Goal: Transaction & Acquisition: Book appointment/travel/reservation

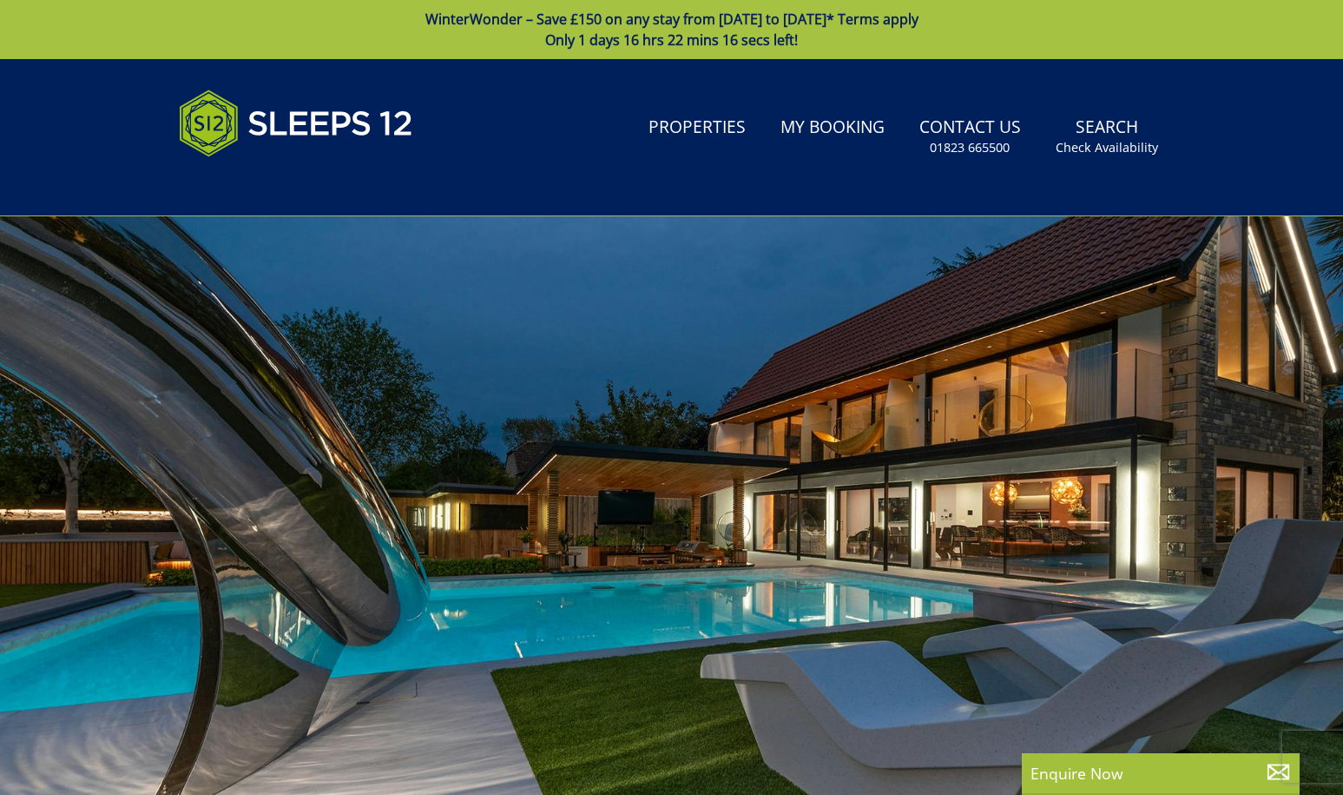
click at [727, 128] on link "Properties" at bounding box center [697, 128] width 111 height 39
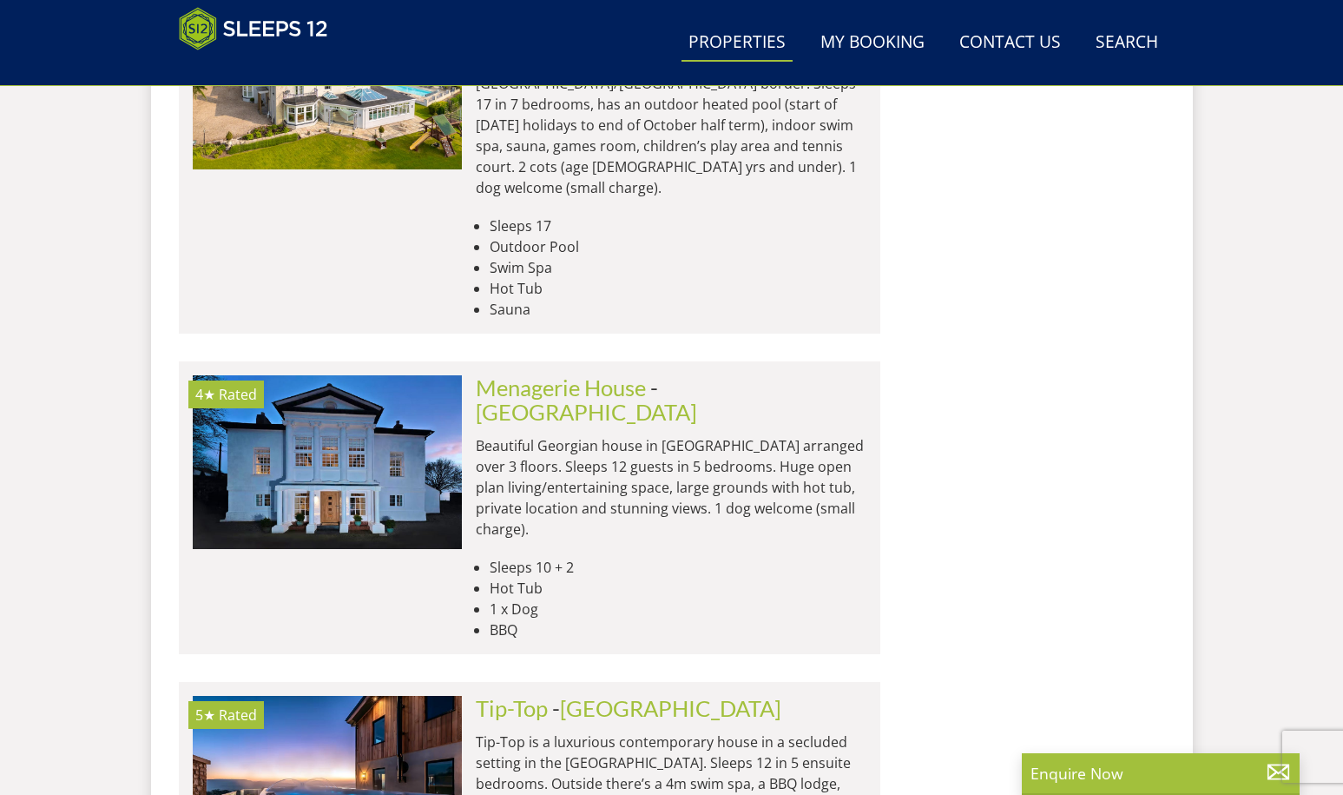
scroll to position [5317, 0]
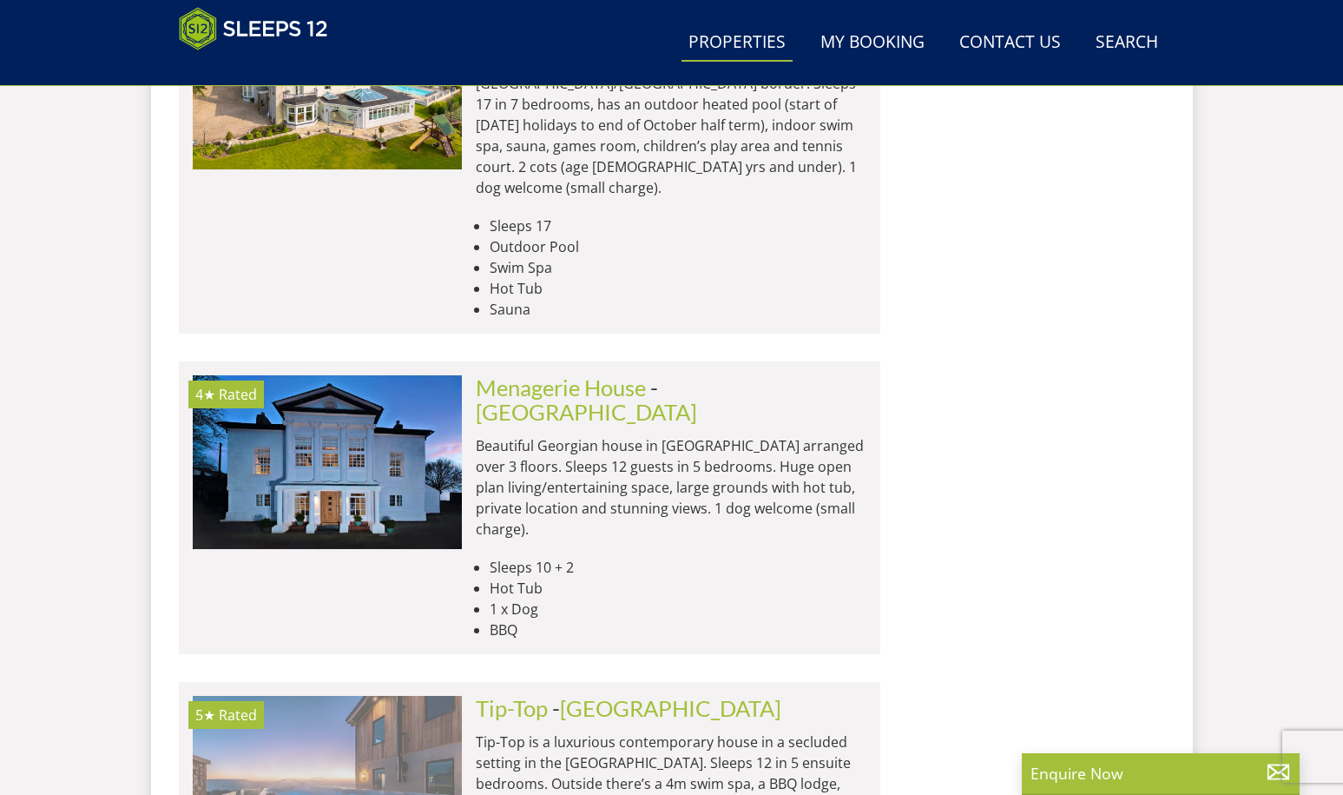
click at [327, 696] on img at bounding box center [327, 783] width 269 height 174
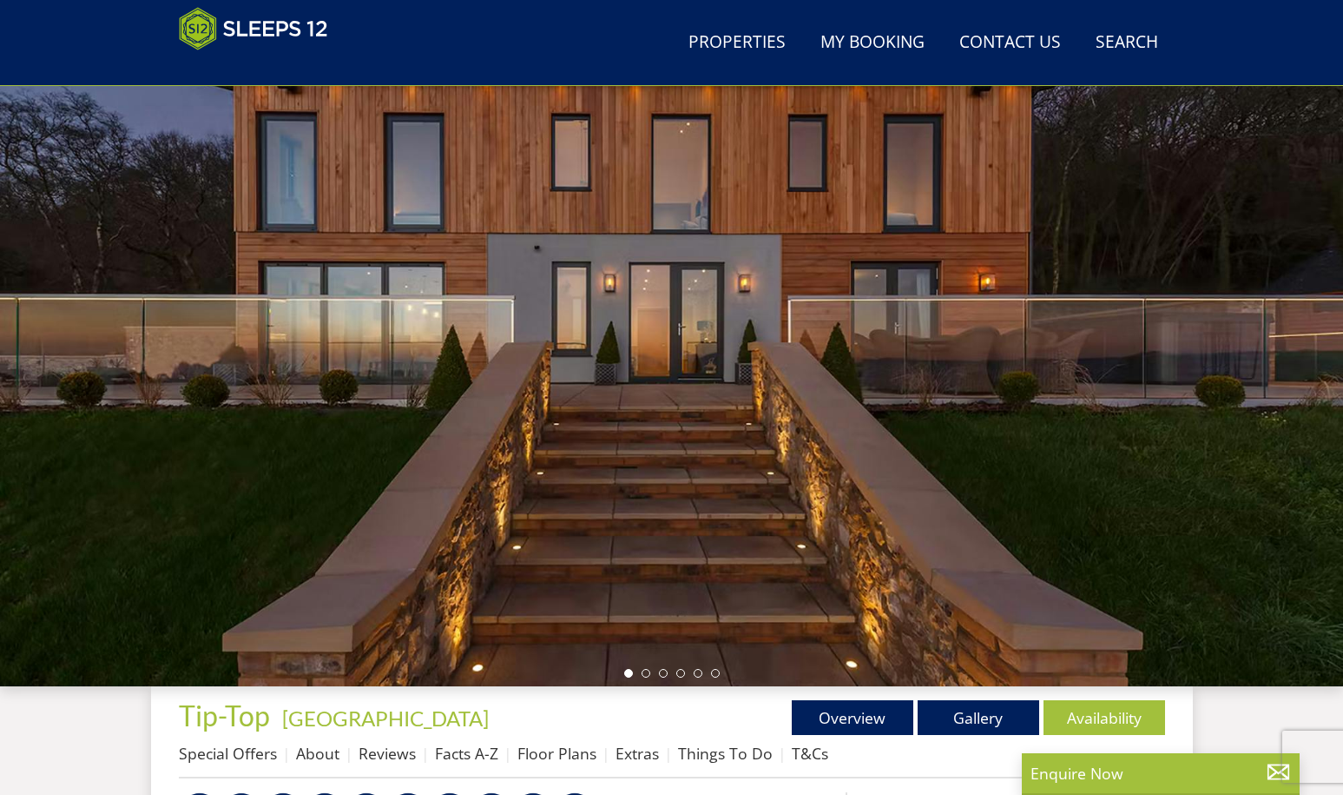
scroll to position [69, 0]
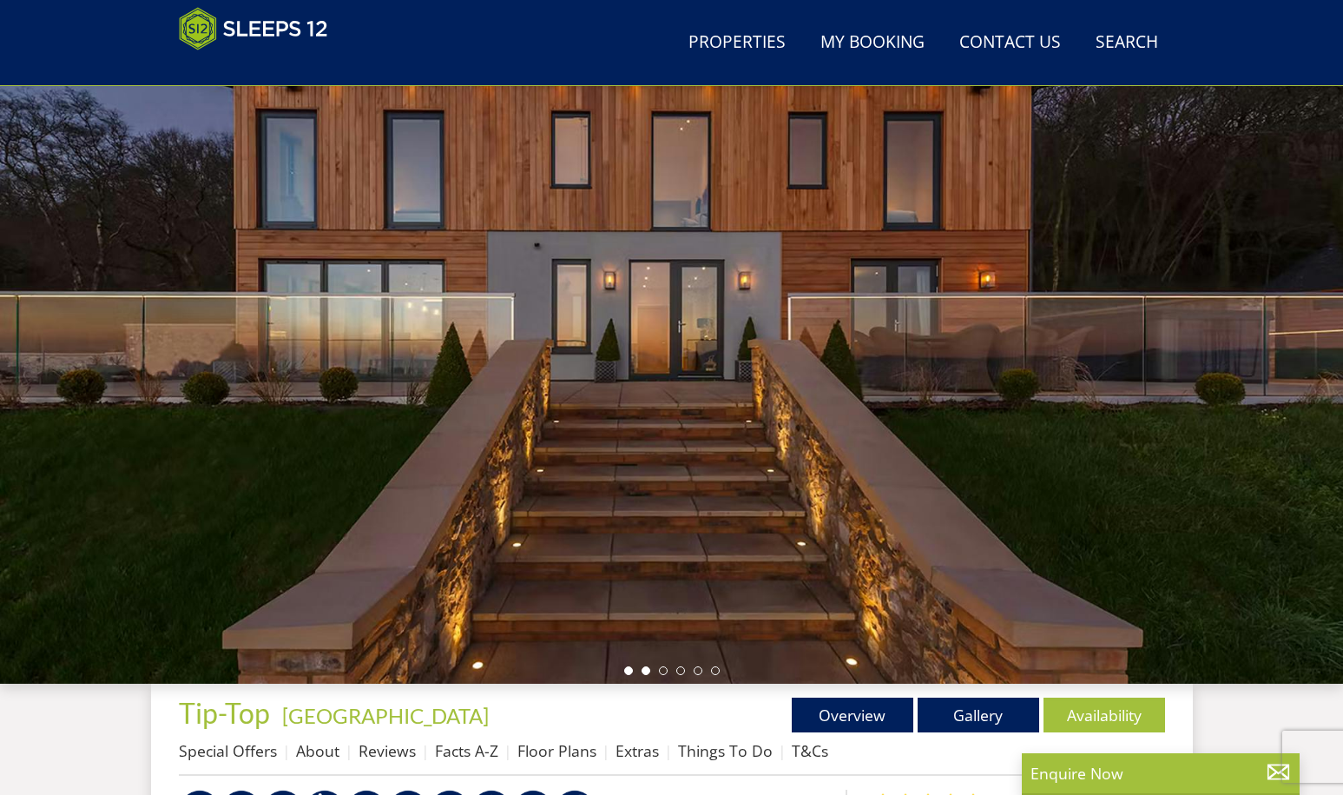
click at [645, 673] on li at bounding box center [646, 670] width 9 height 9
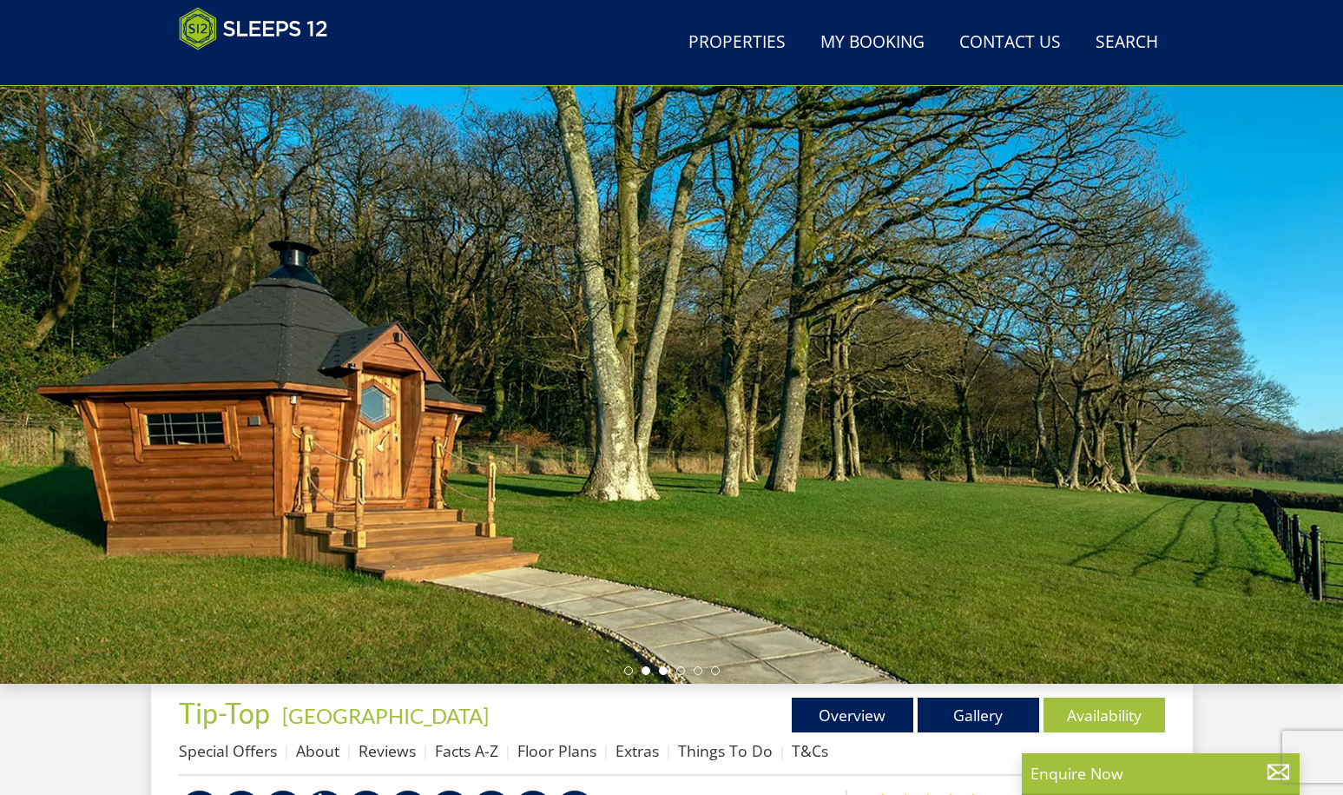
click at [661, 670] on li at bounding box center [663, 670] width 9 height 9
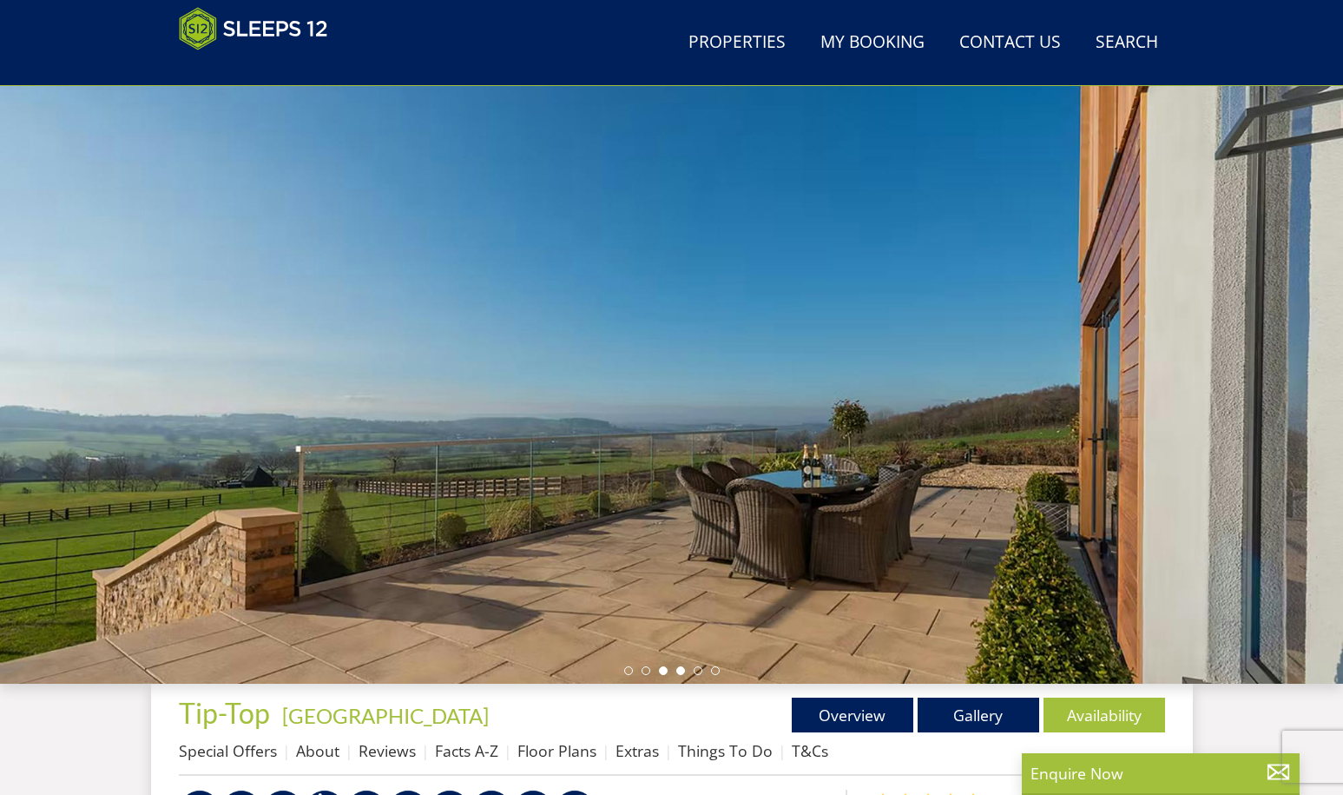
click at [677, 668] on li at bounding box center [680, 670] width 9 height 9
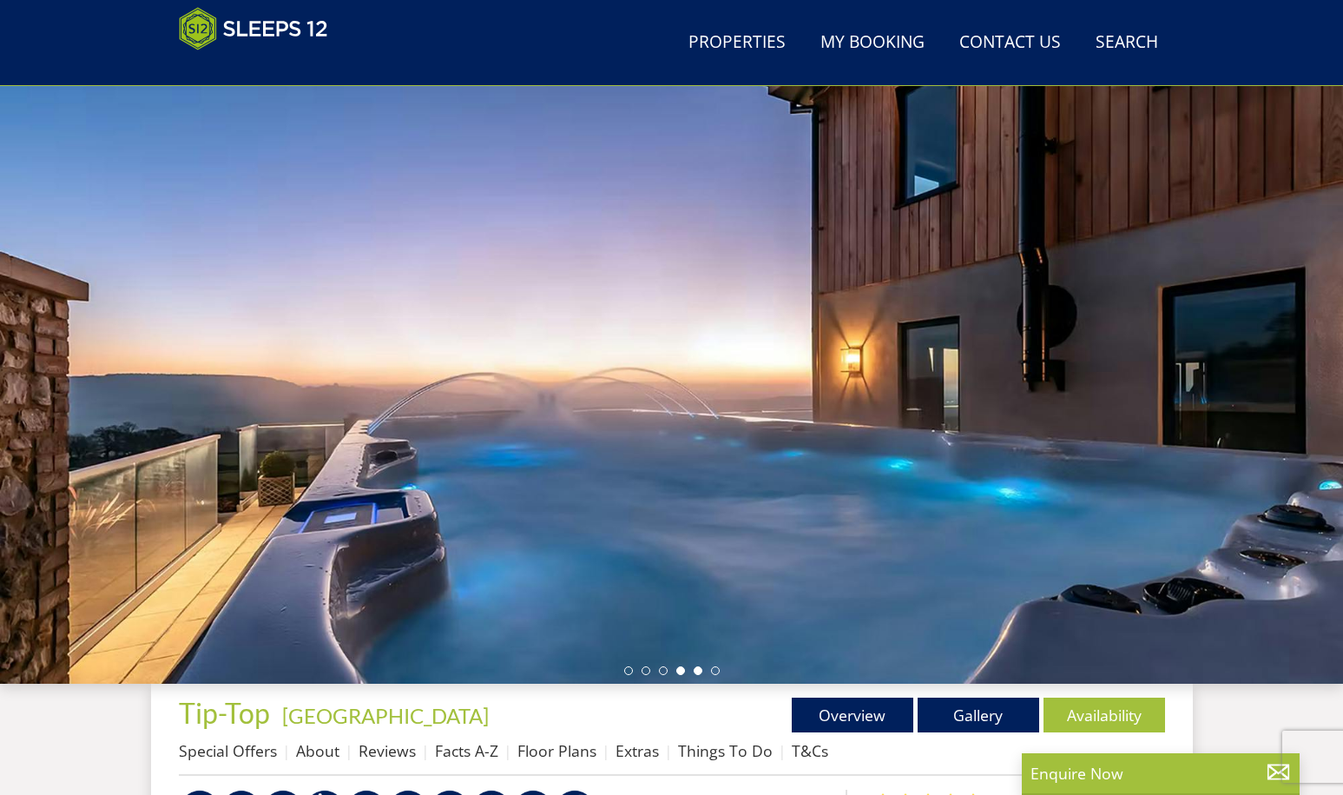
click at [694, 669] on li at bounding box center [698, 670] width 9 height 9
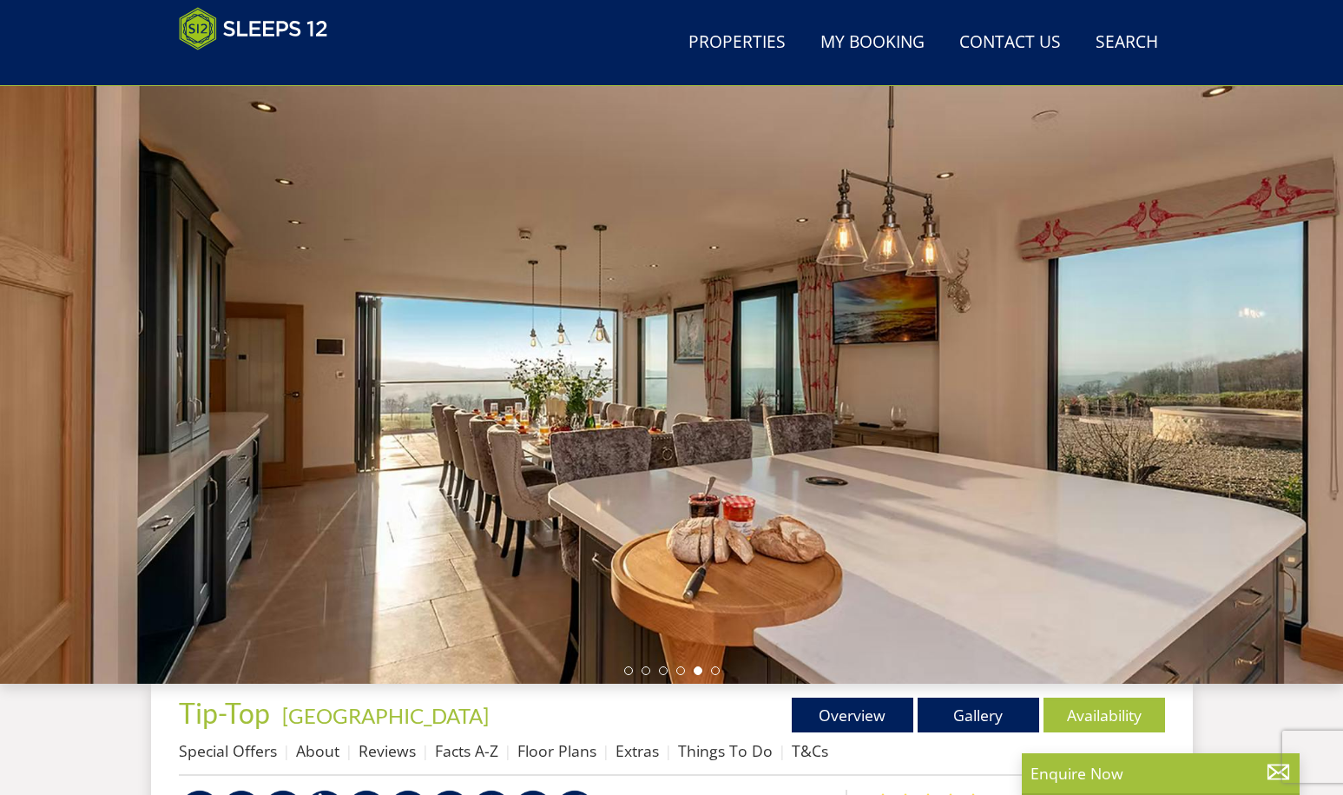
click at [717, 673] on ul at bounding box center [672, 670] width 96 height 9
click at [715, 673] on li at bounding box center [715, 670] width 9 height 9
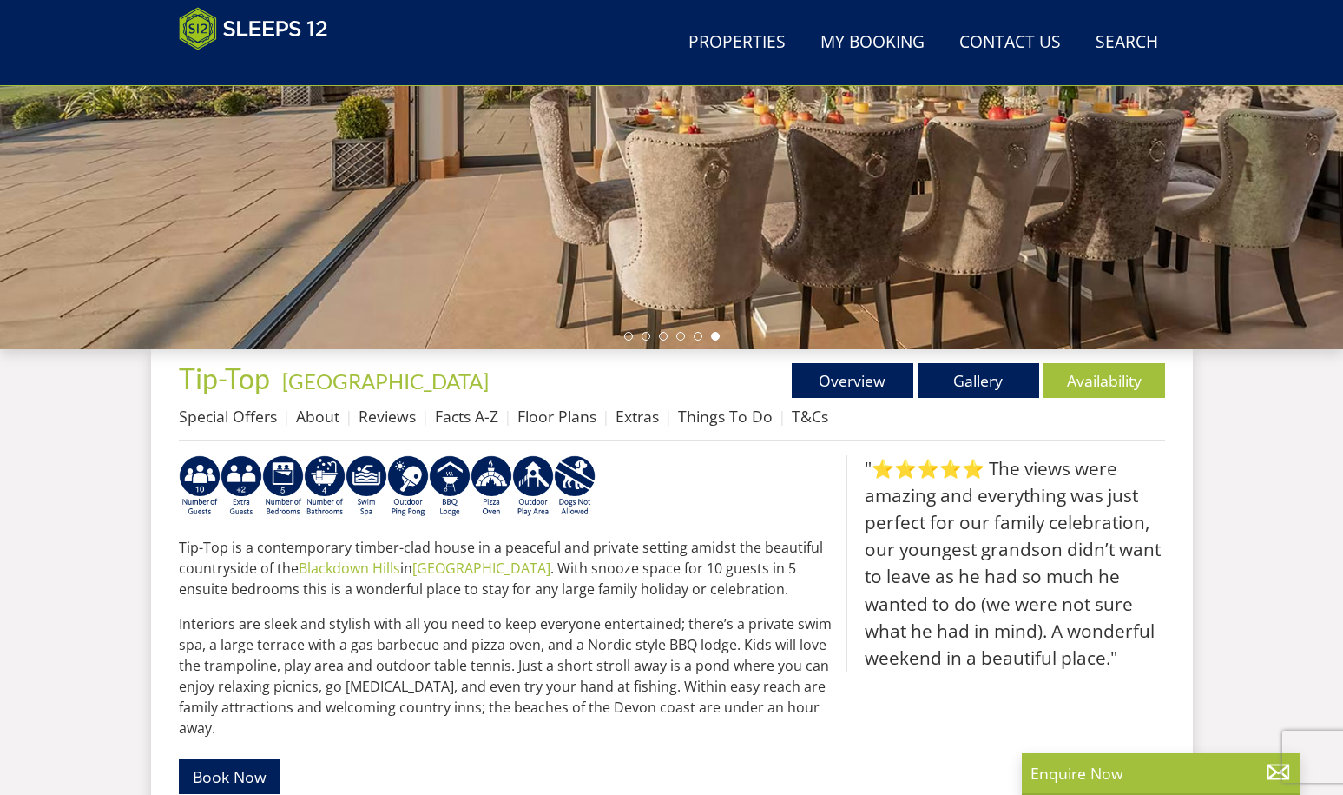
scroll to position [445, 0]
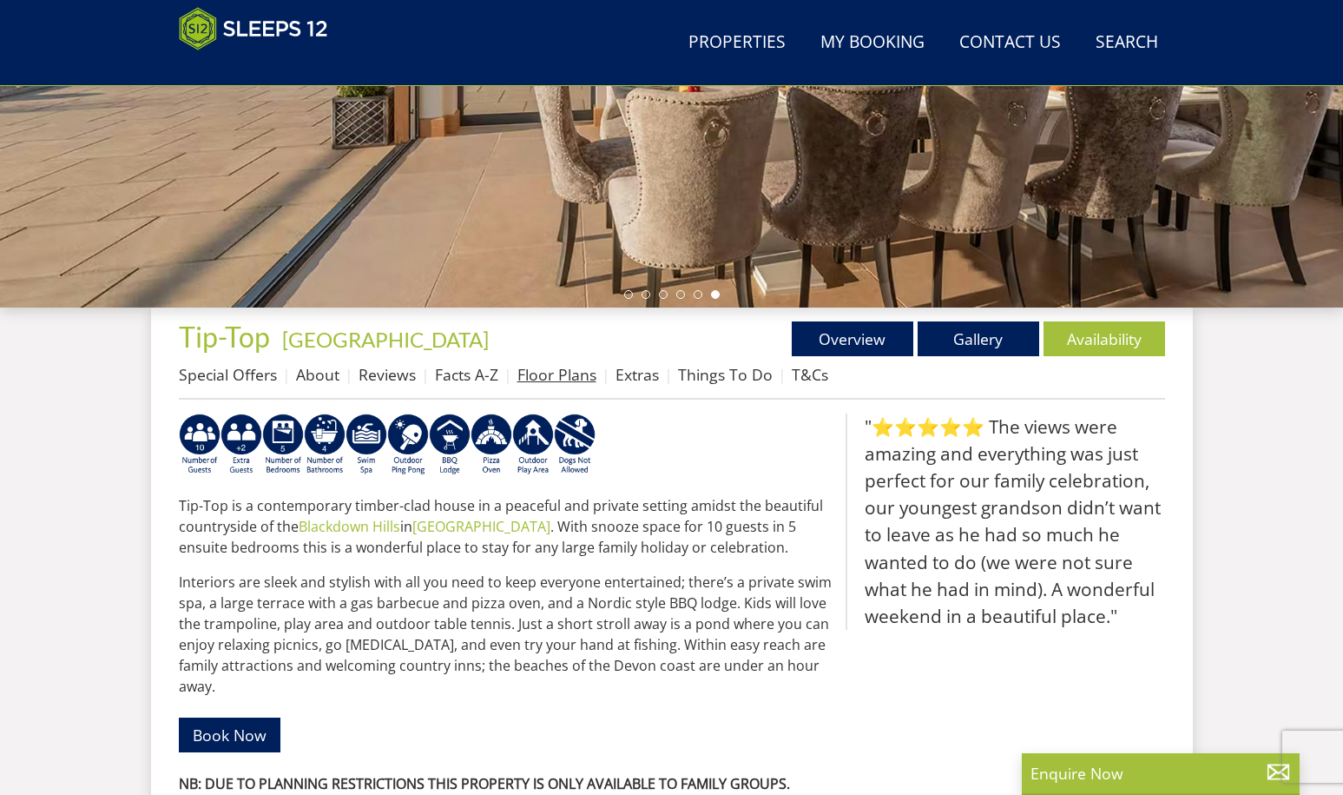
click at [557, 378] on link "Floor Plans" at bounding box center [557, 374] width 79 height 21
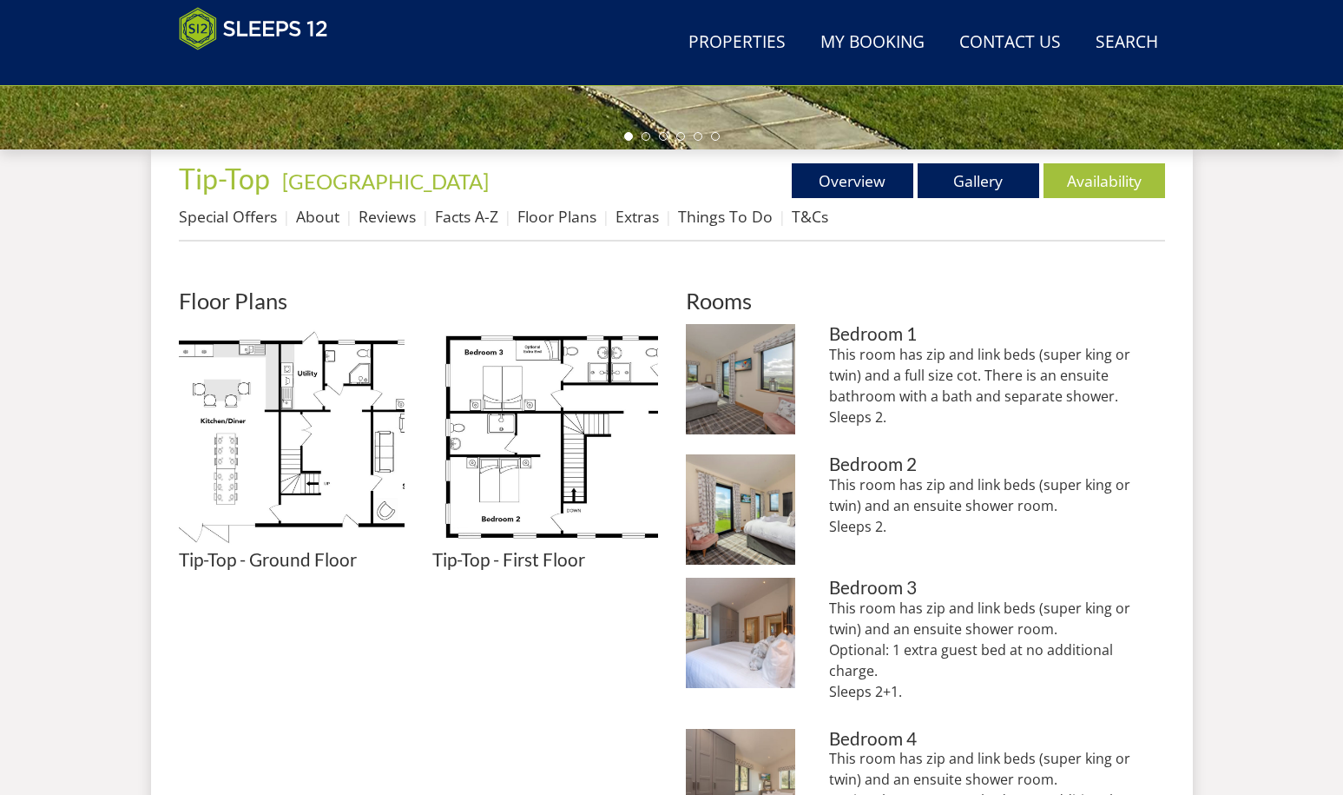
scroll to position [664, 0]
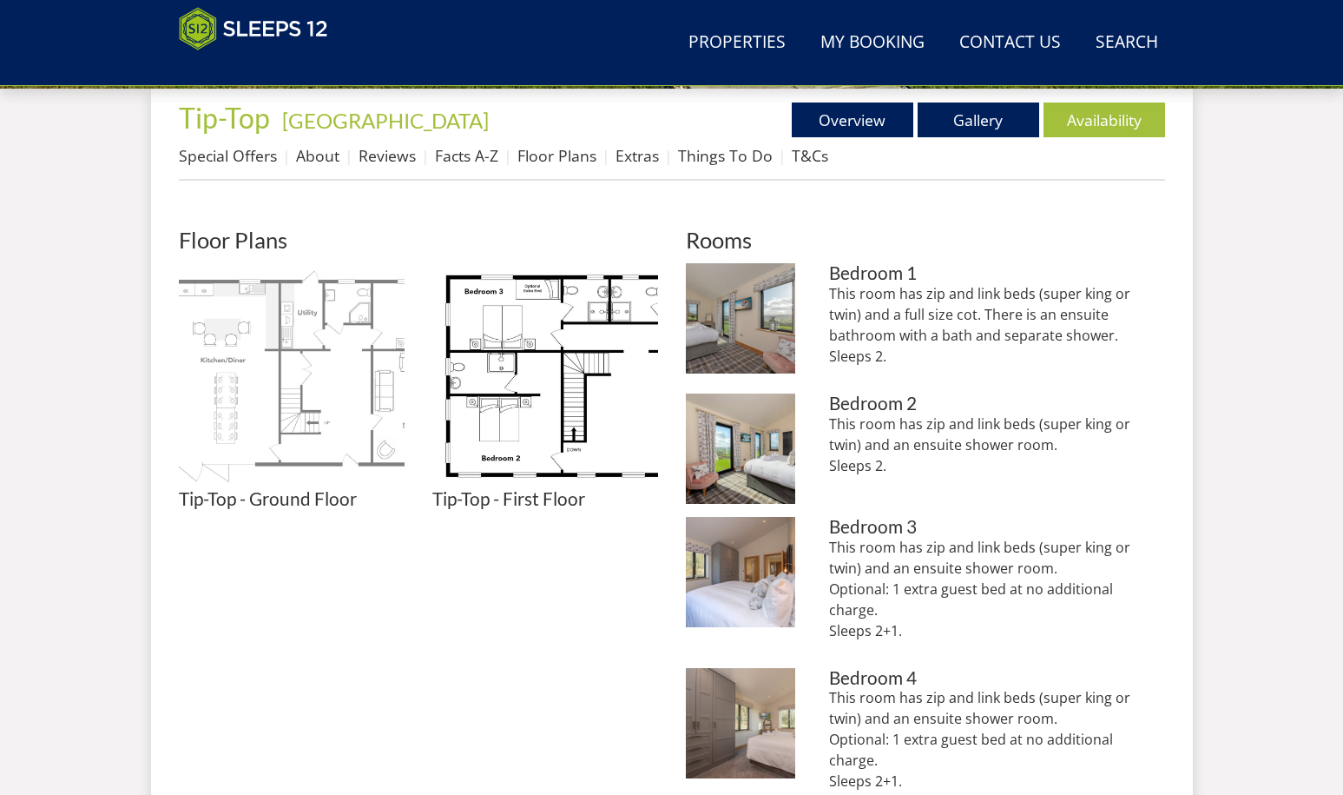
click at [359, 430] on img at bounding box center [292, 376] width 226 height 226
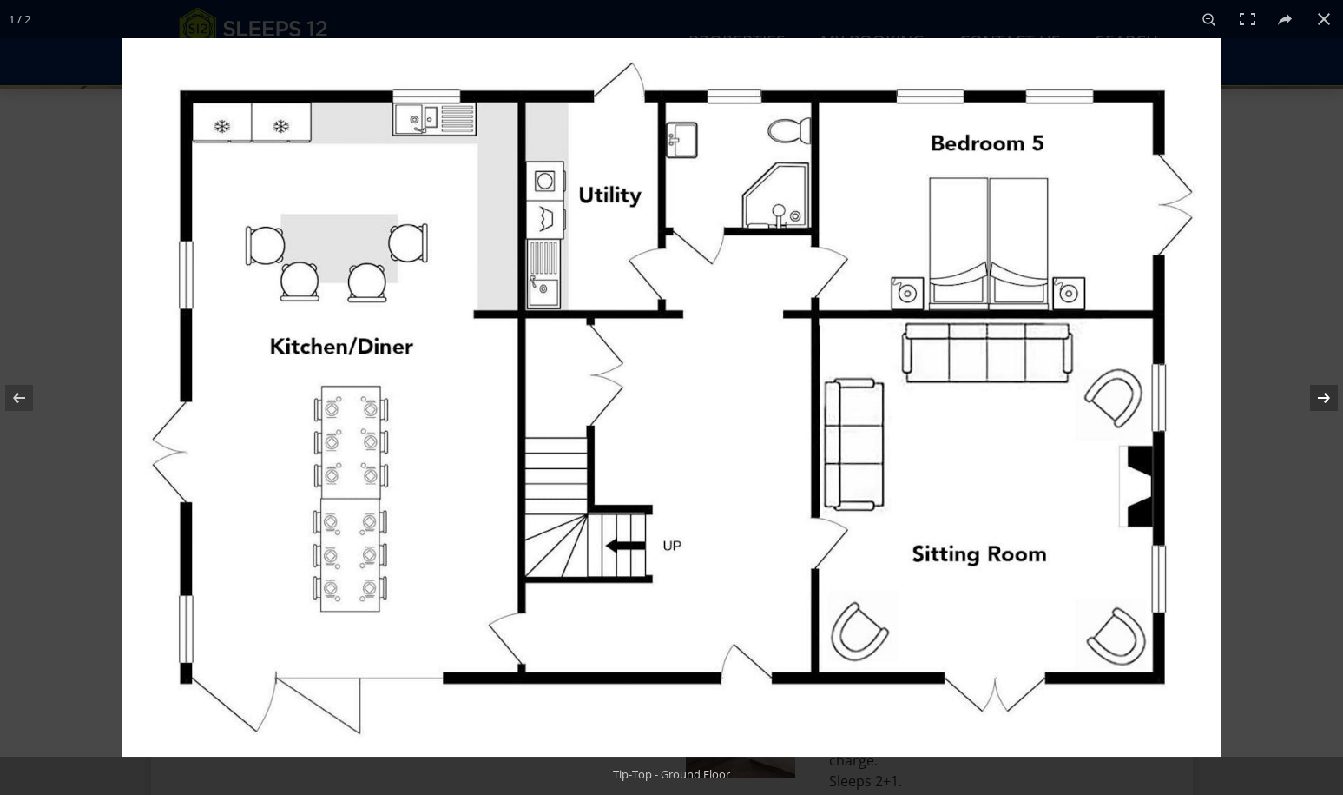
click at [1318, 399] on button at bounding box center [1313, 397] width 61 height 87
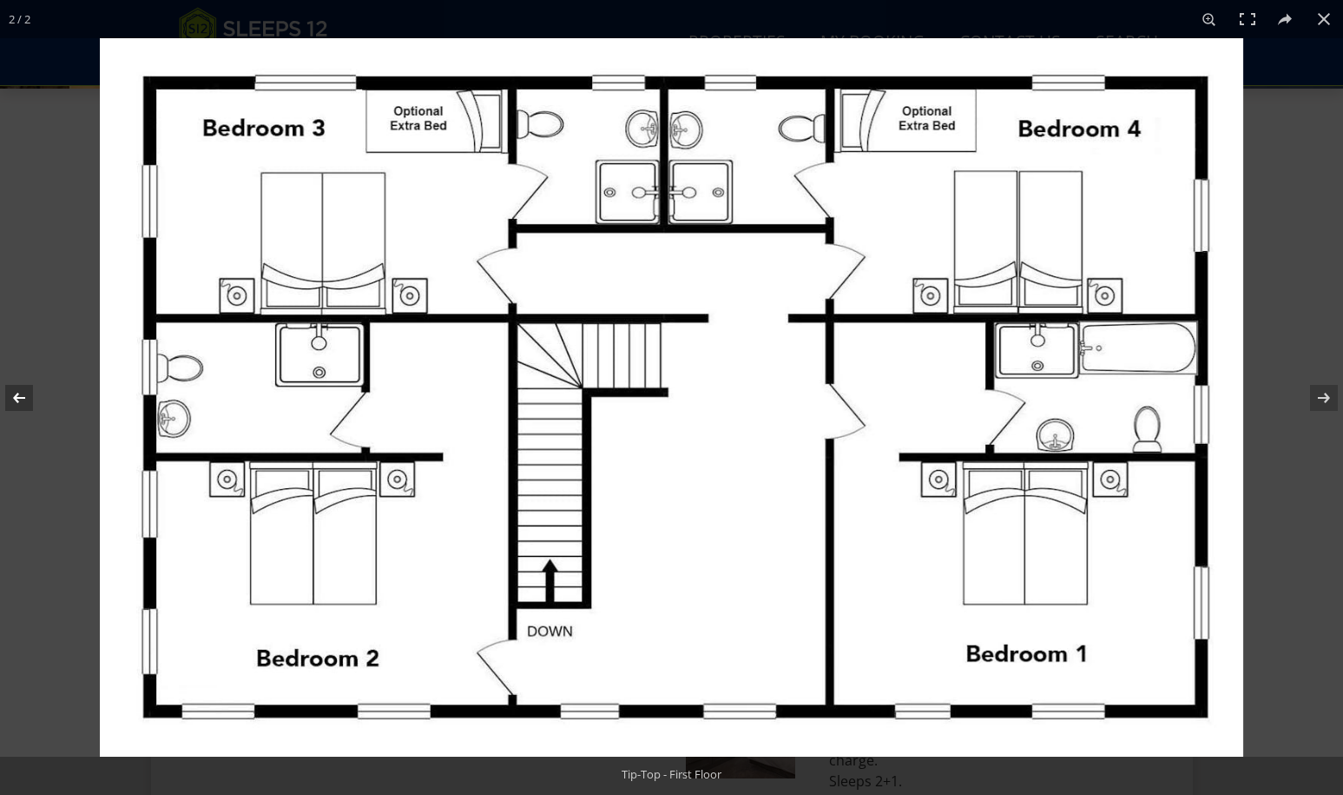
click at [20, 401] on button at bounding box center [30, 397] width 61 height 87
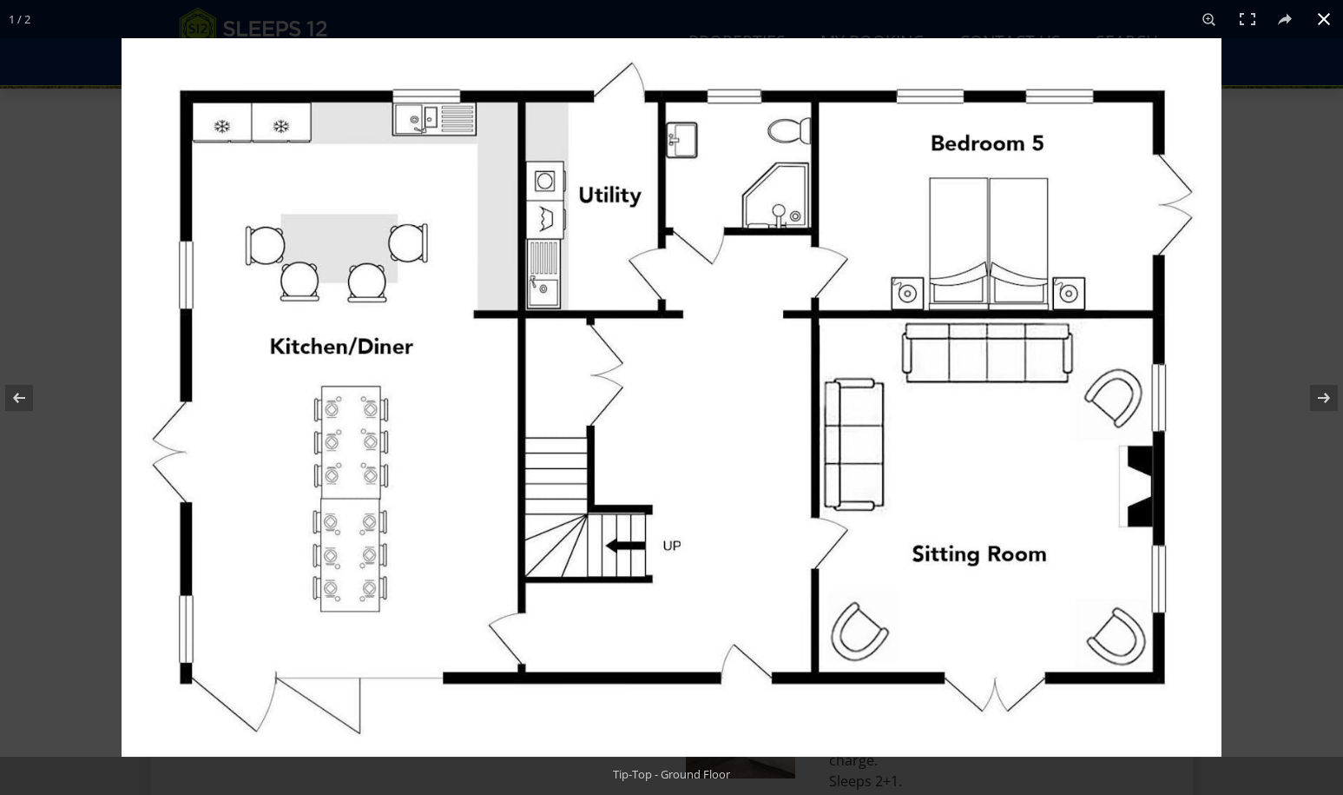
click at [1322, 18] on button at bounding box center [1324, 19] width 38 height 38
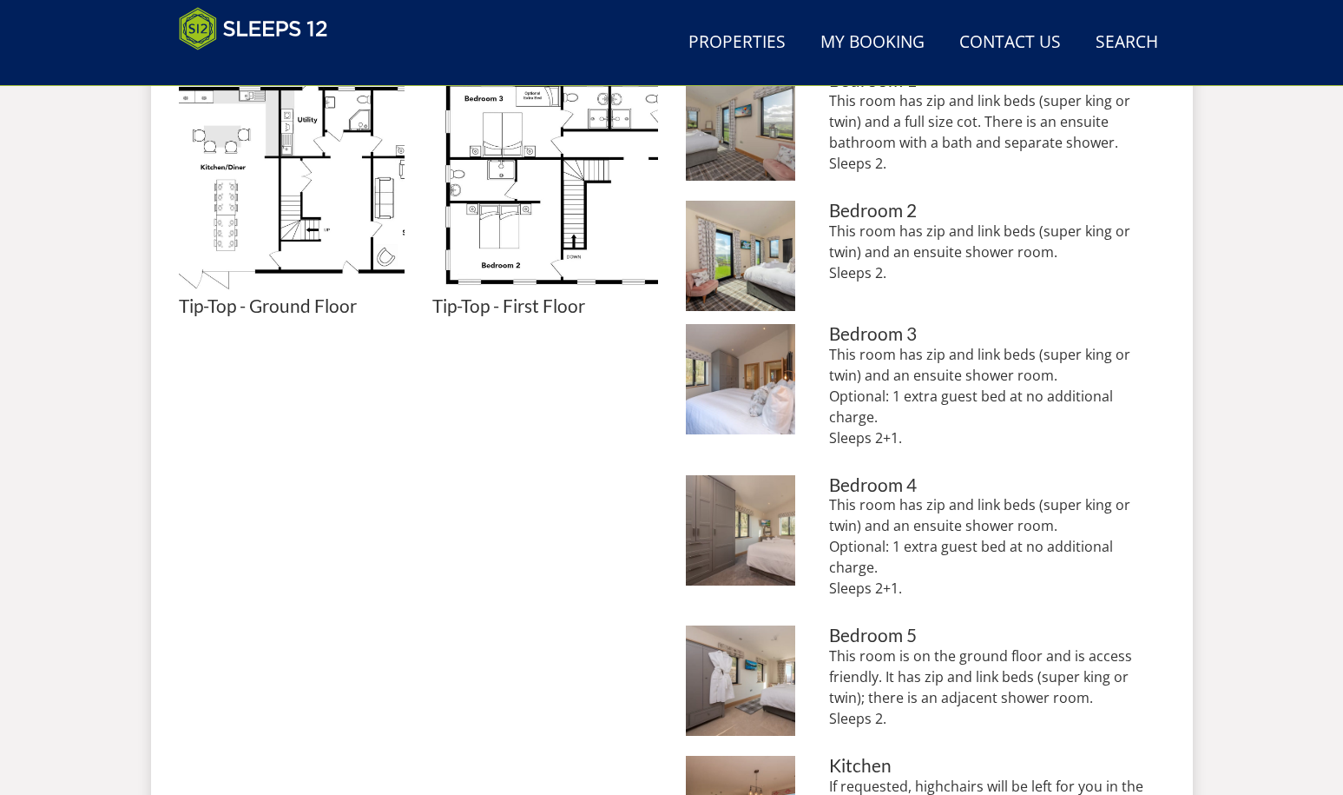
scroll to position [313, 0]
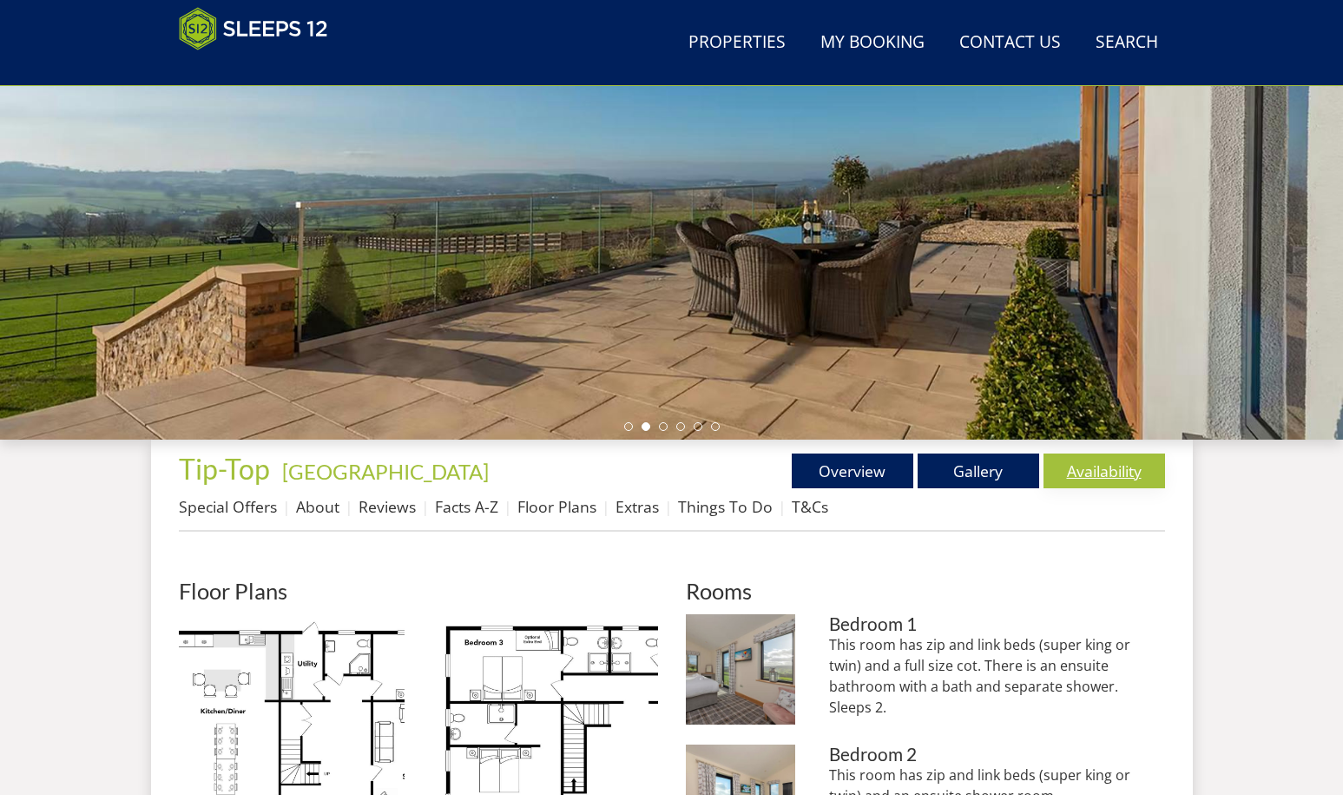
click at [1103, 470] on link "Availability" at bounding box center [1105, 470] width 122 height 35
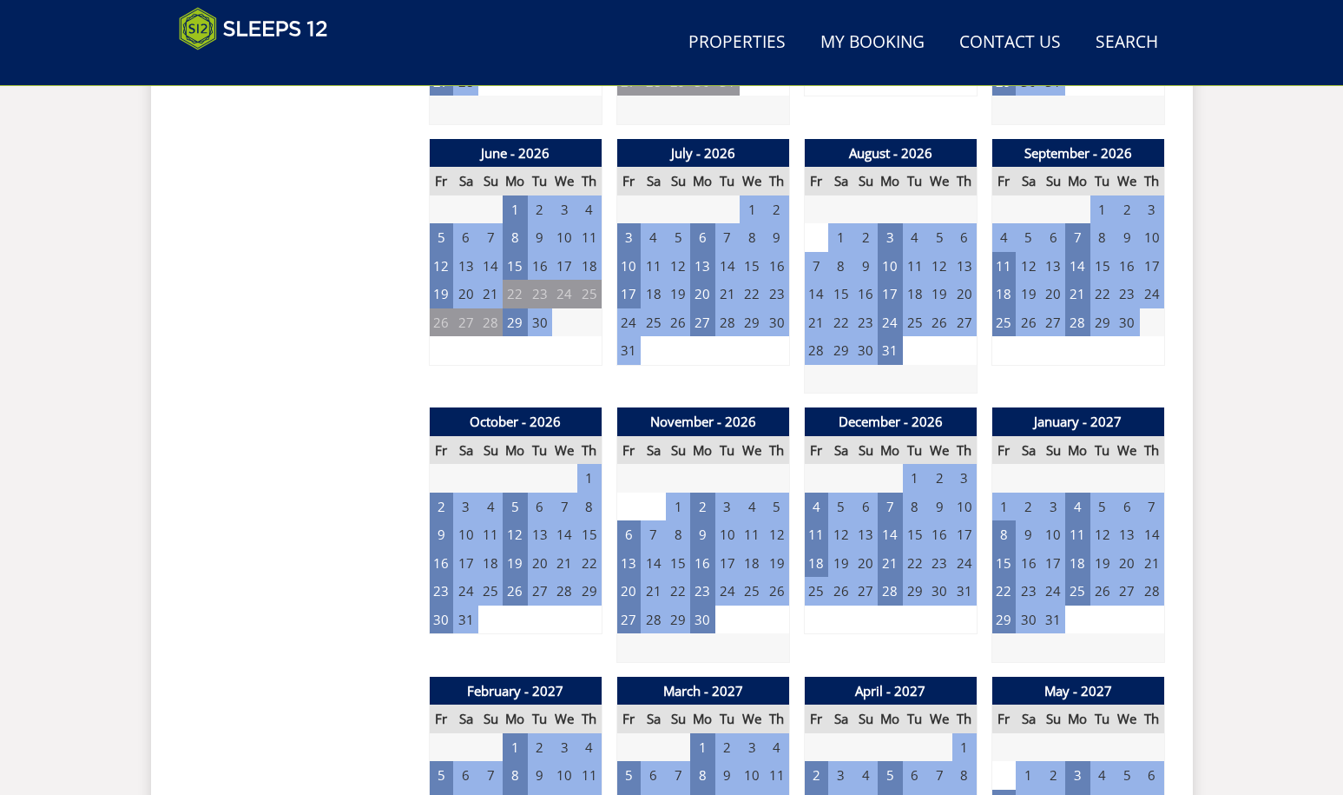
scroll to position [1307, 0]
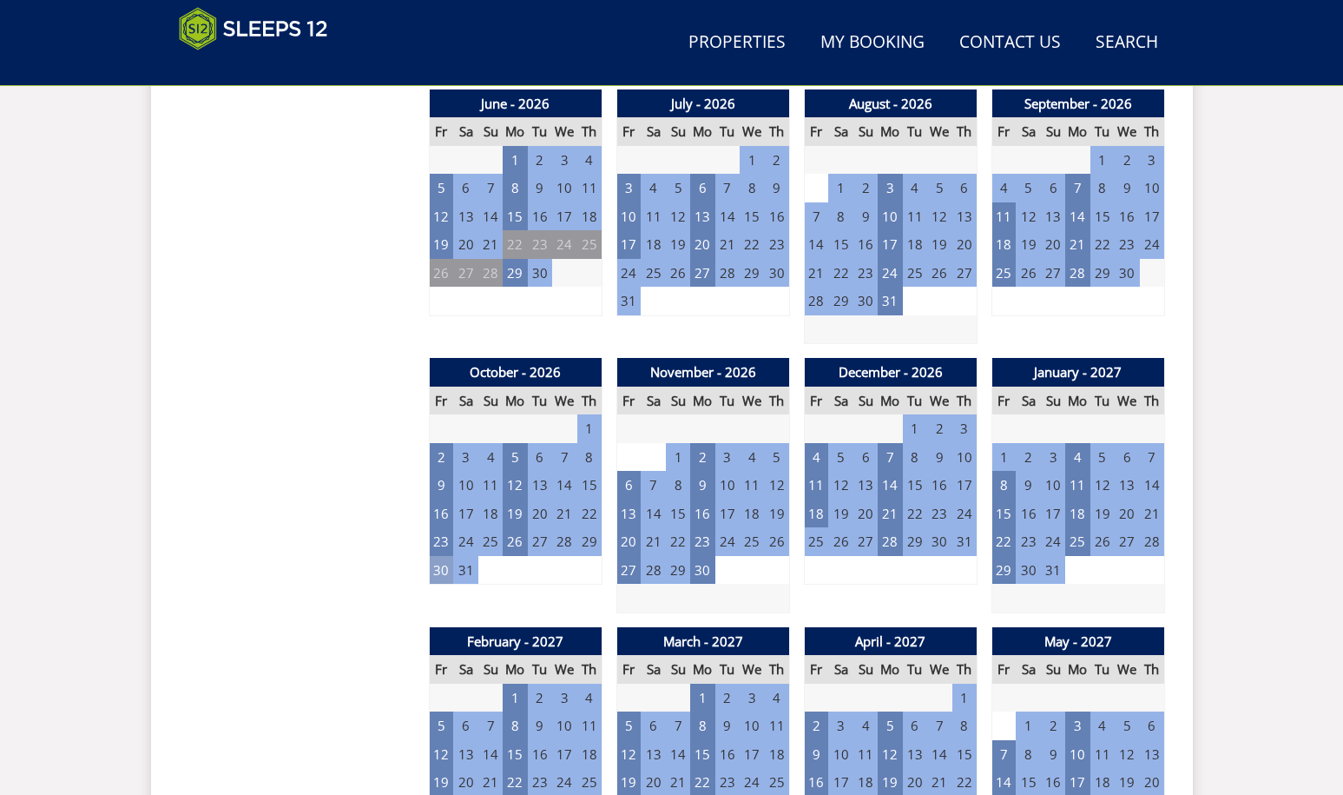
click at [437, 573] on td "30" at bounding box center [441, 570] width 24 height 29
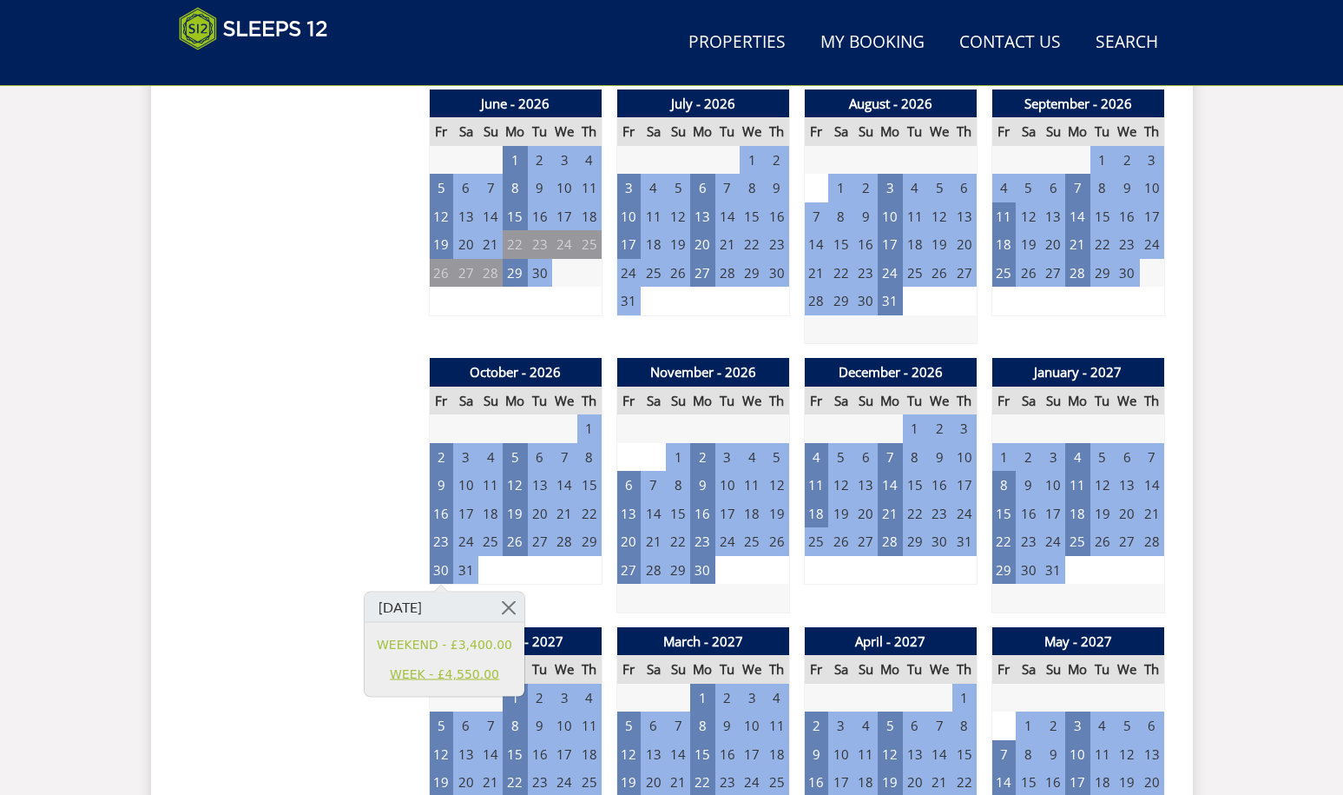
click at [408, 667] on link "WEEK - £4,550.00" at bounding box center [444, 673] width 135 height 18
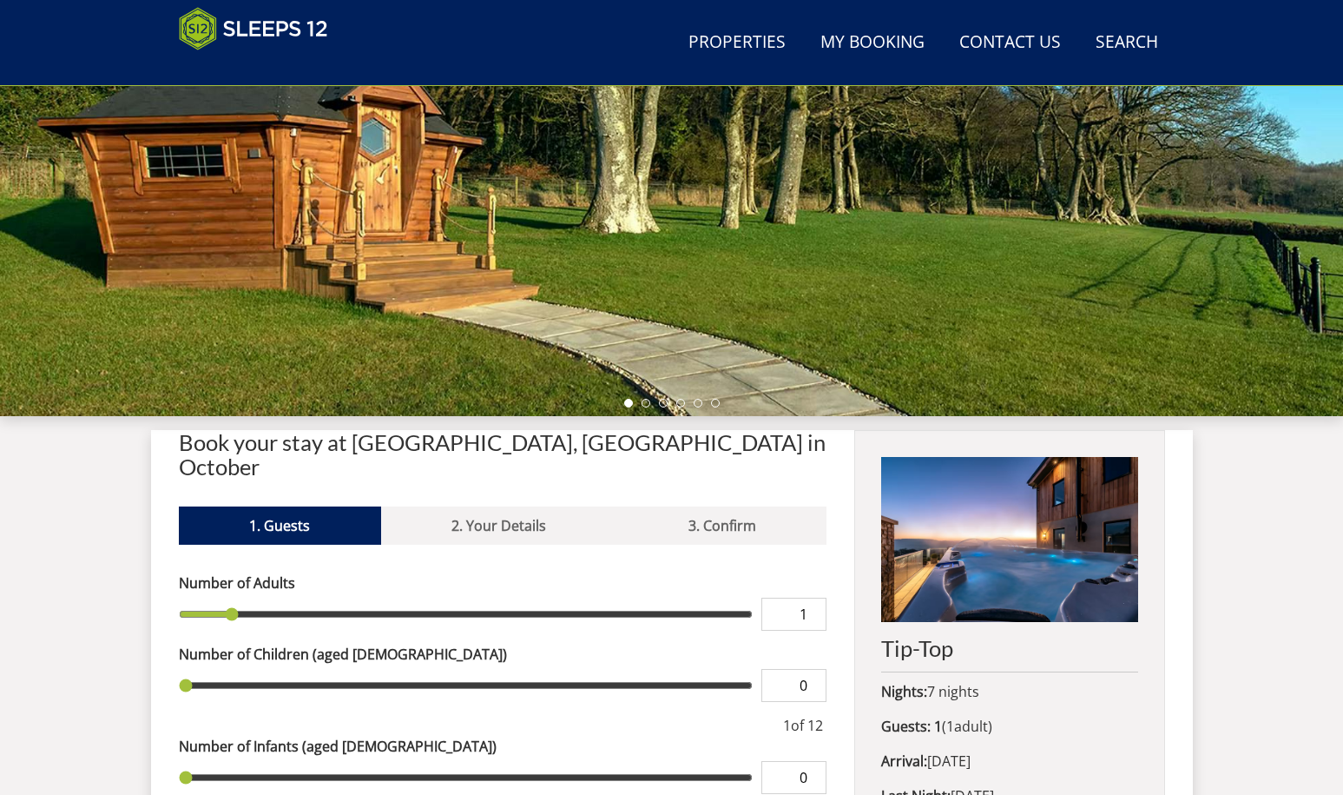
scroll to position [337, 0]
click at [643, 400] on li at bounding box center [646, 403] width 9 height 9
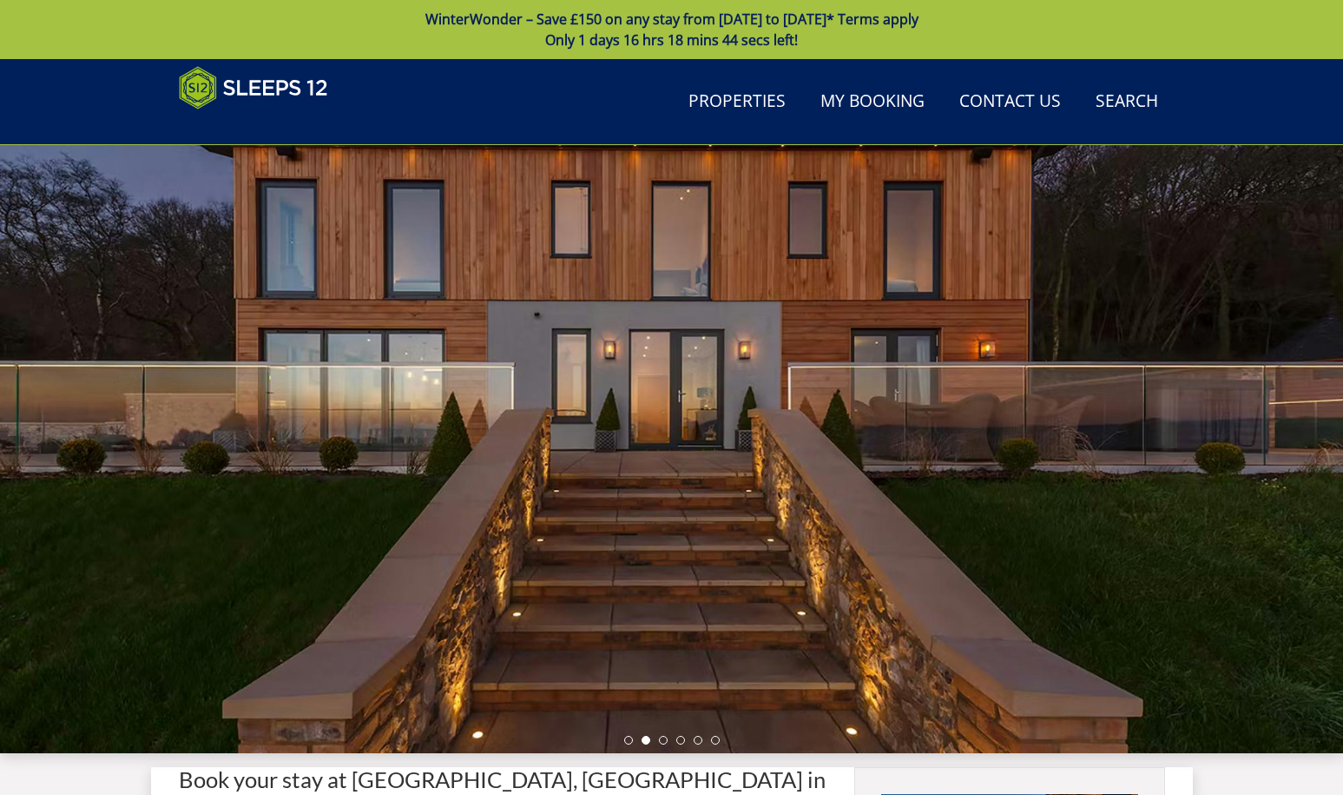
scroll to position [0, 0]
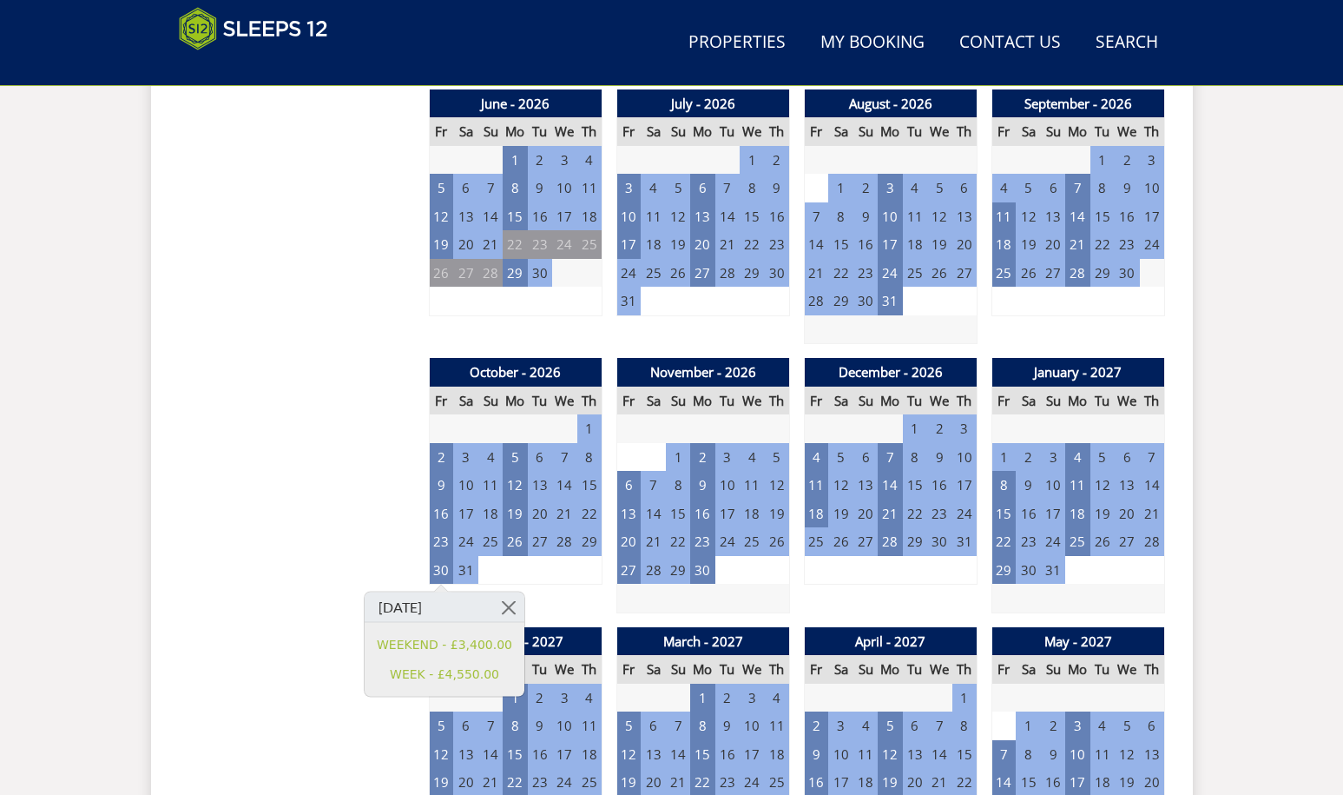
scroll to position [313, 0]
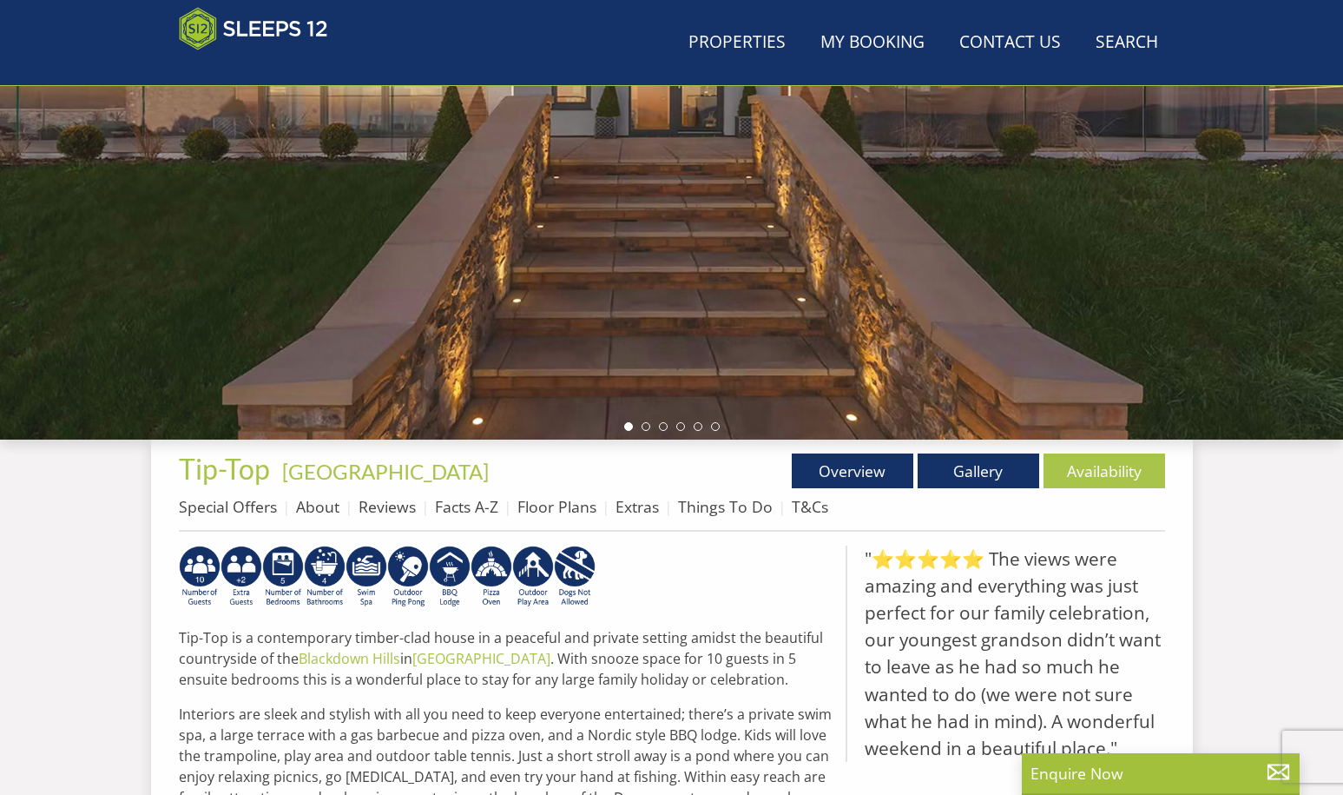
scroll to position [445, 0]
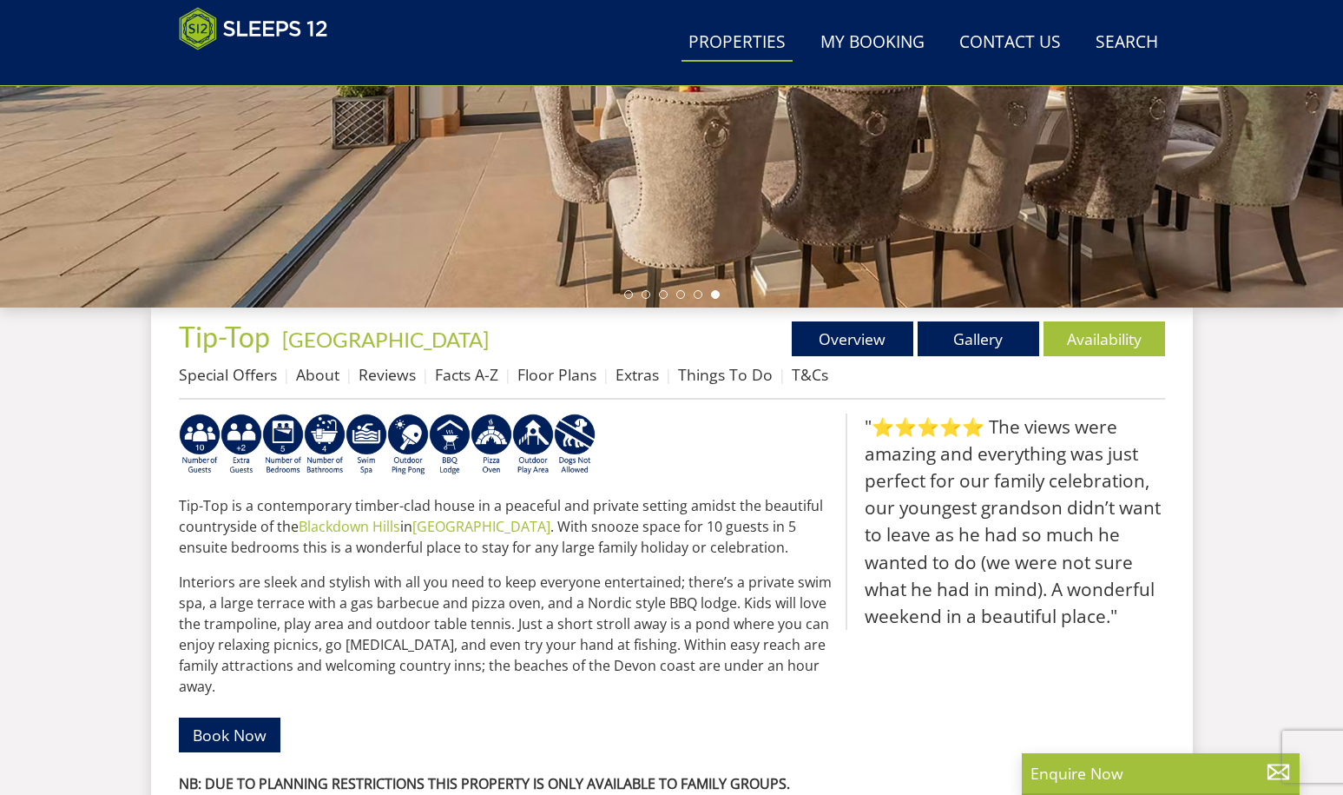
click at [738, 34] on link "Properties" at bounding box center [737, 42] width 111 height 39
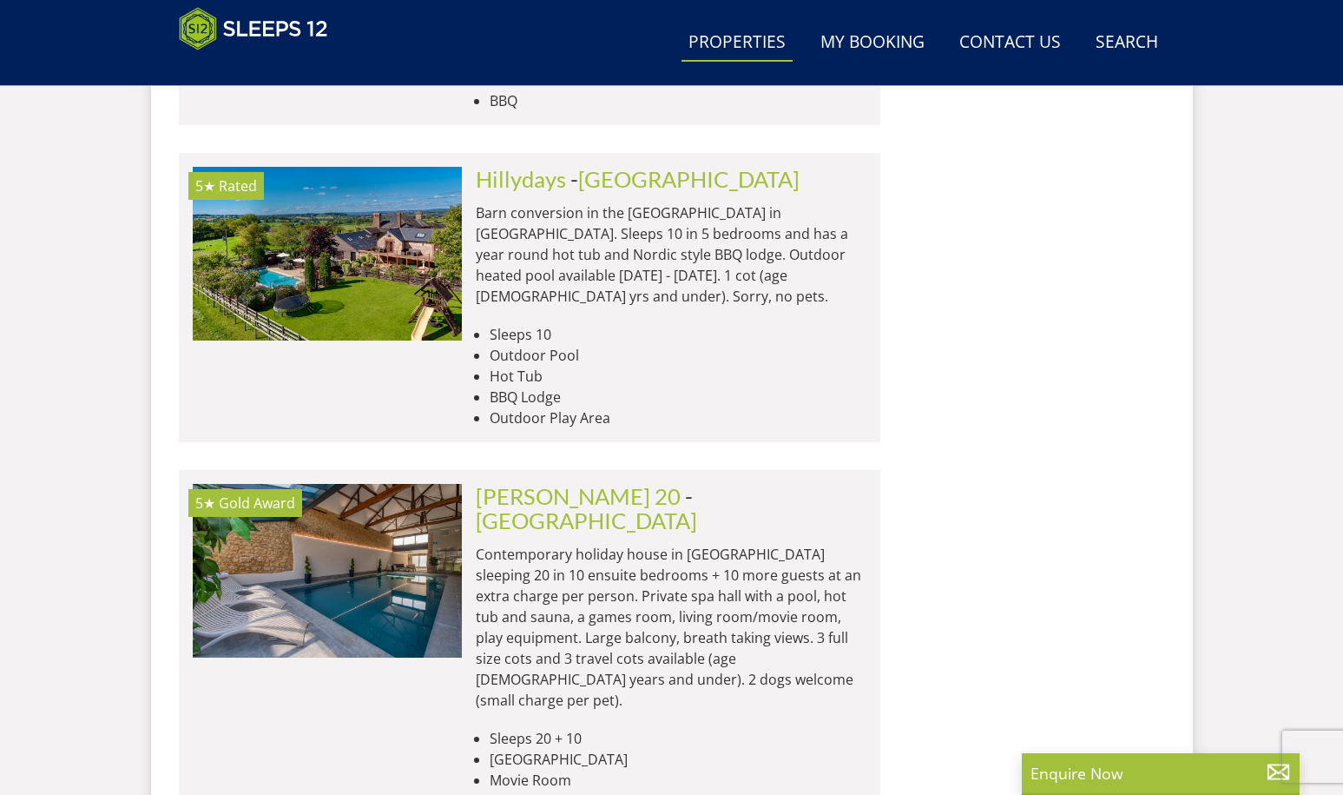
scroll to position [3637, 0]
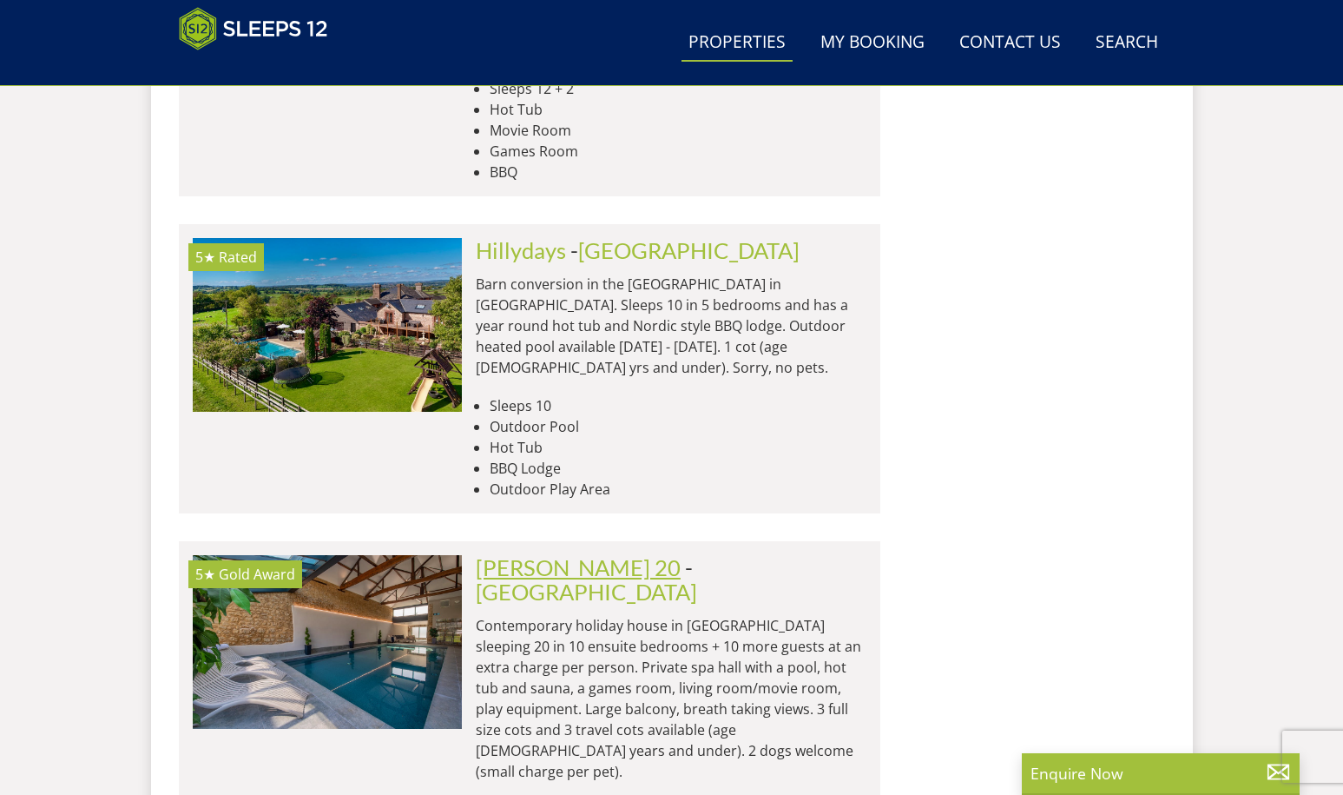
click at [557, 554] on link "[PERSON_NAME] 20" at bounding box center [578, 567] width 205 height 26
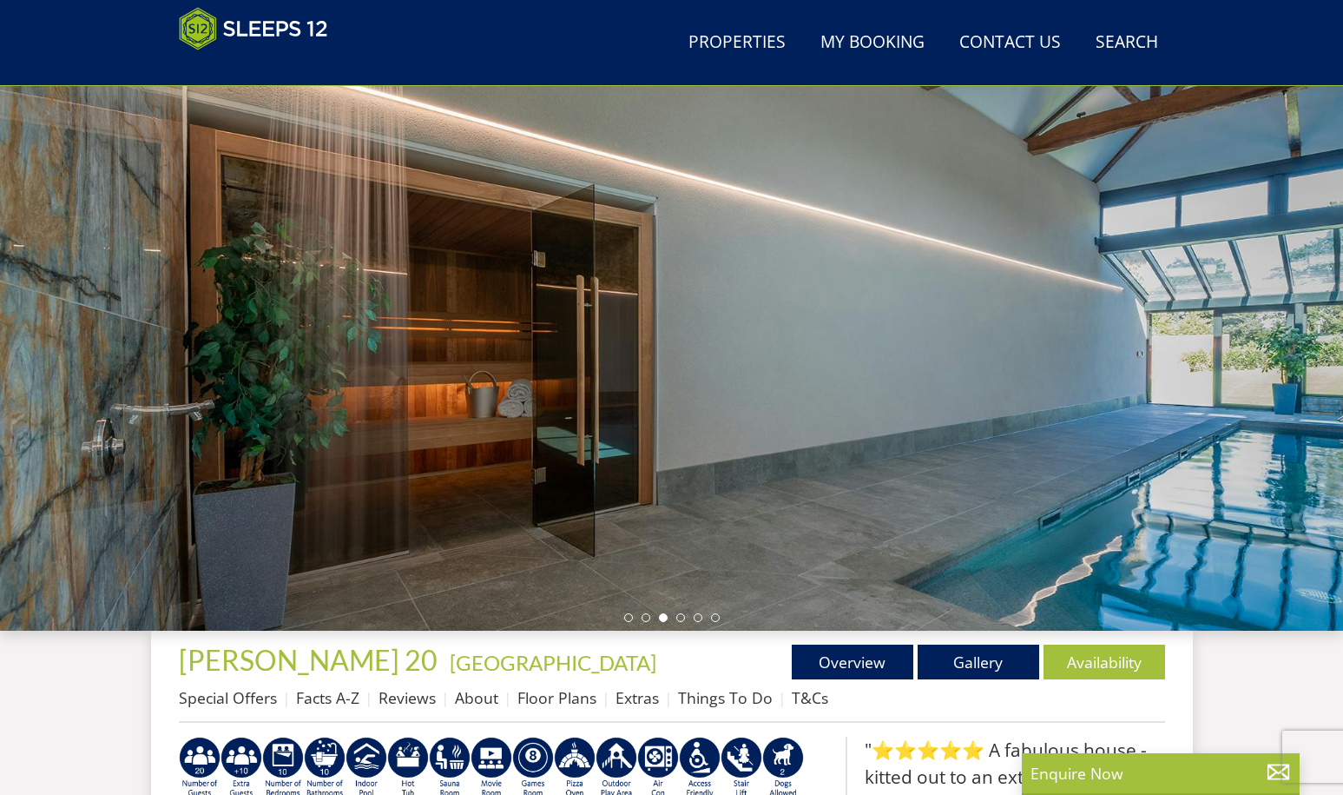
scroll to position [107, 0]
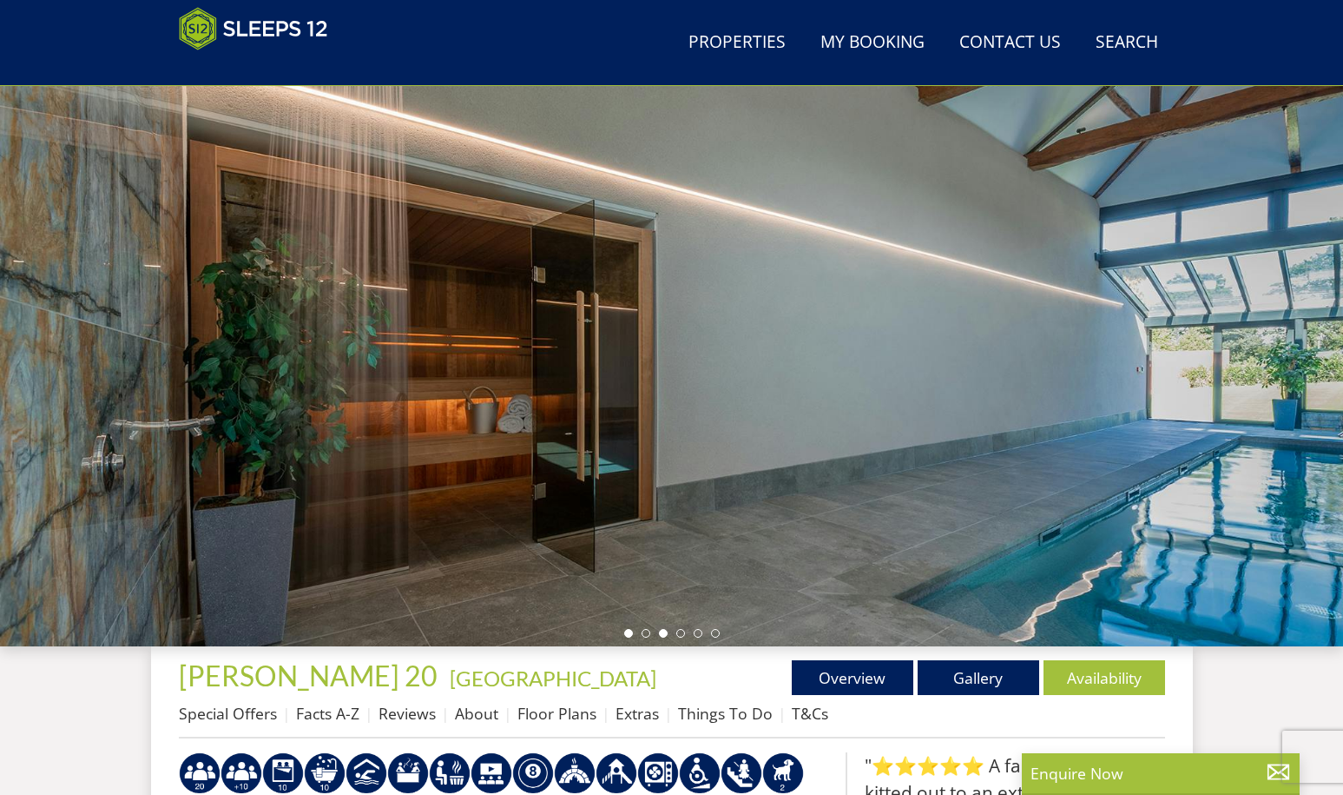
click at [626, 636] on li at bounding box center [628, 633] width 9 height 9
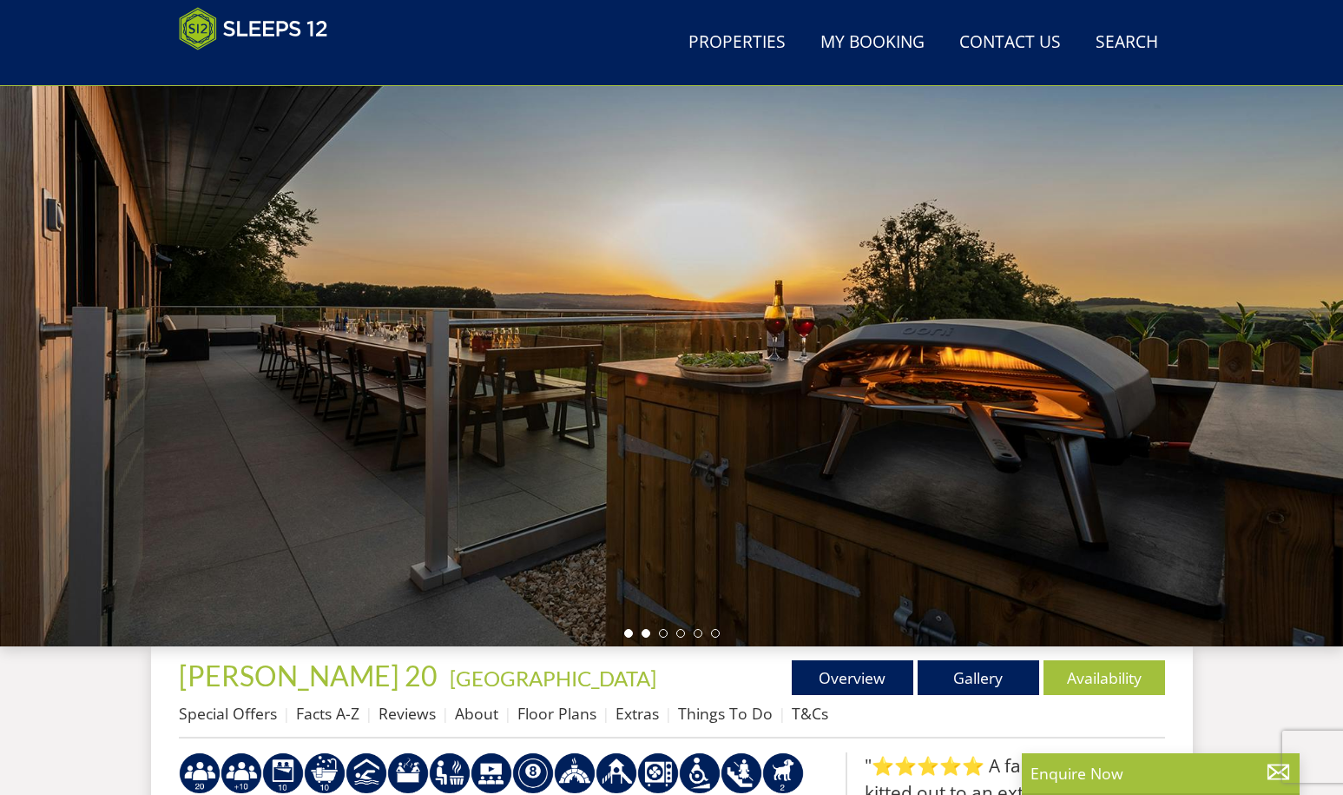
click at [626, 636] on li at bounding box center [628, 633] width 9 height 9
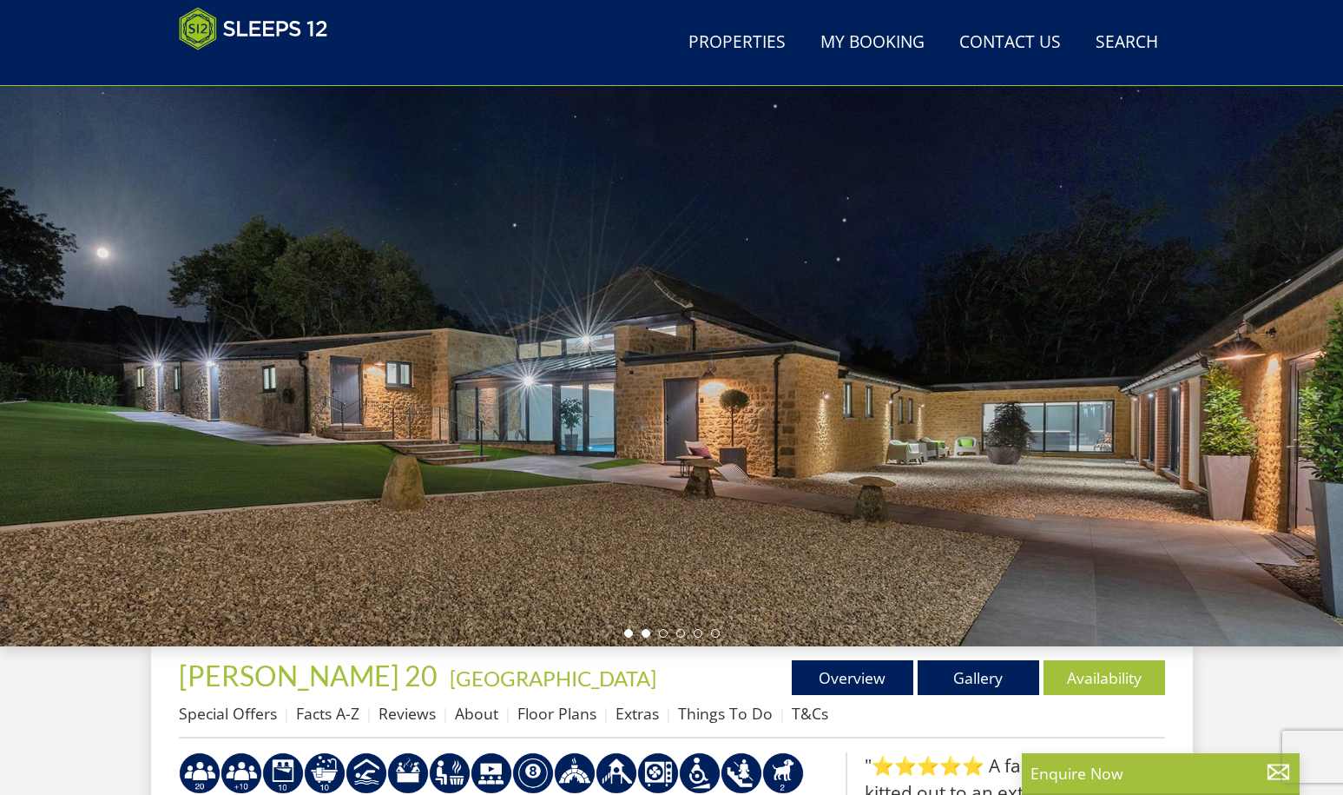
click at [626, 635] on li at bounding box center [628, 633] width 9 height 9
click at [662, 636] on li at bounding box center [663, 633] width 9 height 9
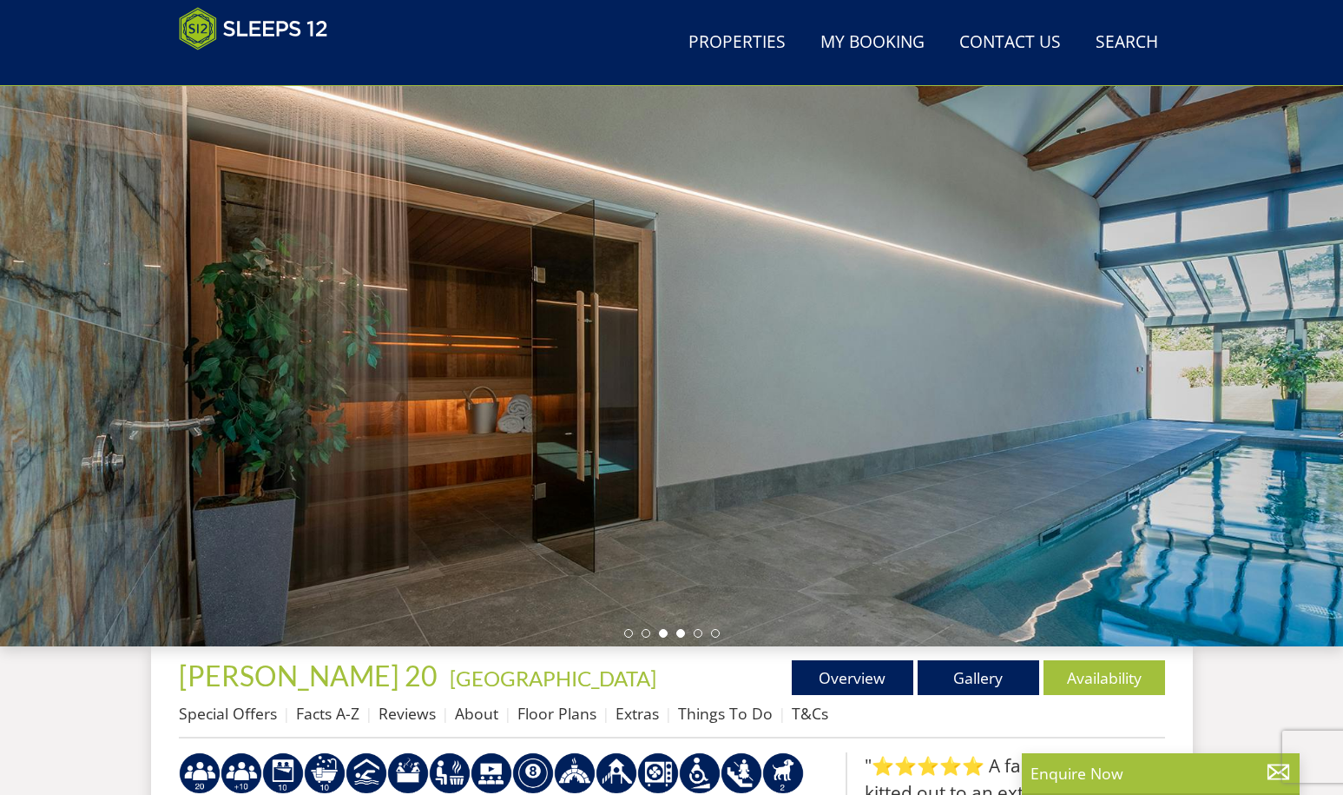
click at [679, 633] on li at bounding box center [680, 633] width 9 height 9
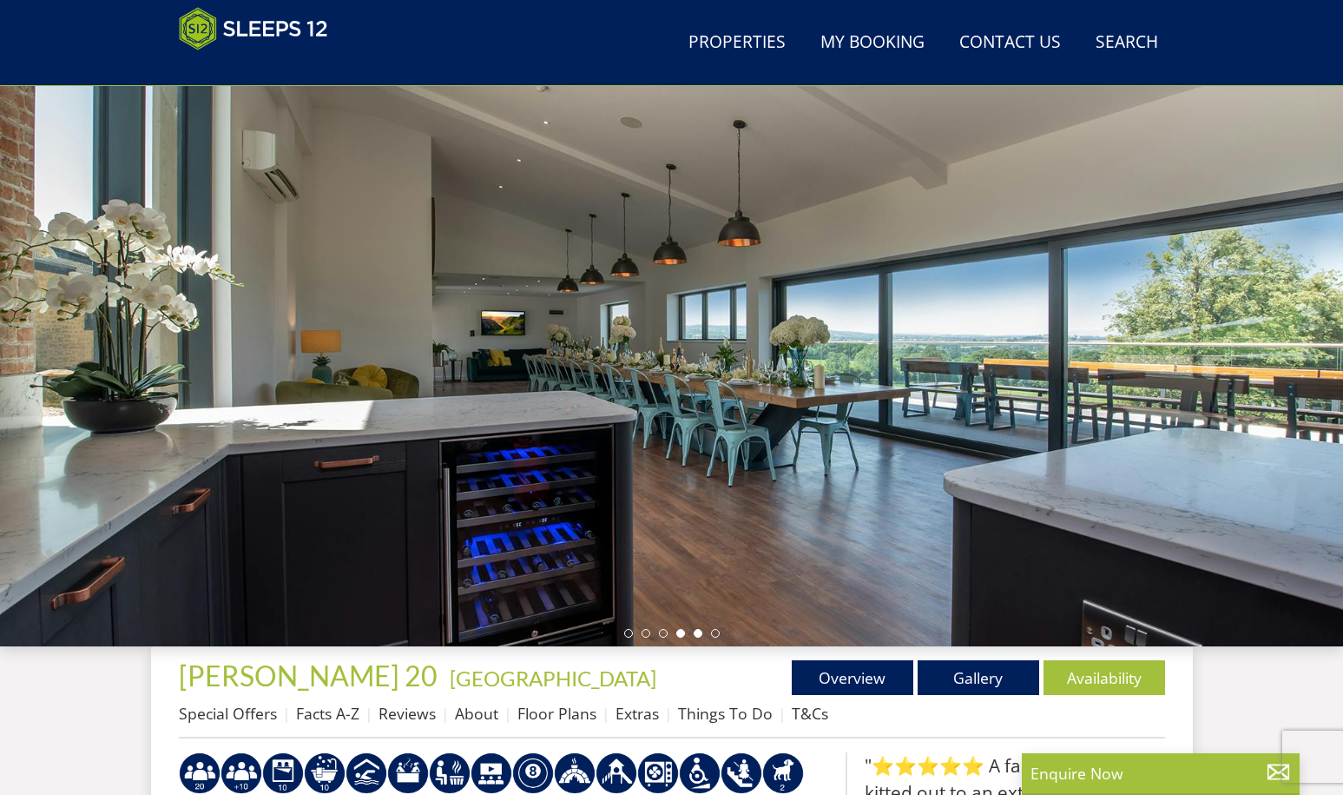
click at [694, 632] on li at bounding box center [698, 633] width 9 height 9
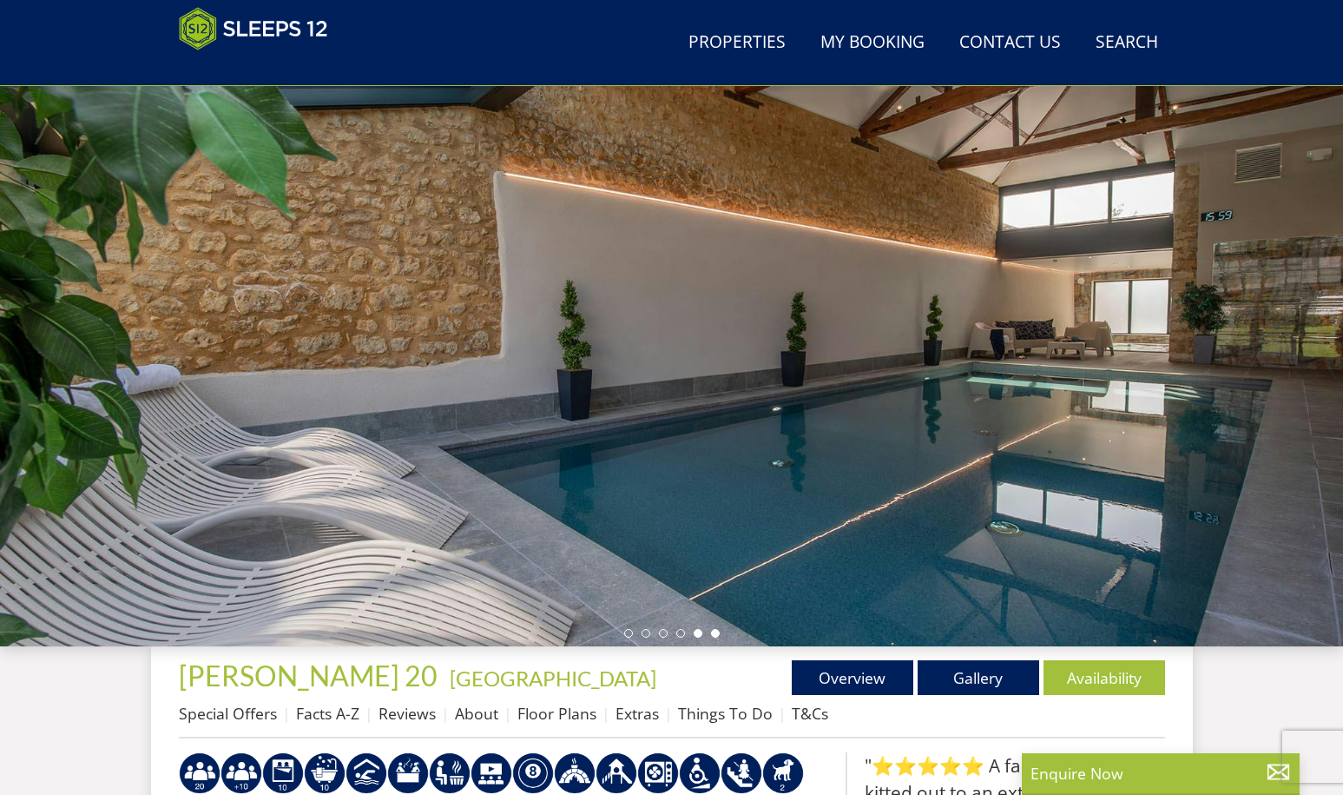
click at [711, 634] on li at bounding box center [715, 633] width 9 height 9
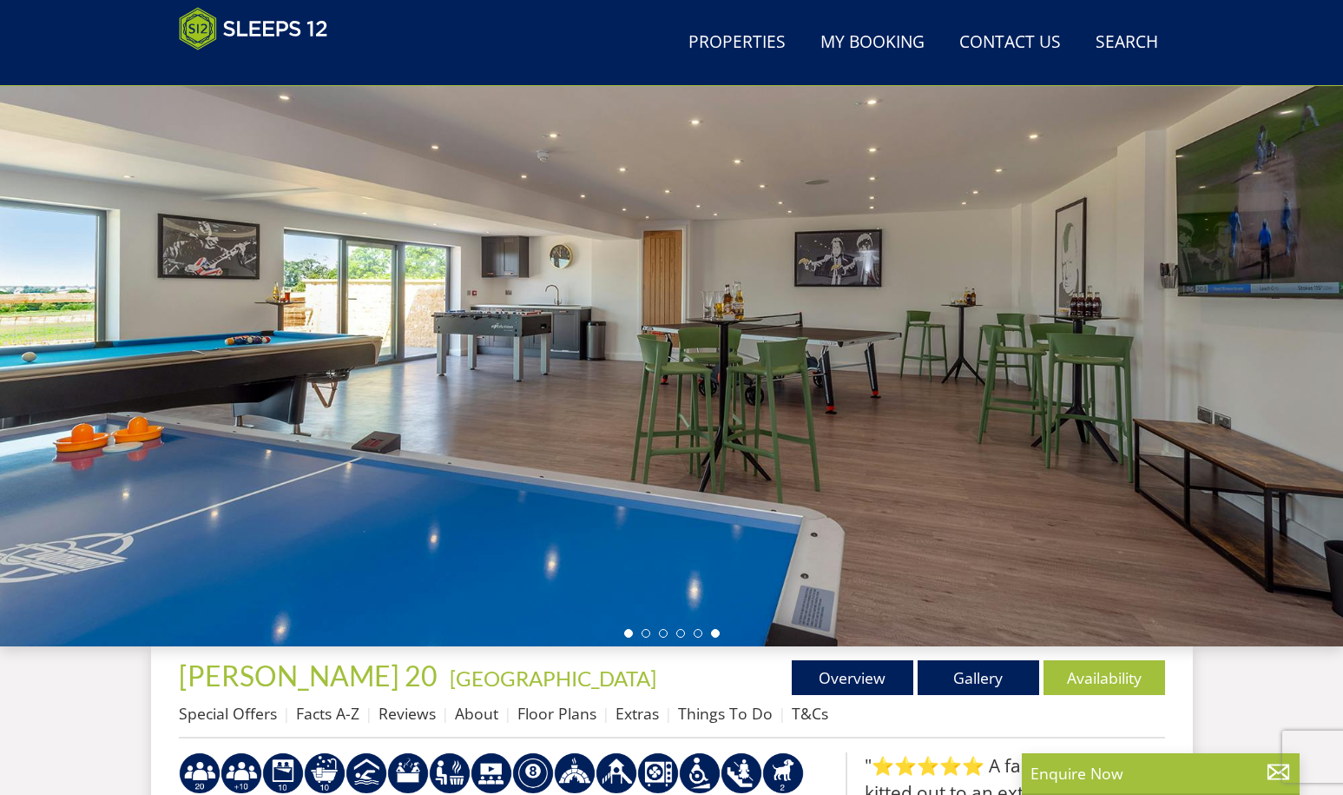
click at [627, 635] on li at bounding box center [628, 633] width 9 height 9
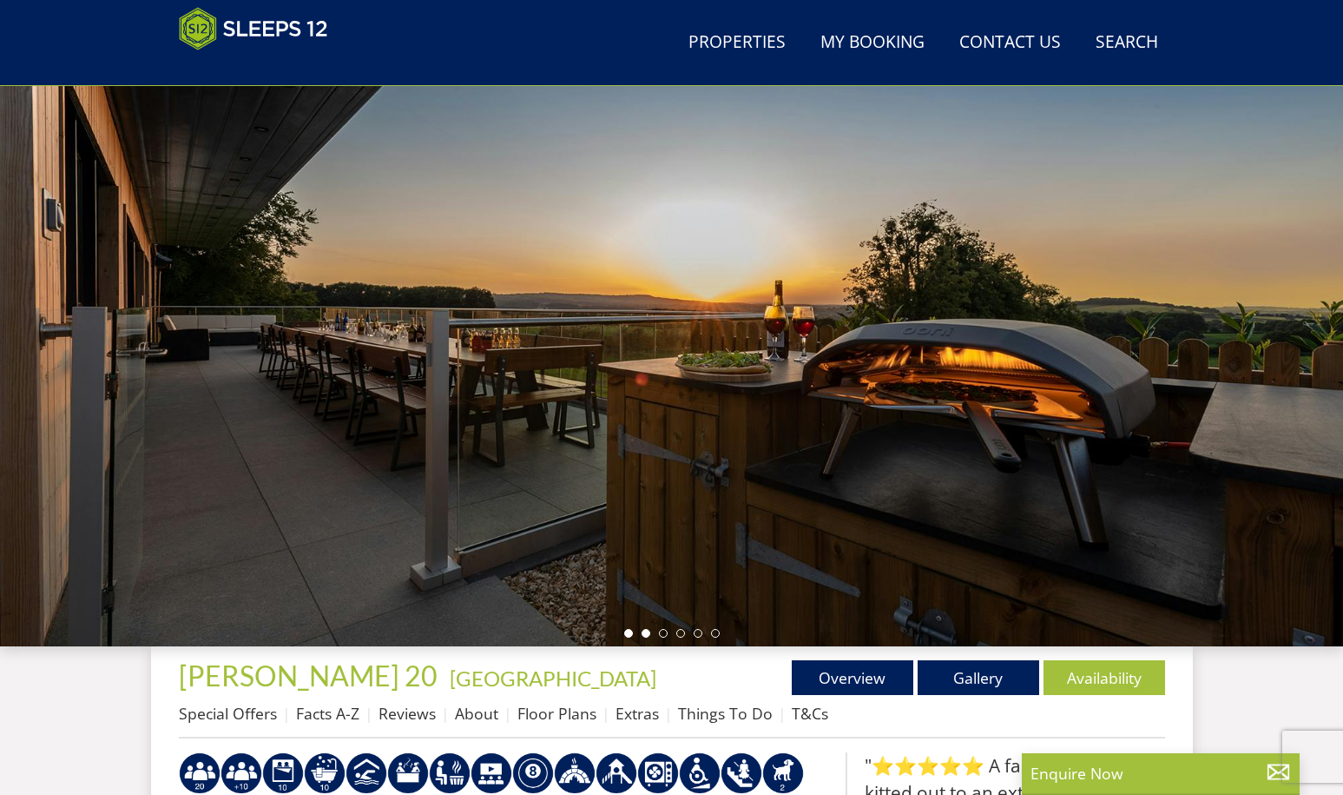
click at [627, 635] on li at bounding box center [628, 633] width 9 height 9
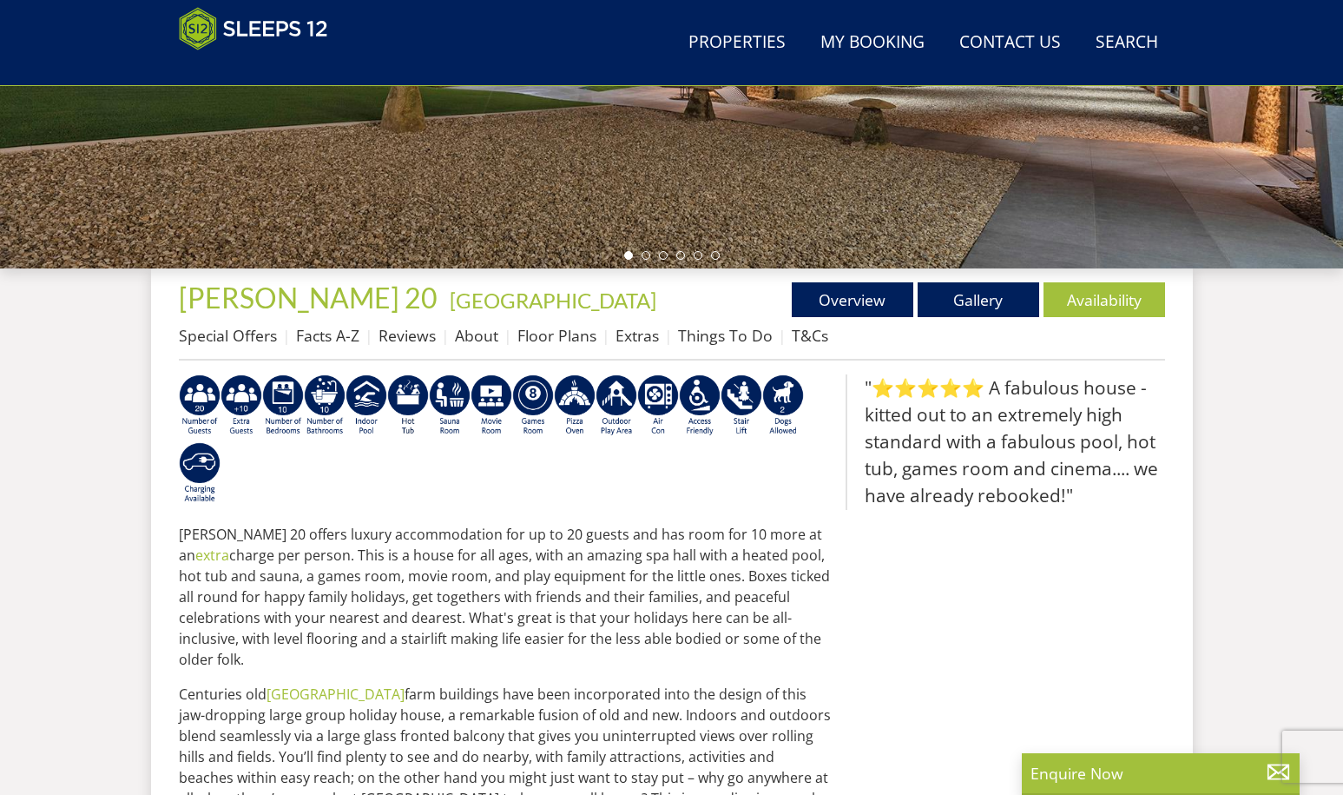
scroll to position [543, 0]
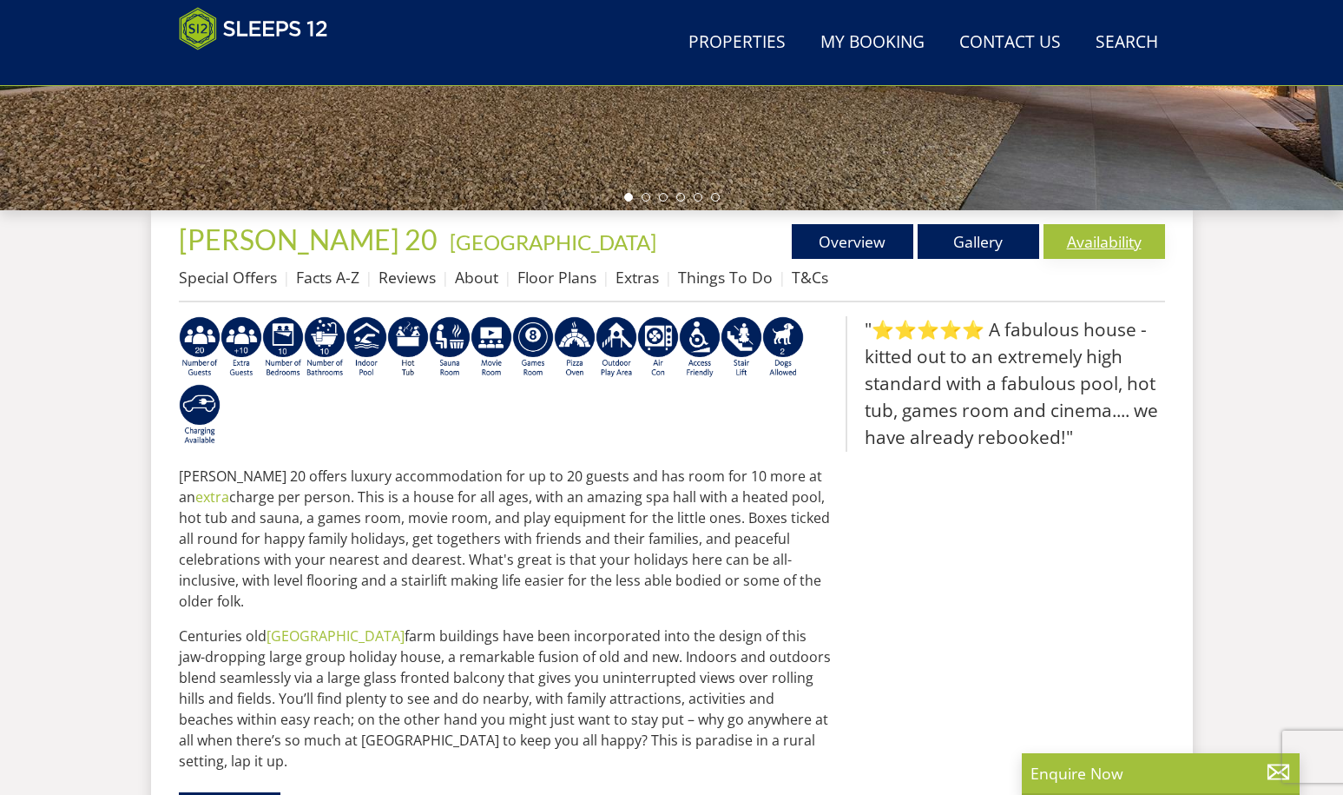
click at [1098, 243] on link "Availability" at bounding box center [1105, 241] width 122 height 35
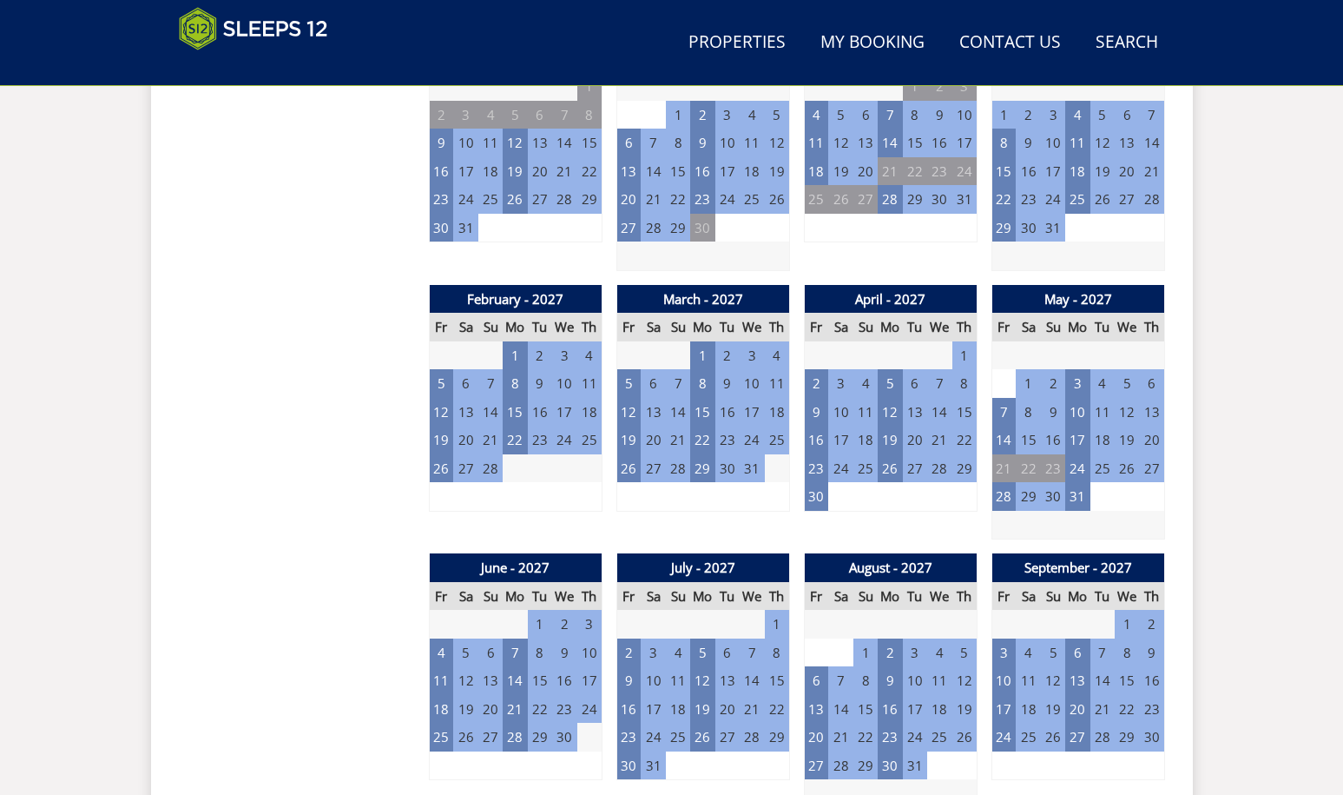
scroll to position [1354, 0]
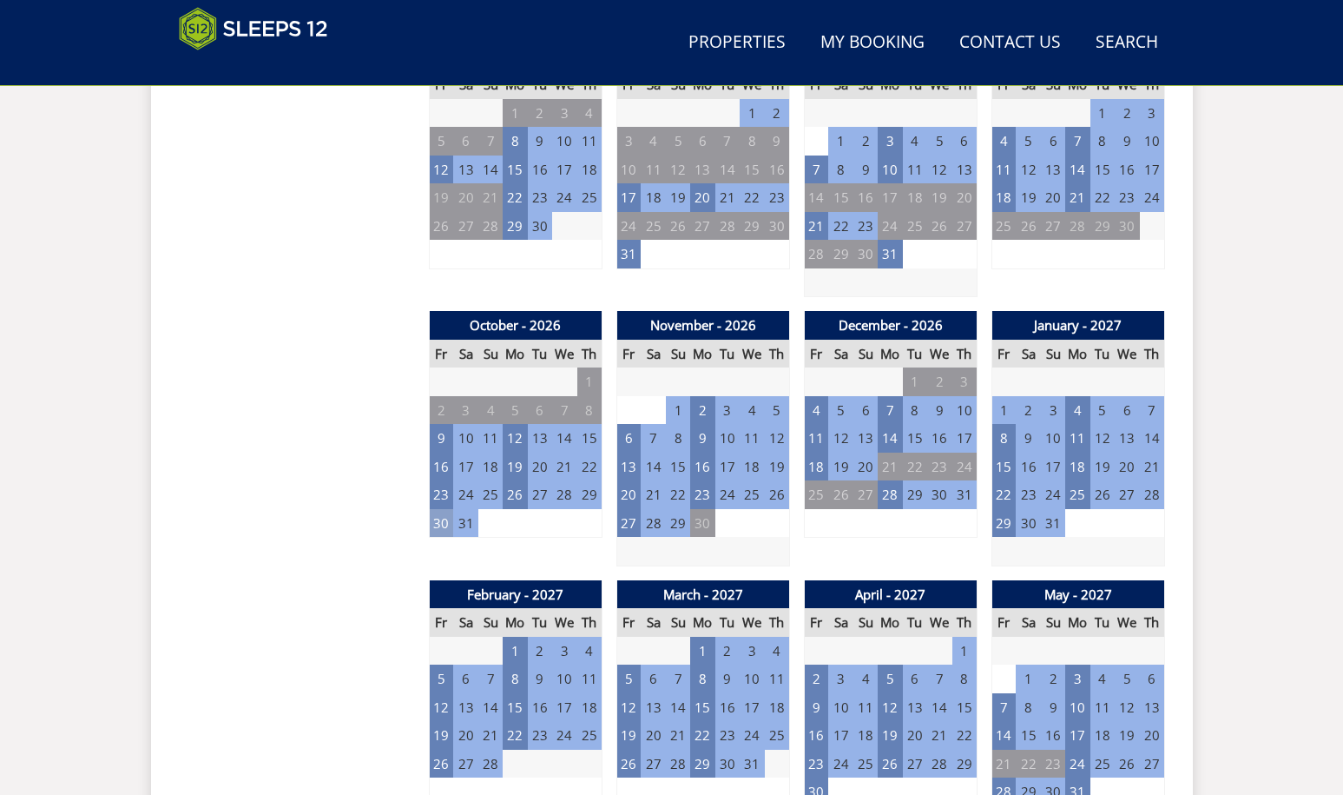
click at [439, 523] on td "30" at bounding box center [441, 523] width 24 height 29
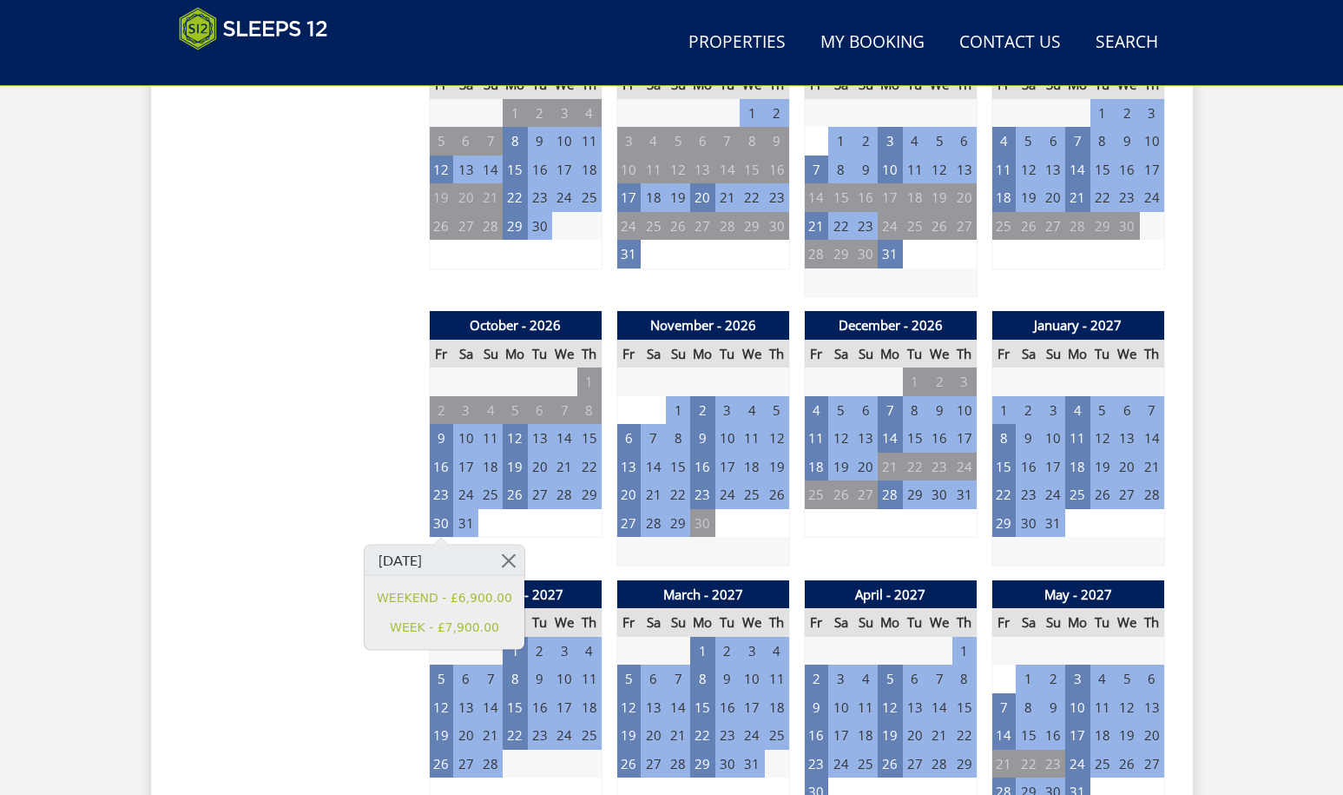
click at [1269, 381] on div "Search Menu Properties My Booking Contact Us [PHONE_NUMBER] Search Check Availa…" at bounding box center [671, 455] width 1343 height 3501
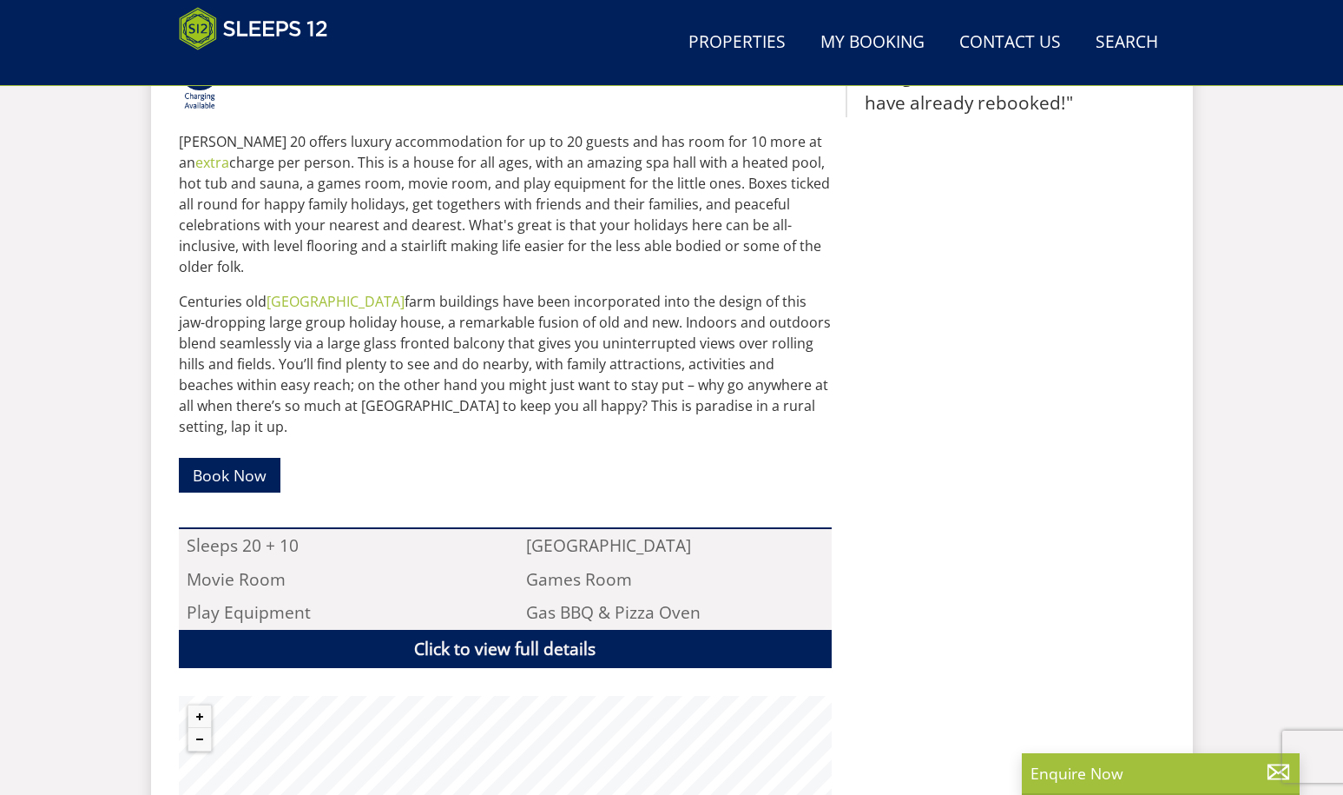
scroll to position [773, 0]
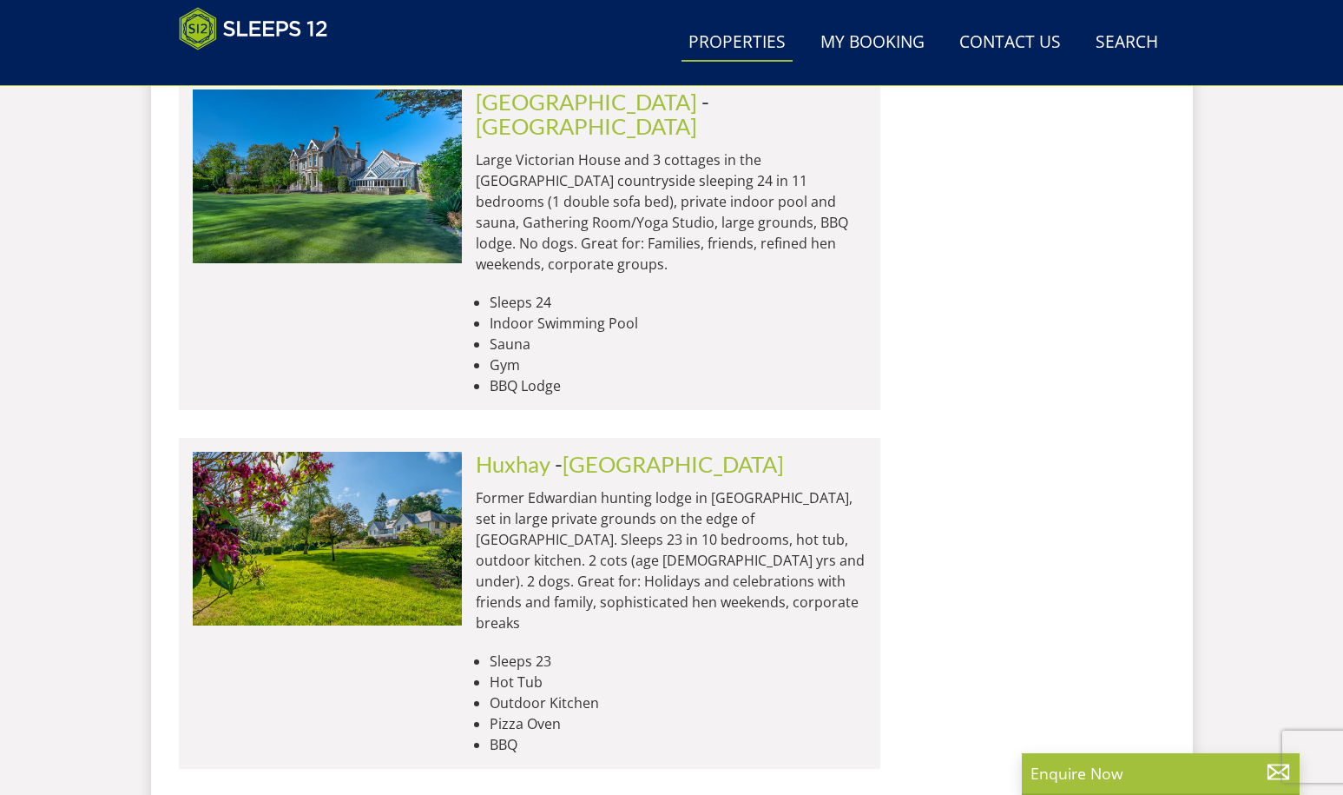
scroll to position [7041, 0]
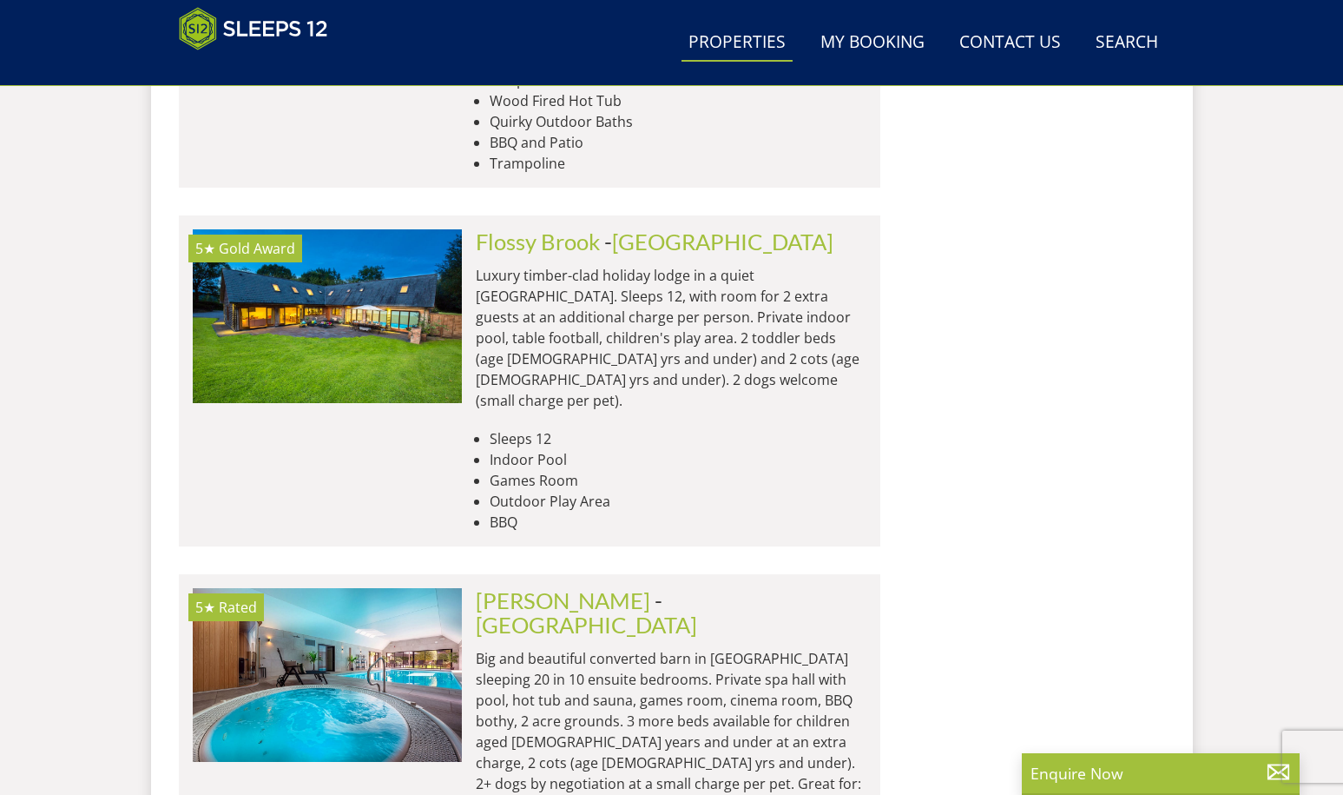
scroll to position [8779, 0]
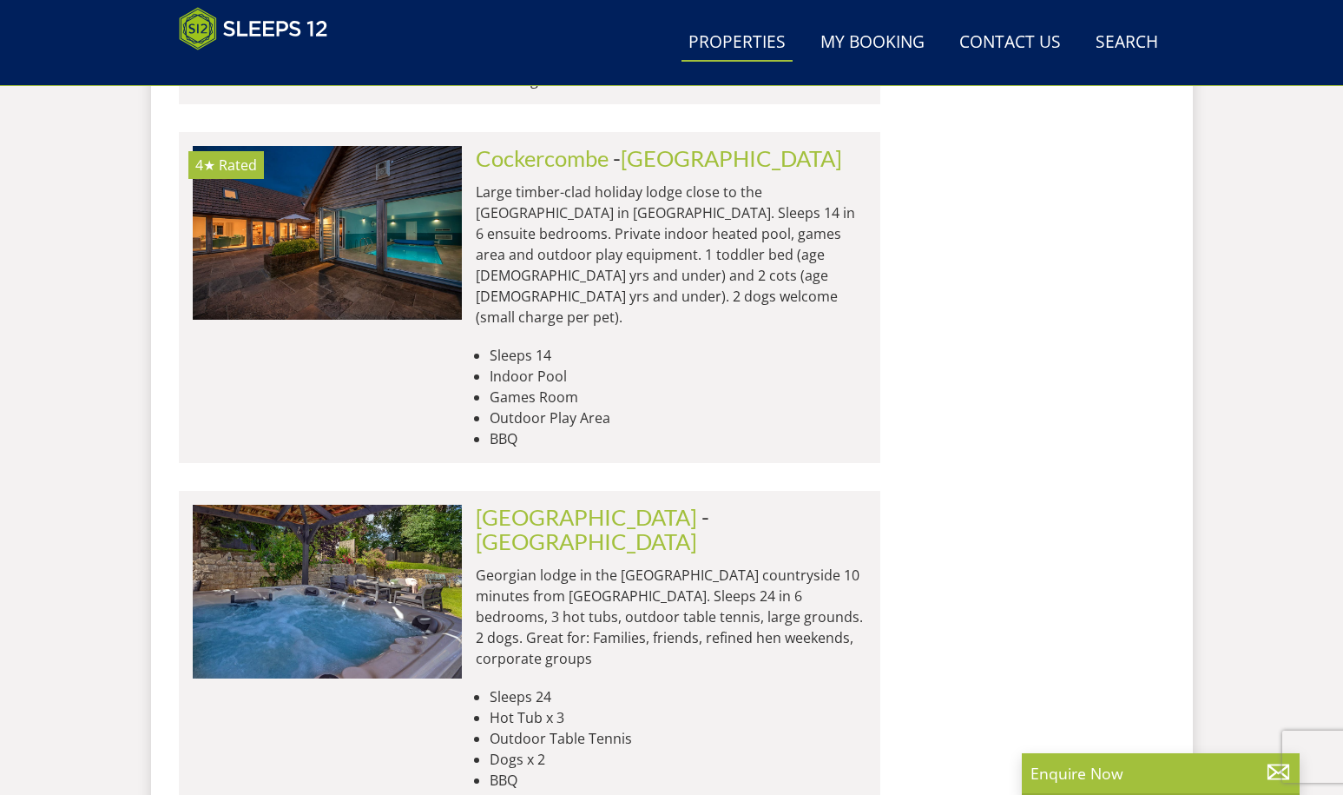
scroll to position [13919, 0]
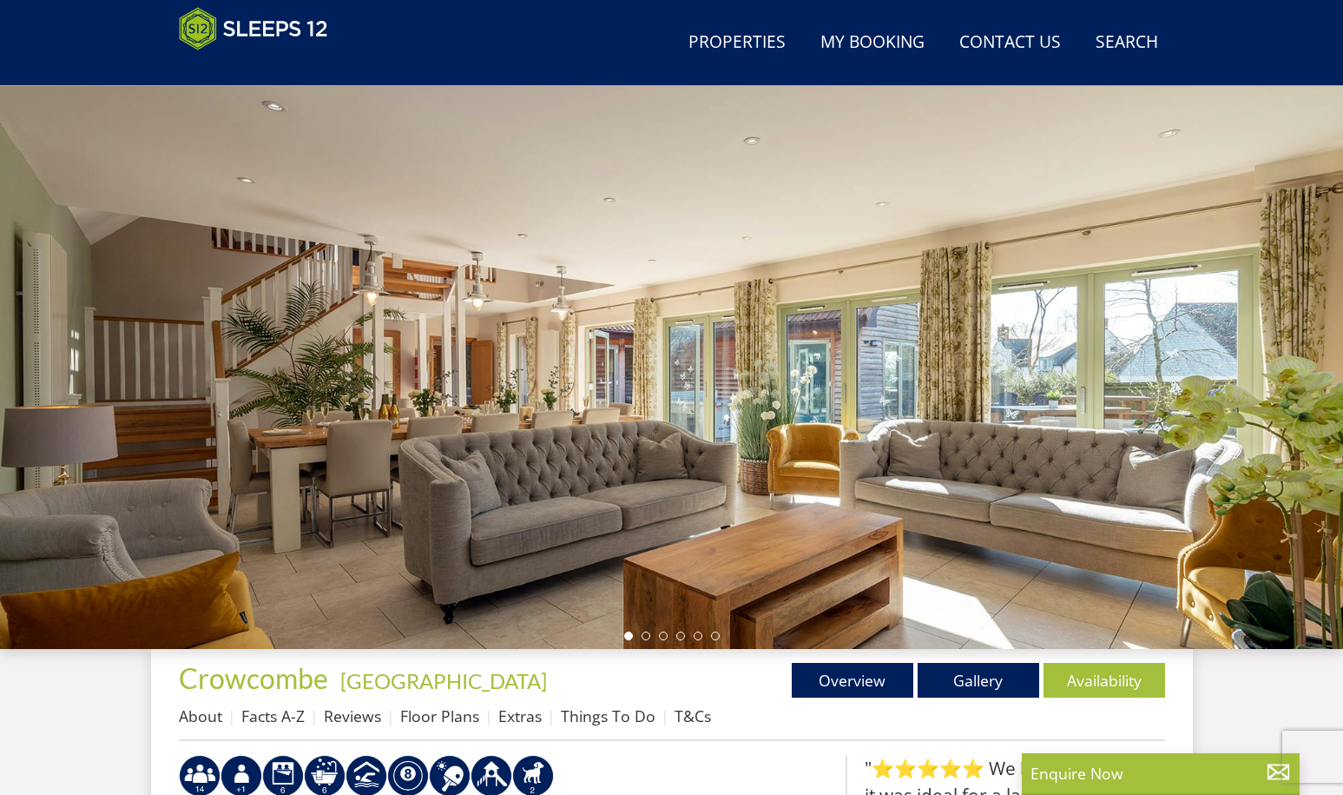
scroll to position [104, 0]
click at [647, 638] on li at bounding box center [646, 635] width 9 height 9
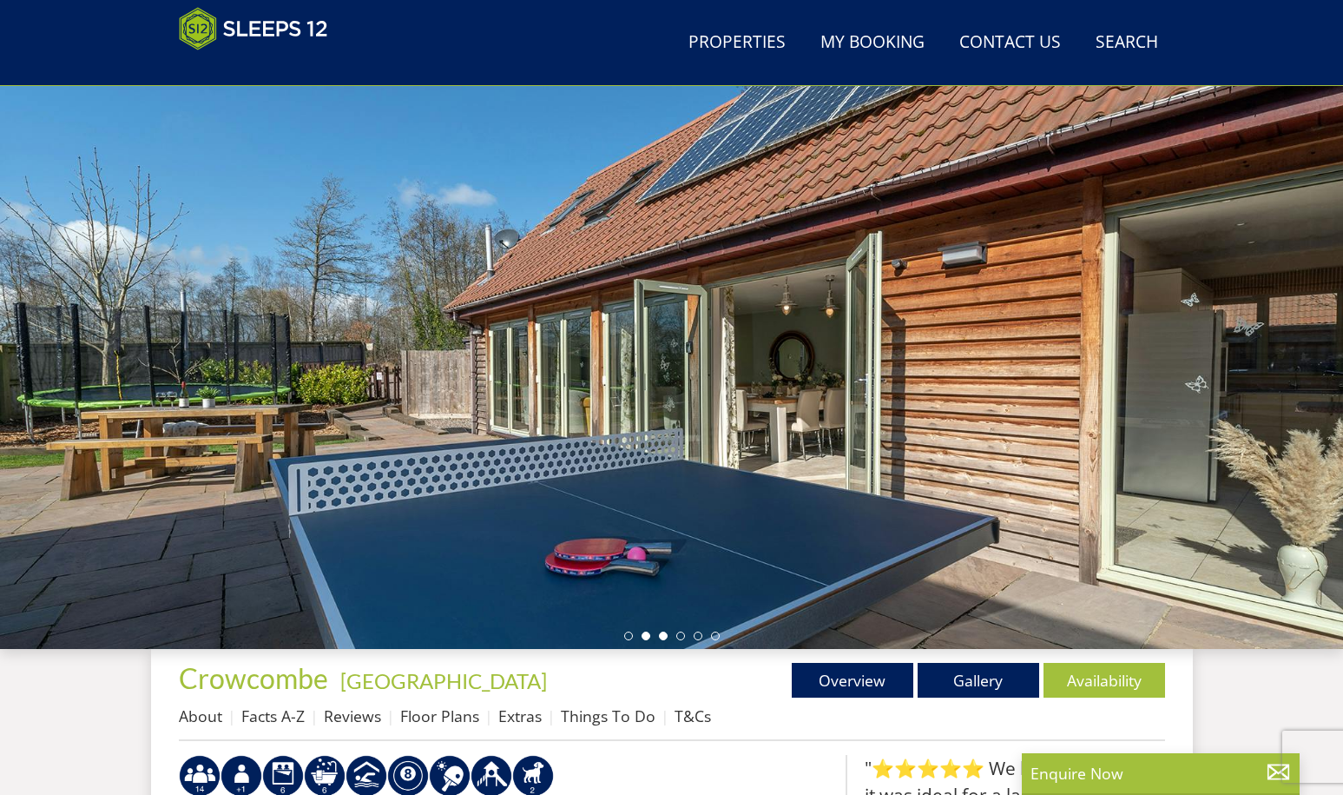
click at [661, 636] on li at bounding box center [663, 635] width 9 height 9
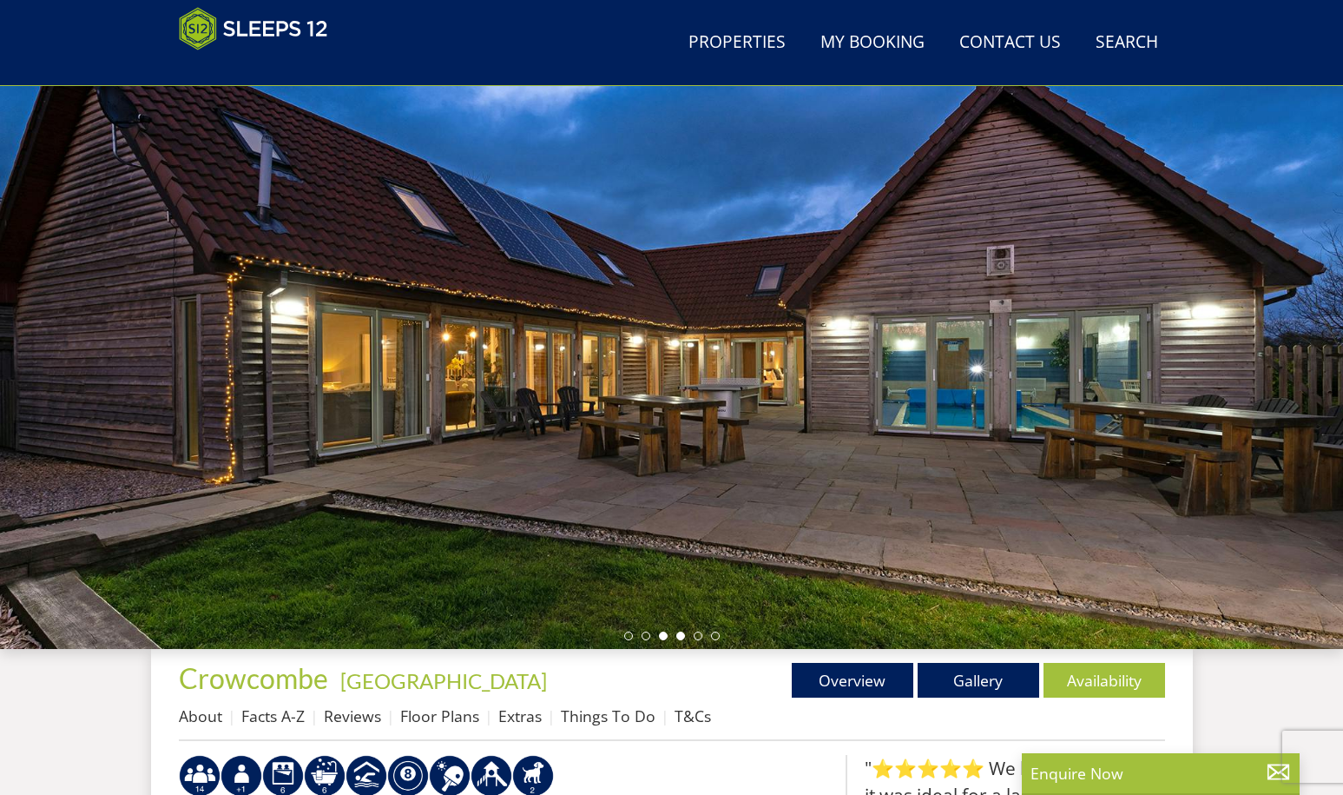
click at [679, 632] on li at bounding box center [680, 635] width 9 height 9
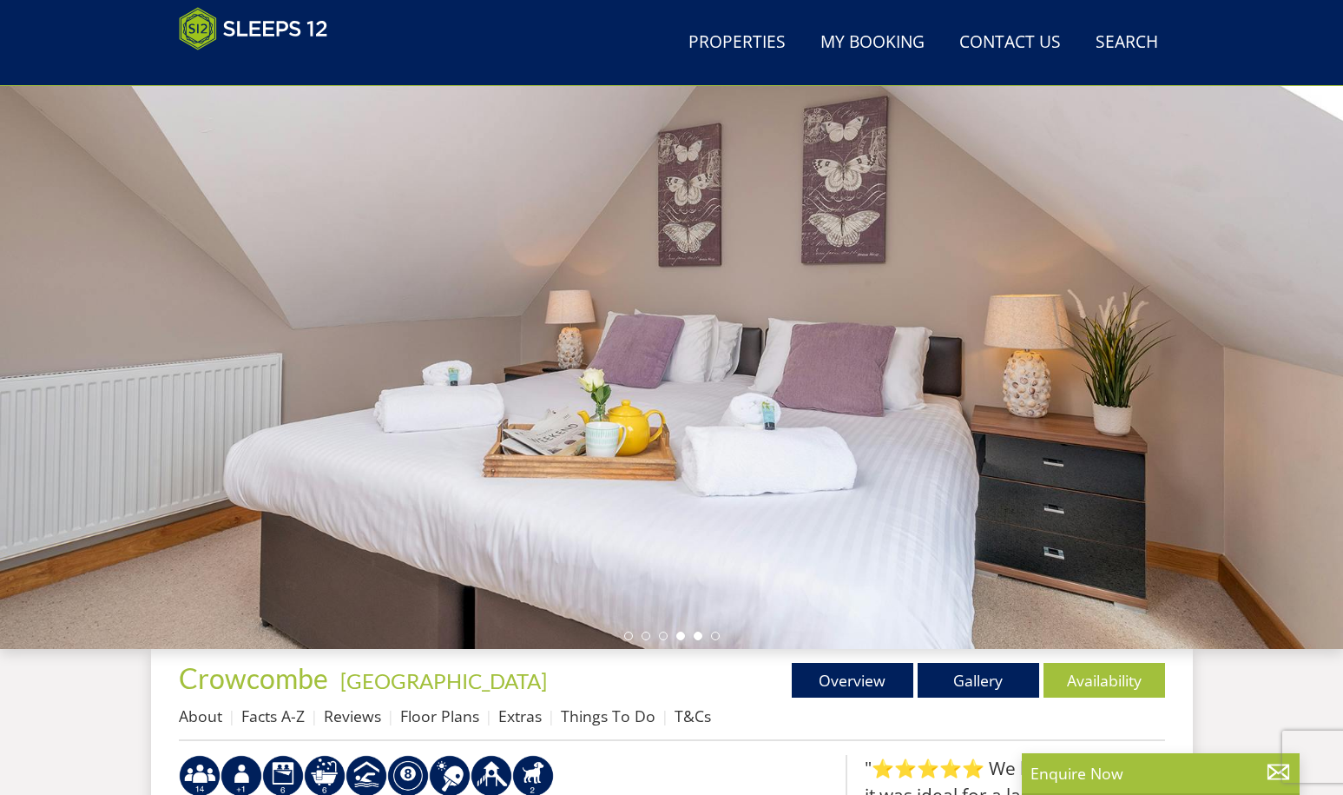
click at [694, 636] on li at bounding box center [698, 635] width 9 height 9
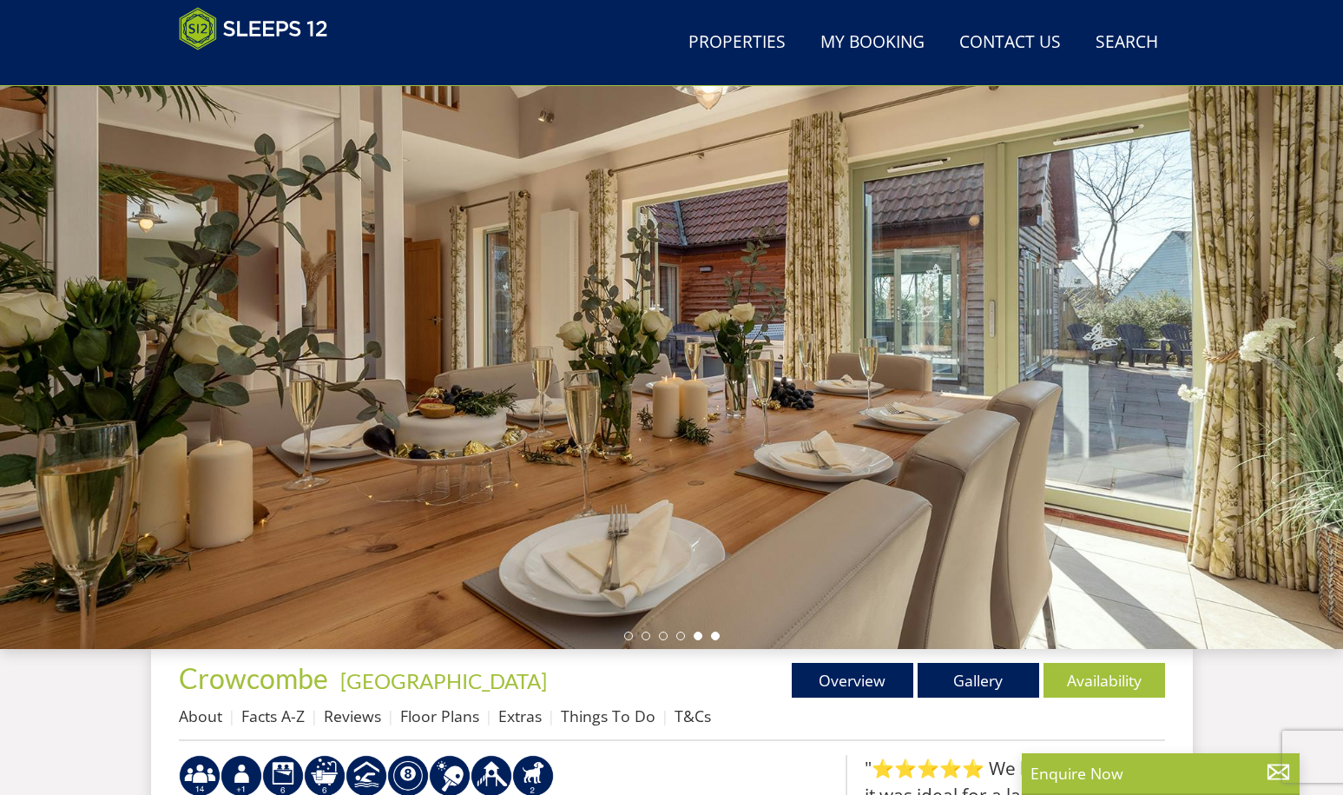
click at [712, 633] on li at bounding box center [715, 635] width 9 height 9
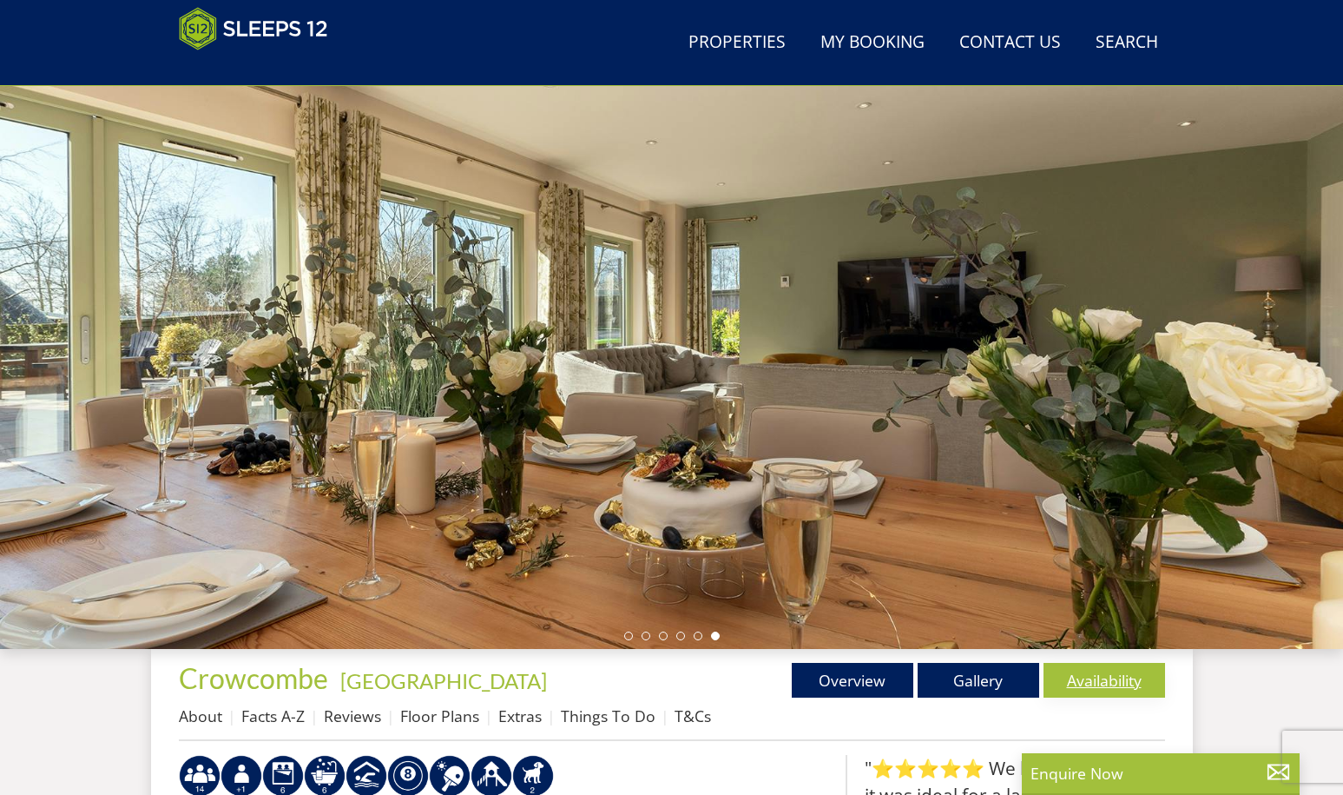
click at [1125, 680] on link "Availability" at bounding box center [1105, 680] width 122 height 35
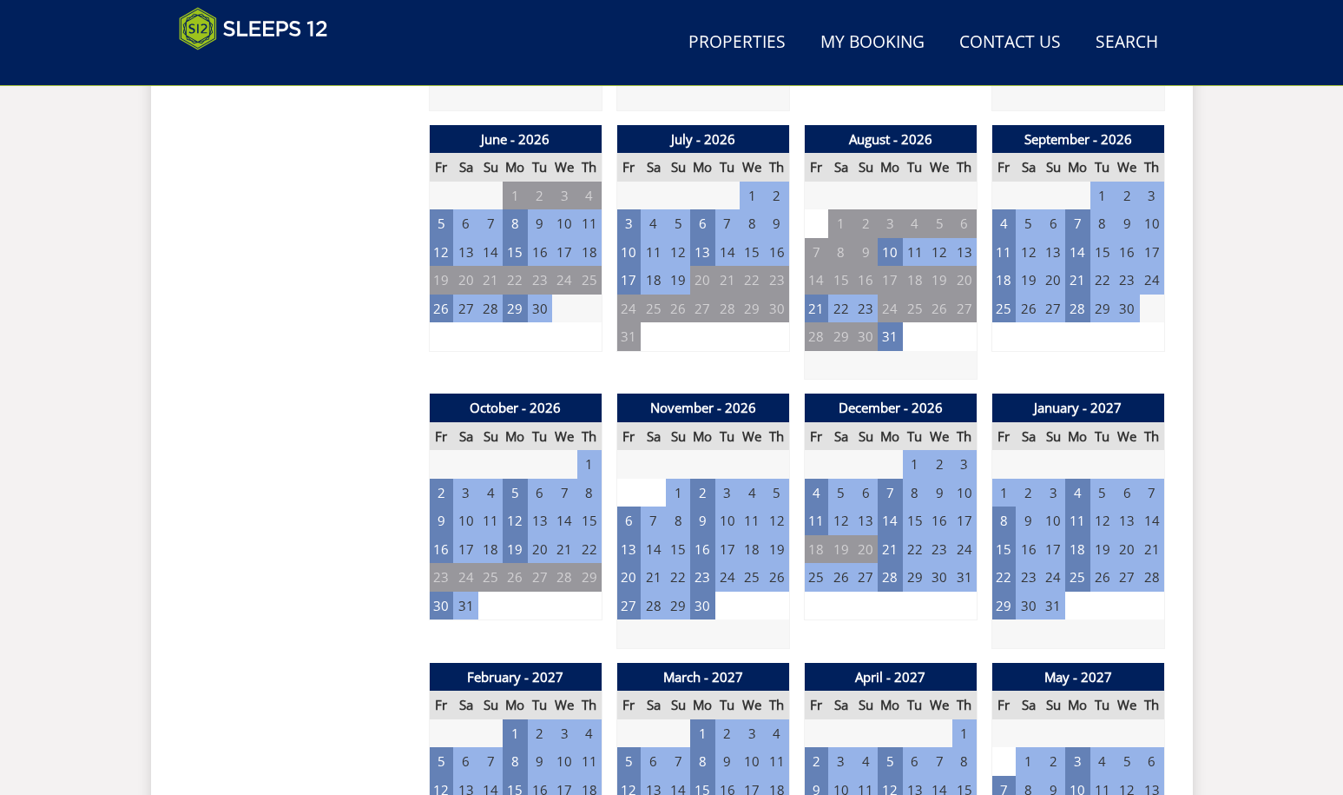
scroll to position [1432, 0]
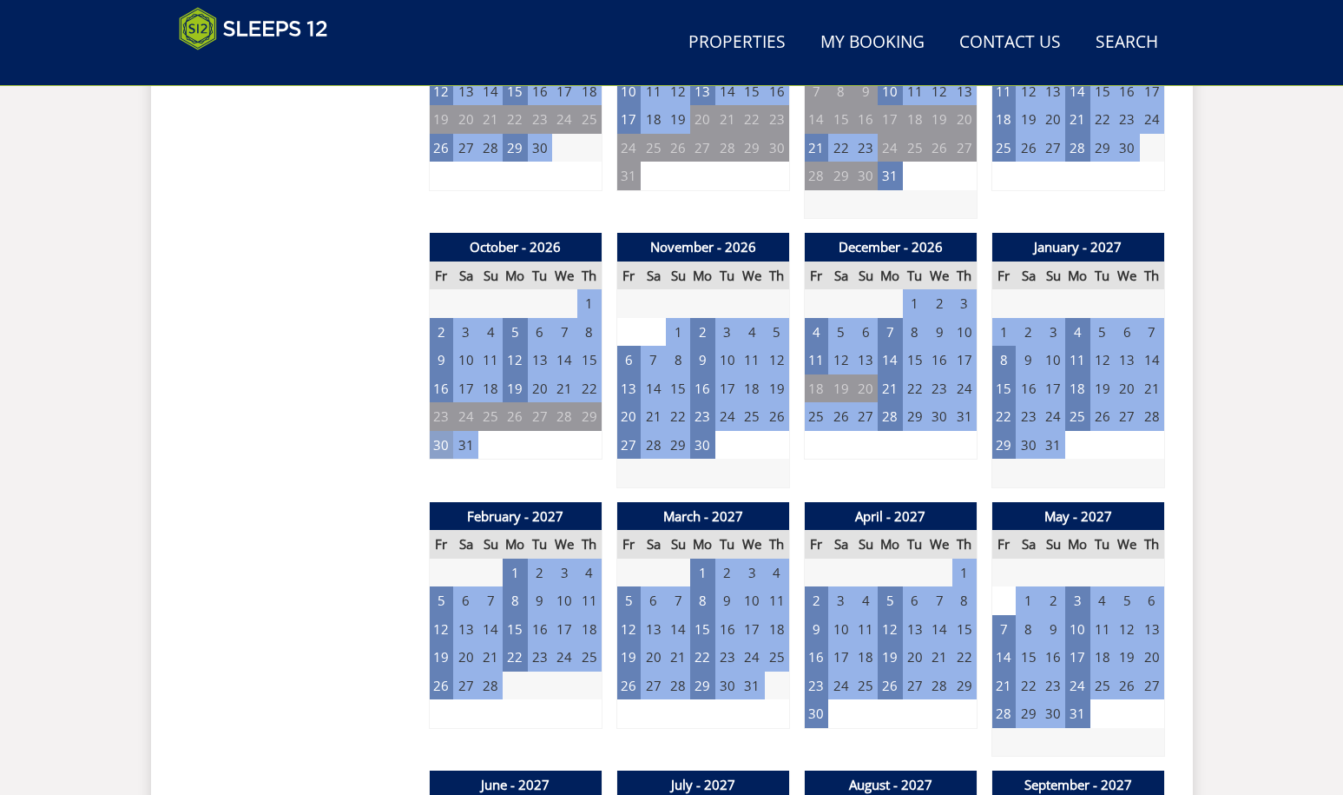
click at [443, 448] on td "30" at bounding box center [441, 445] width 24 height 29
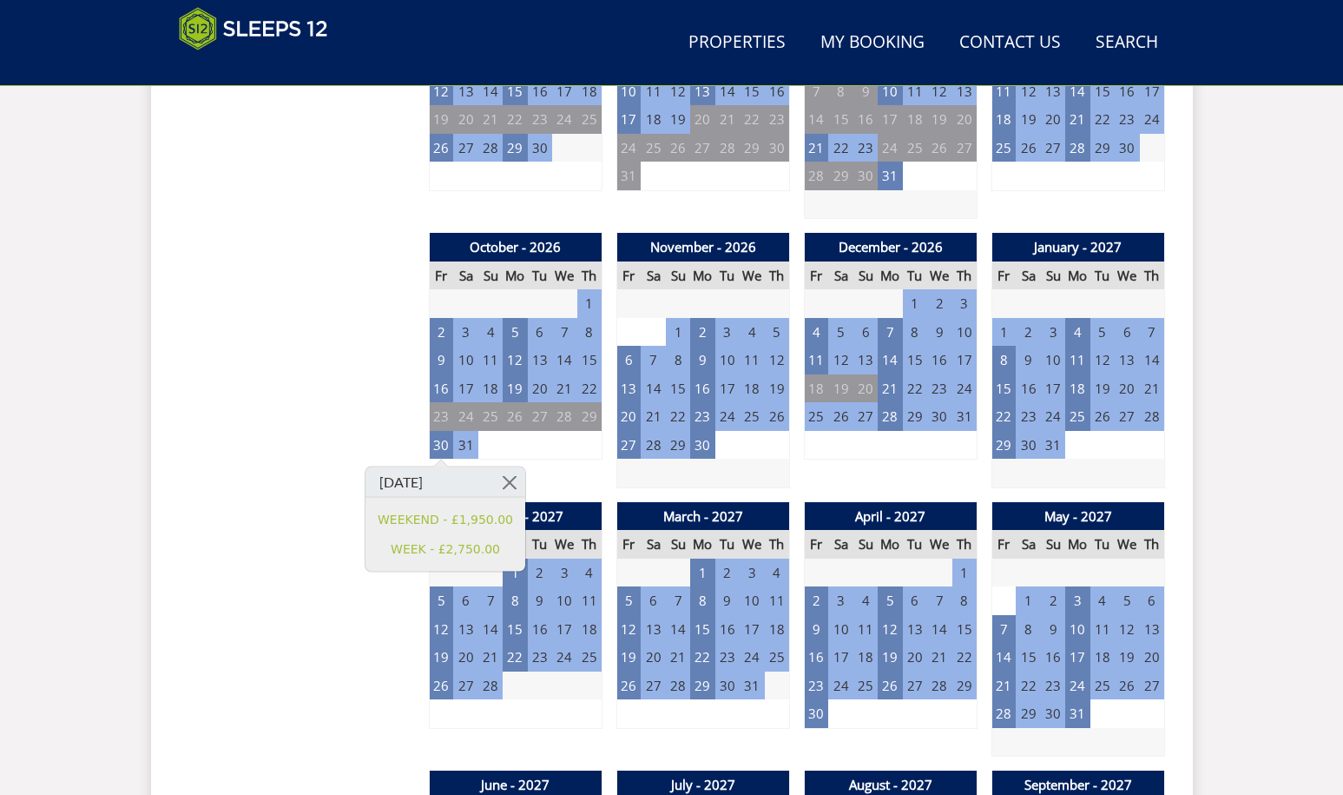
click at [260, 422] on div "Prices and Availability You can browse the calendar to find an available start …" at bounding box center [297, 764] width 236 height 2674
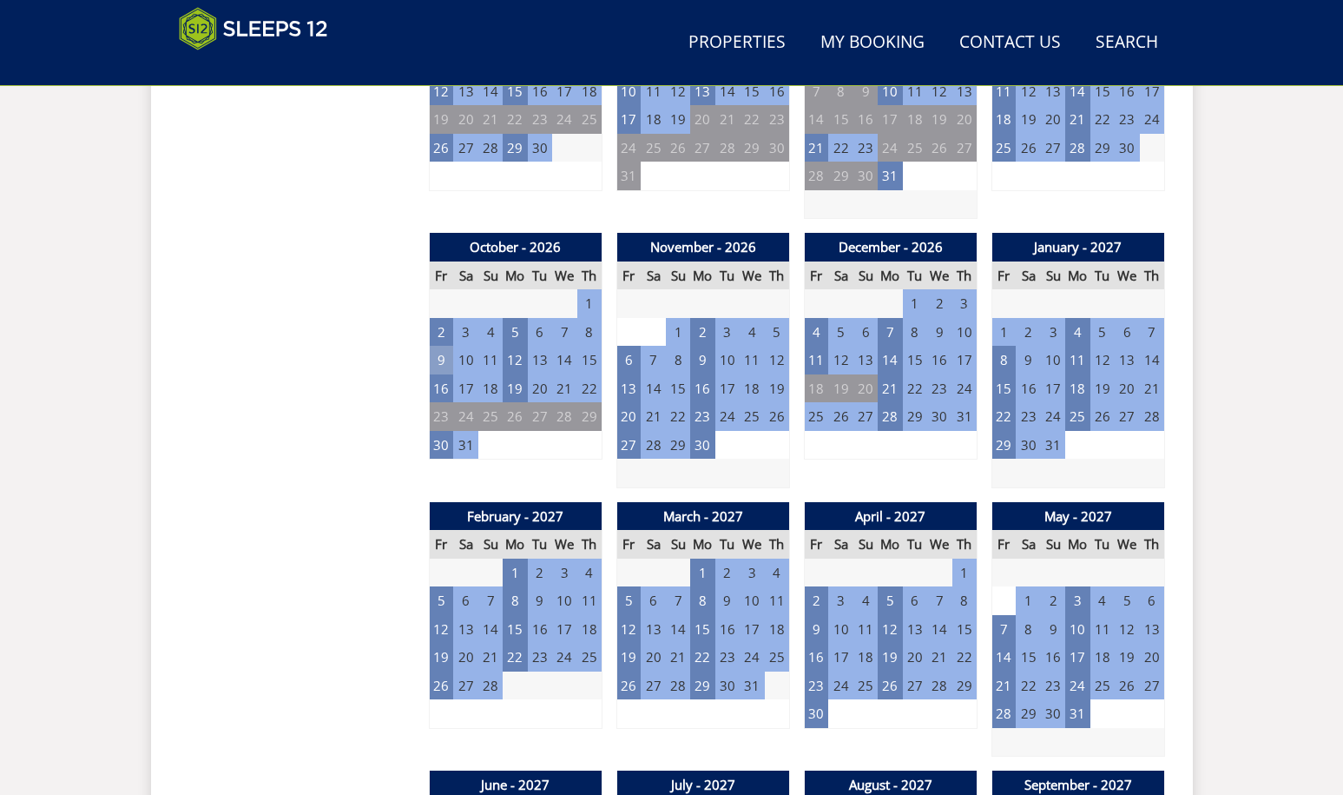
click at [435, 361] on td "9" at bounding box center [441, 360] width 24 height 29
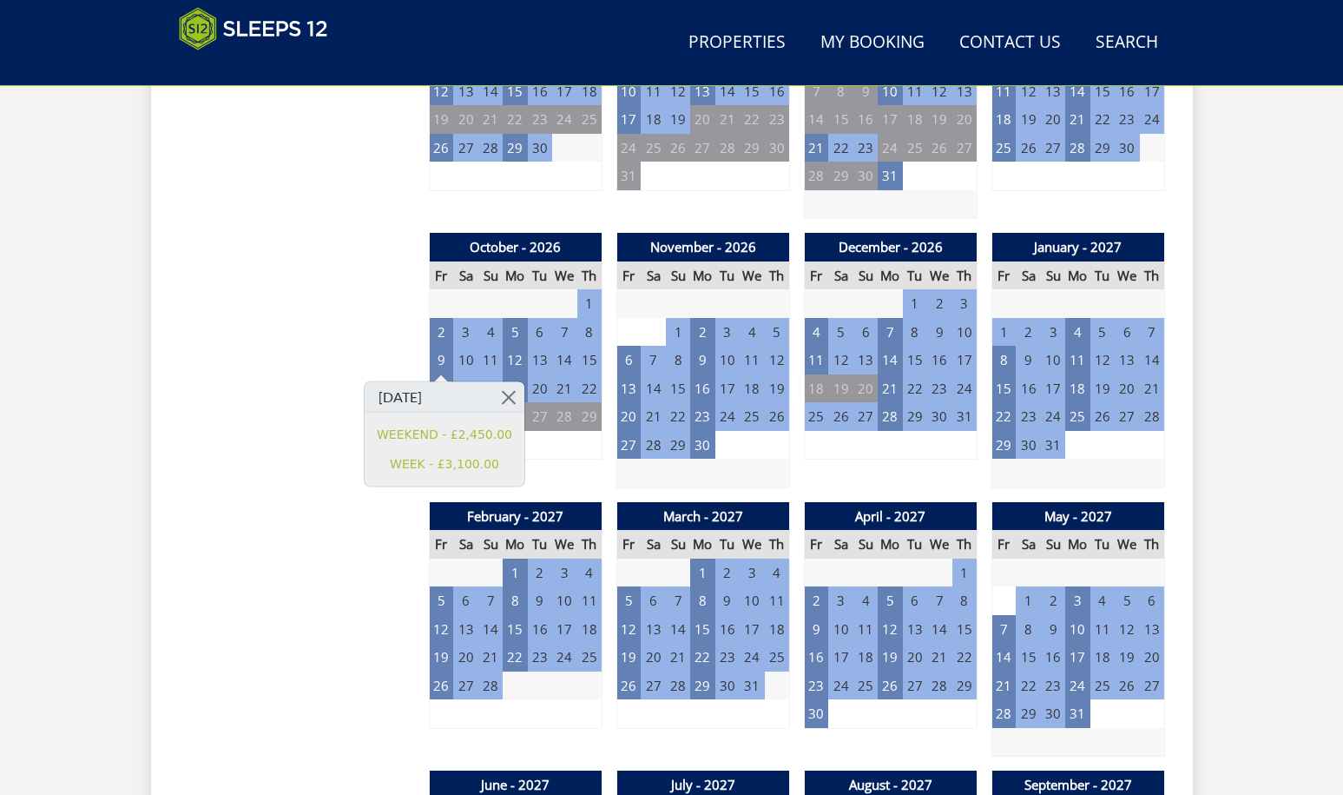
click at [353, 359] on div "Prices and Availability You can browse the calendar to find an available start …" at bounding box center [297, 764] width 236 height 2674
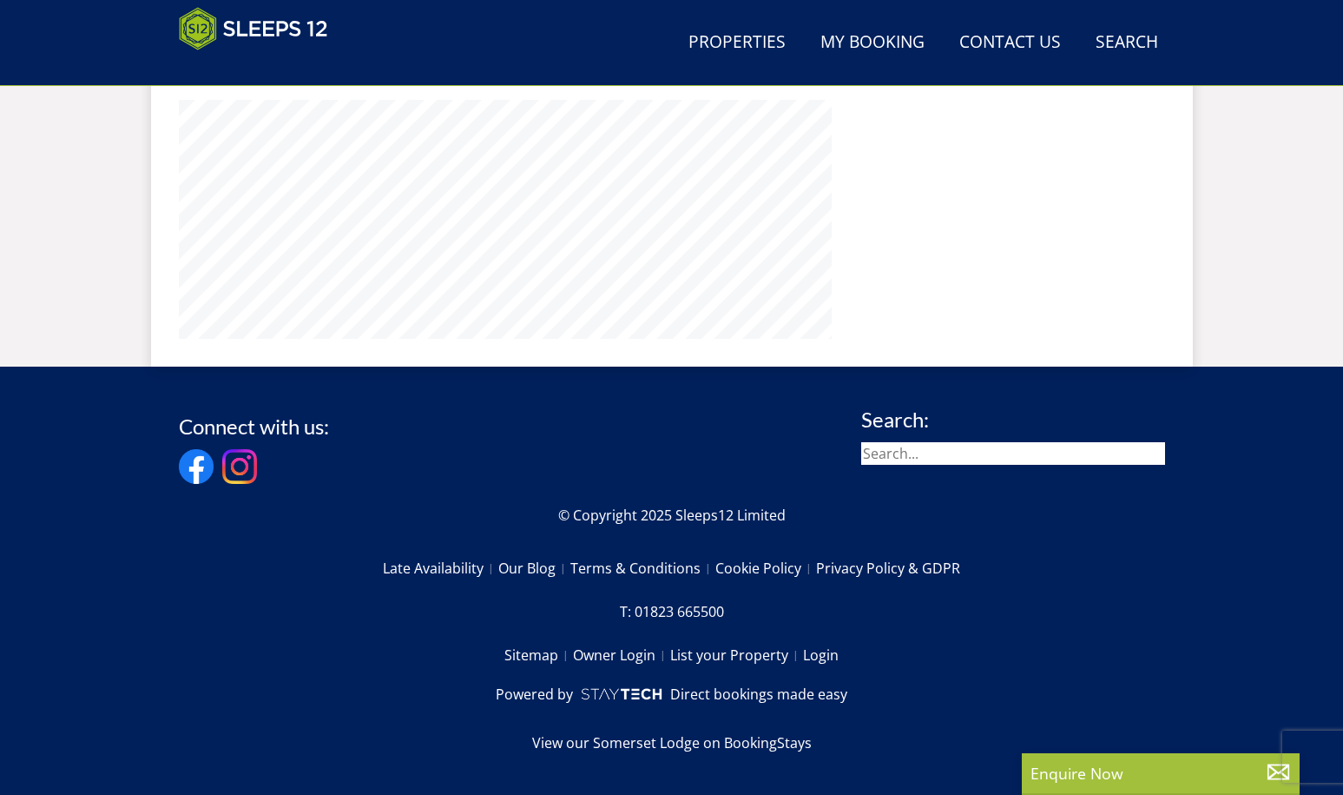
scroll to position [104, 0]
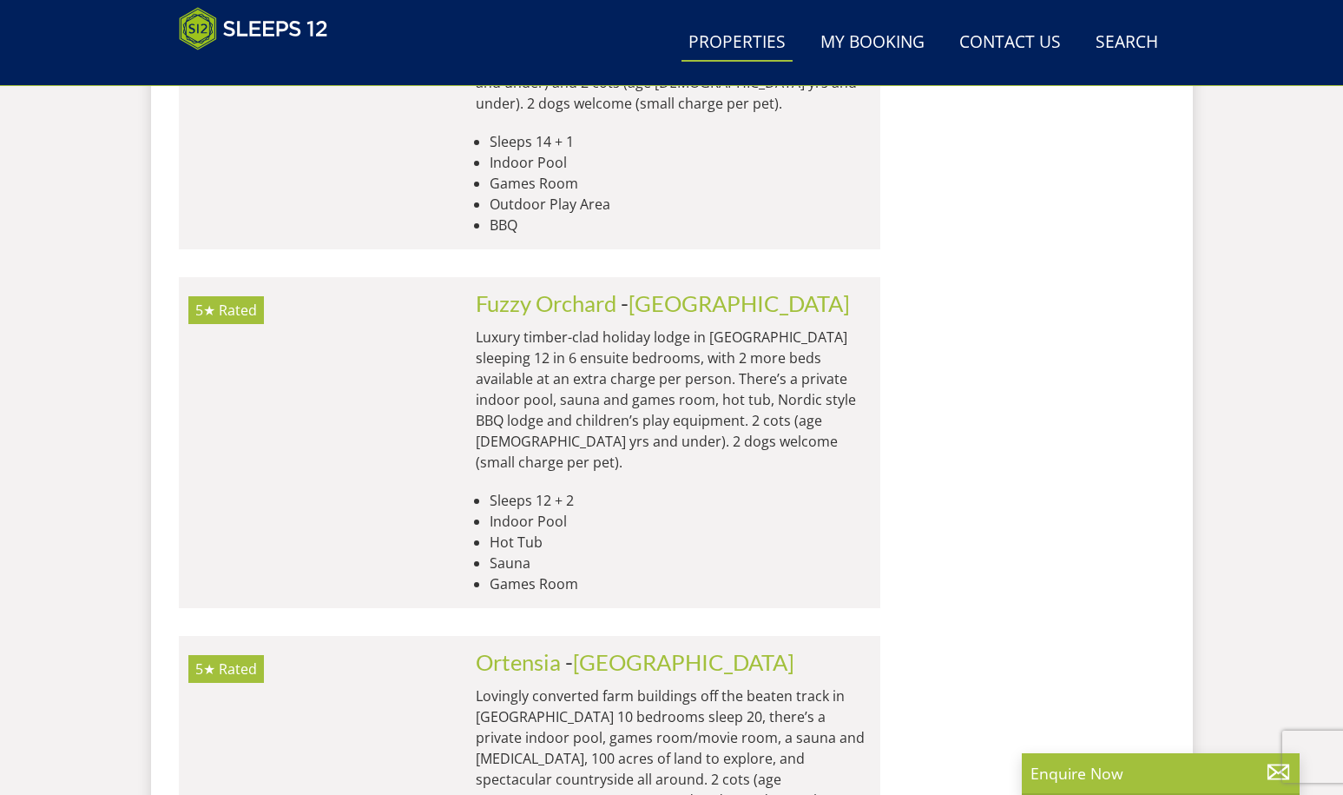
scroll to position [15641, 0]
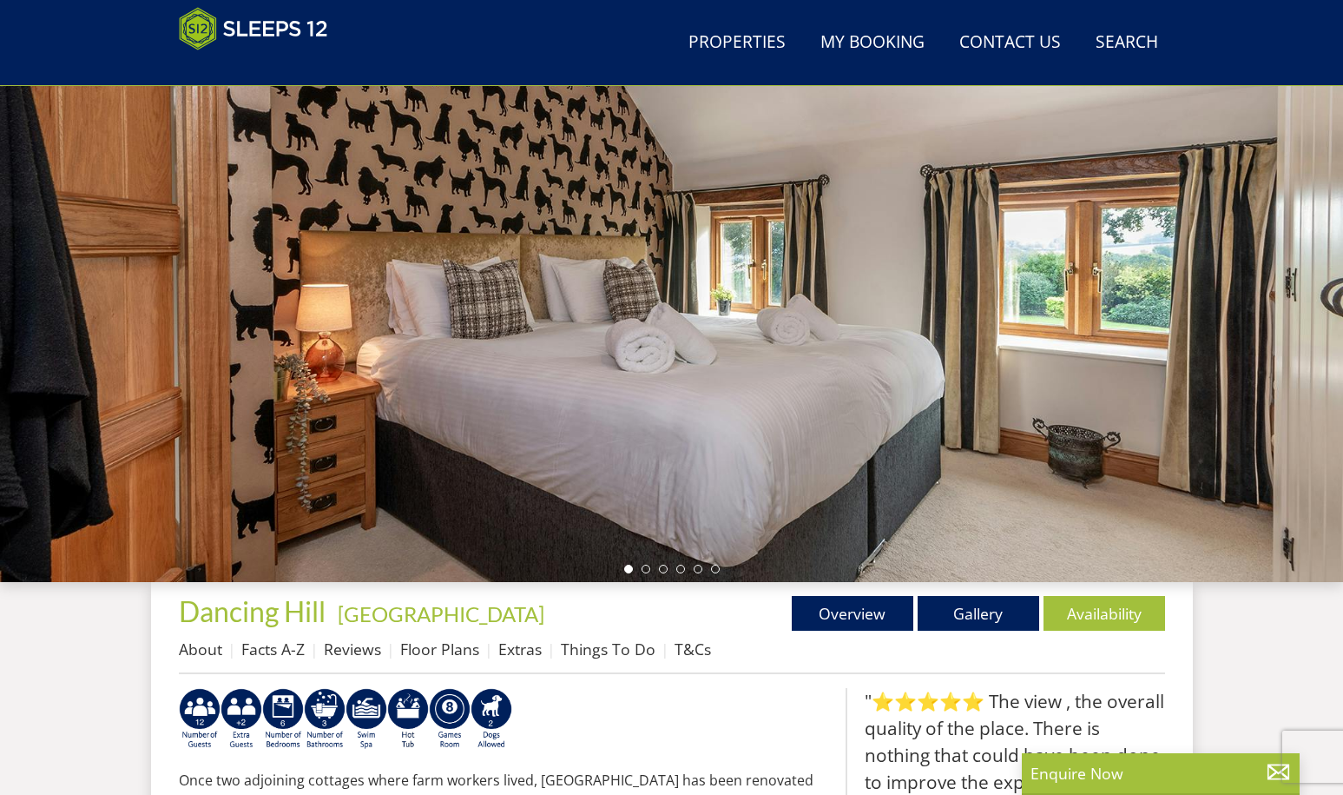
scroll to position [185, 0]
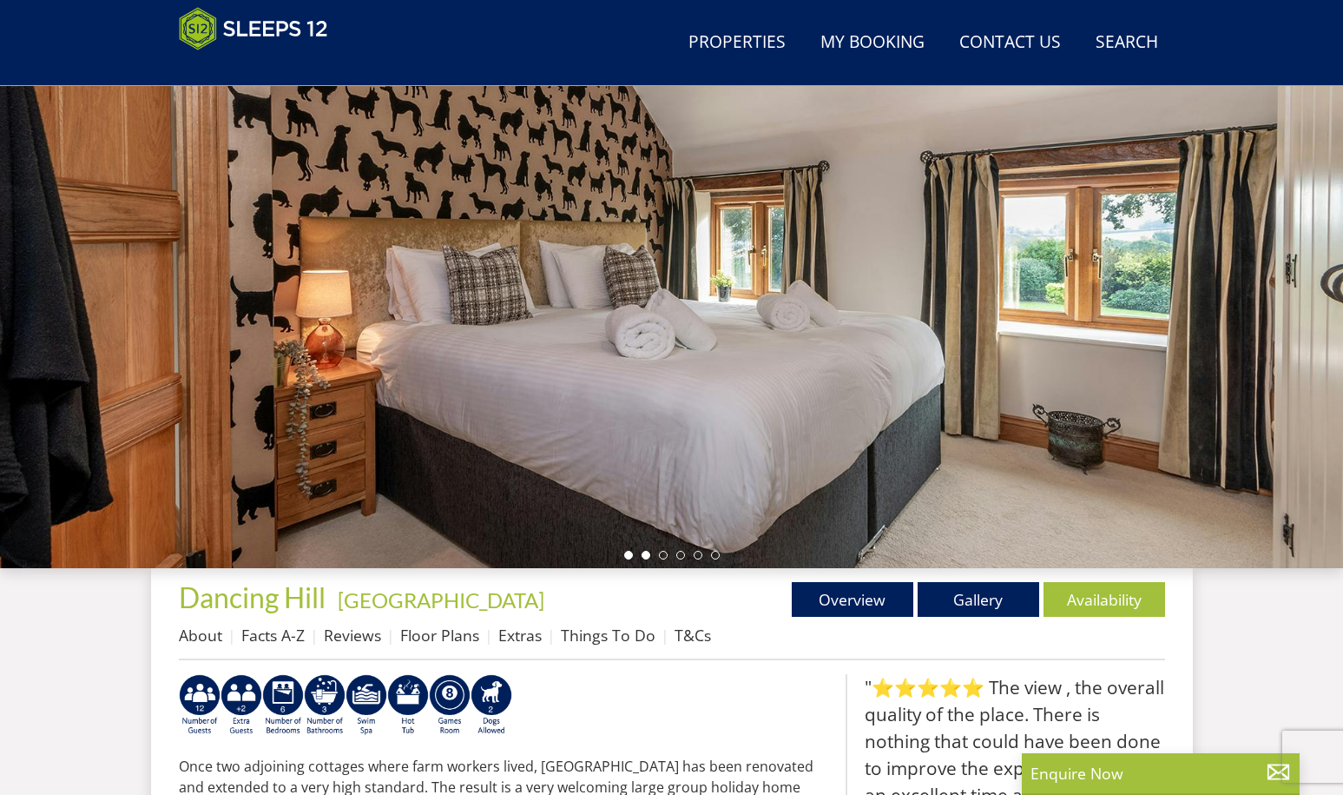
click at [648, 556] on li at bounding box center [646, 555] width 9 height 9
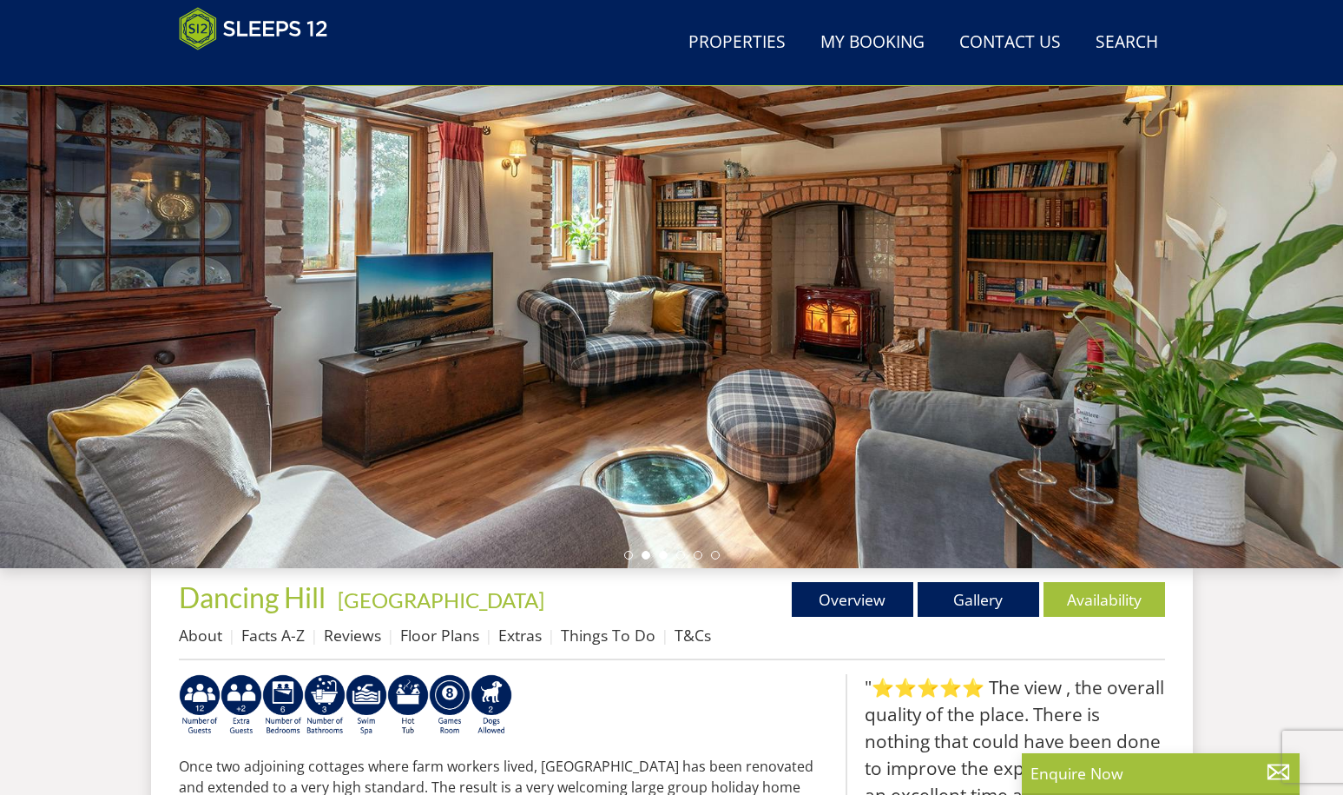
click at [666, 555] on li at bounding box center [663, 555] width 9 height 9
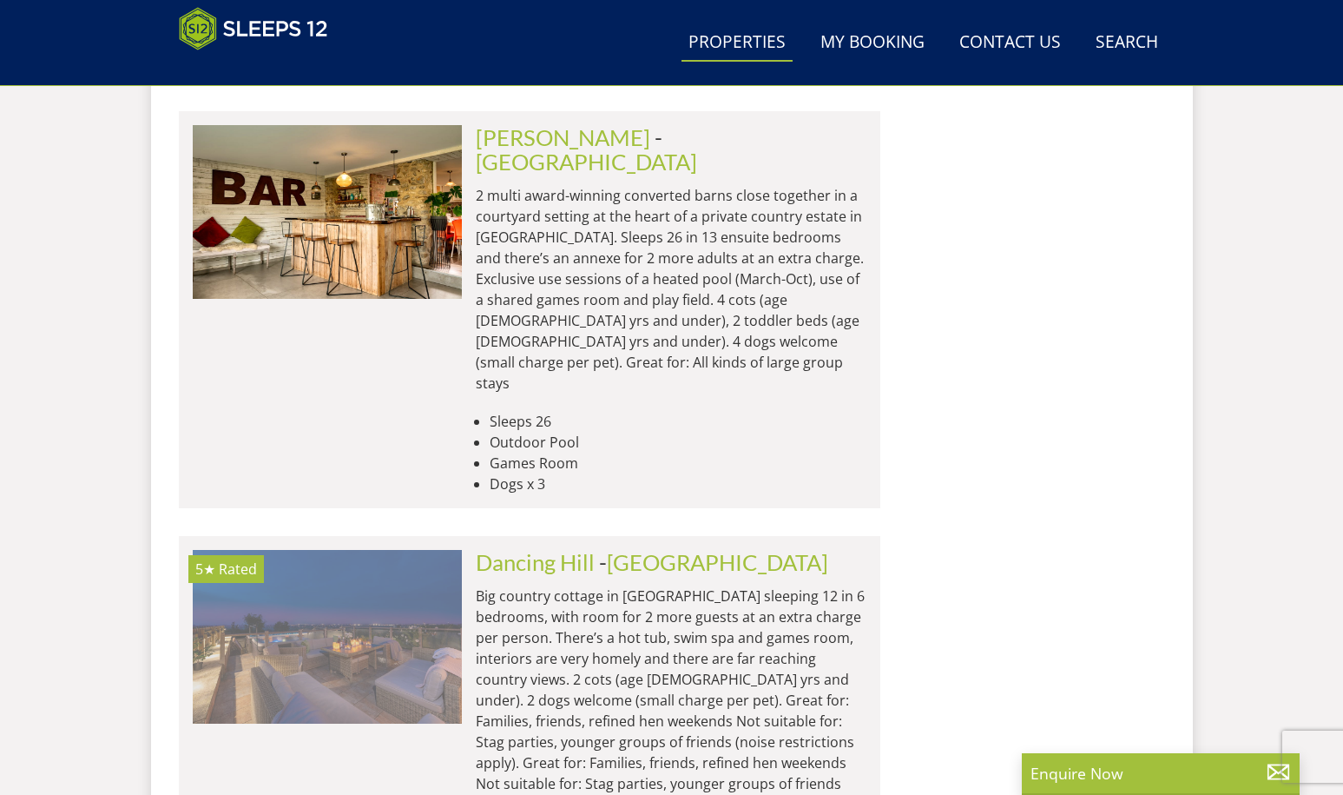
scroll to position [16827, 0]
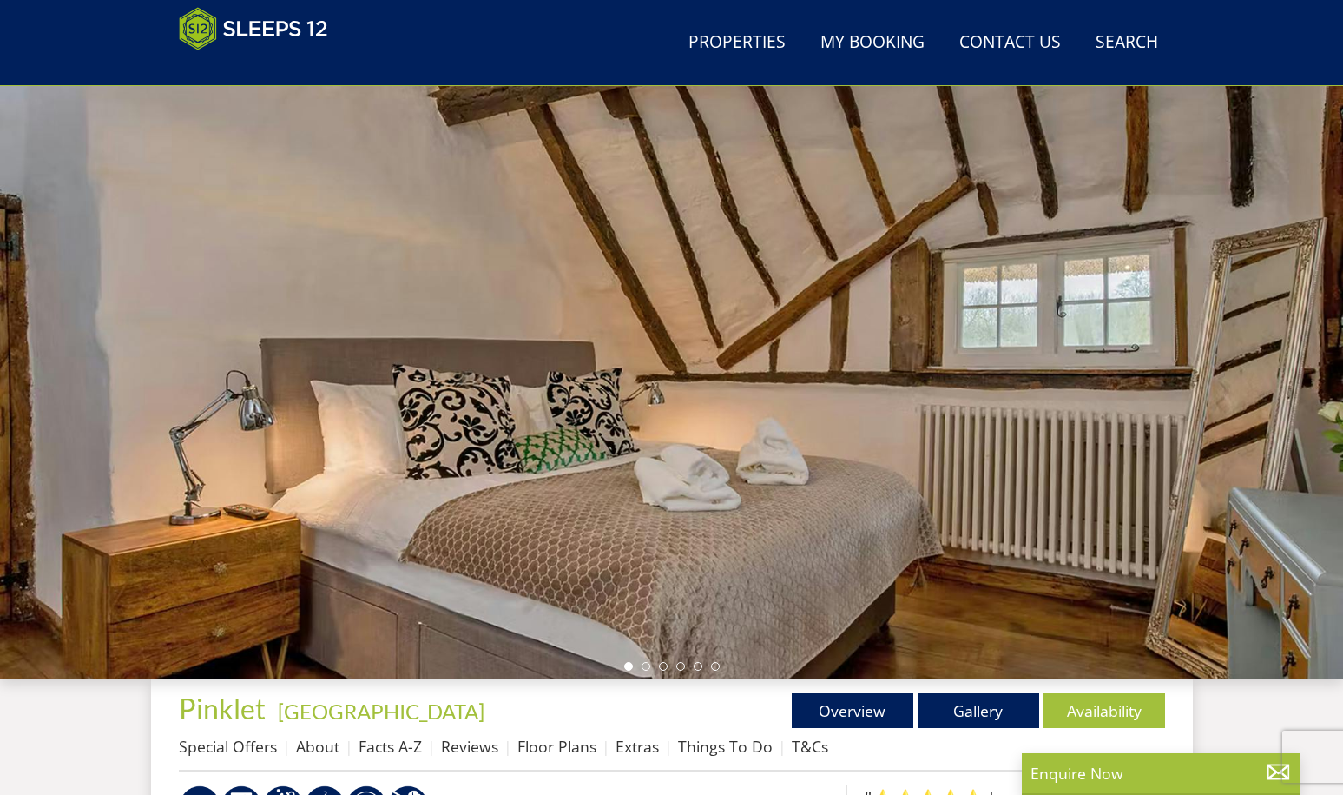
scroll to position [107, 0]
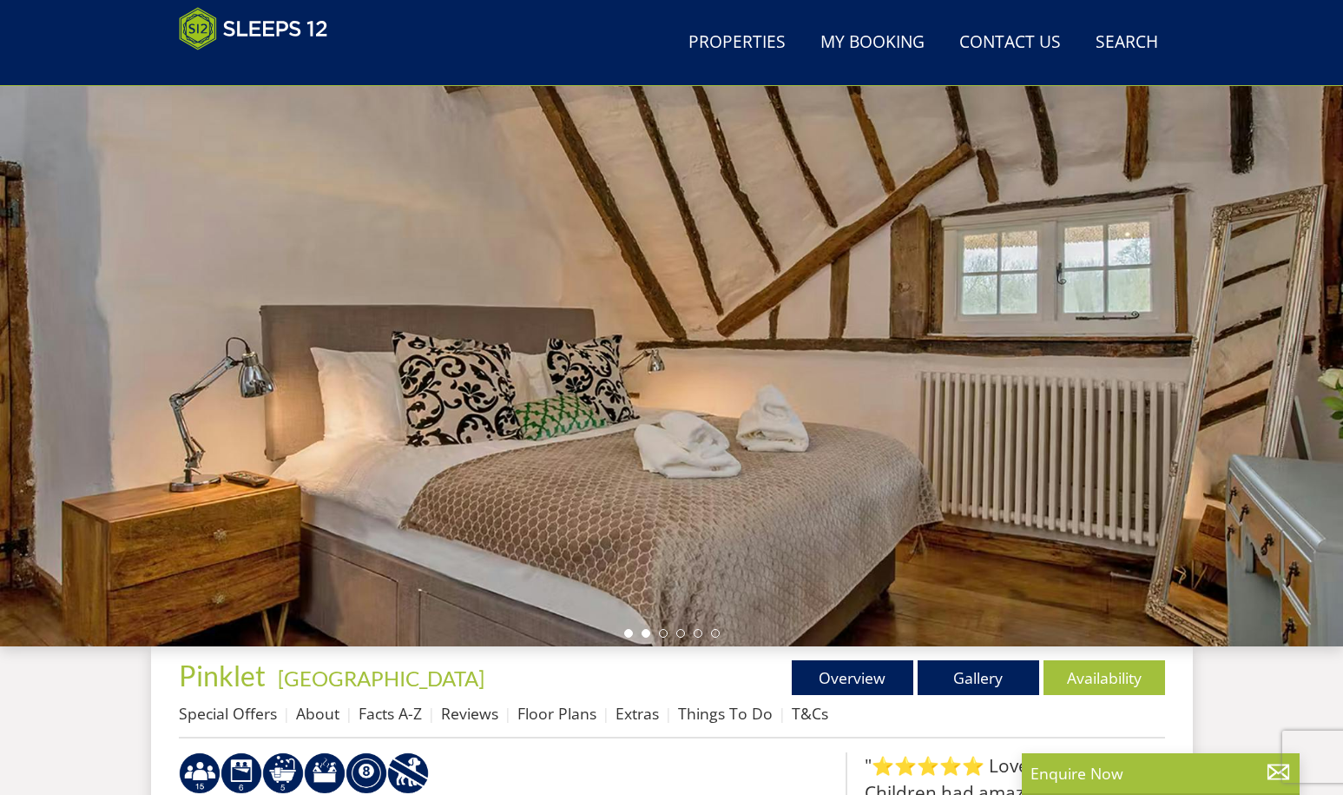
click at [647, 633] on li at bounding box center [646, 633] width 9 height 9
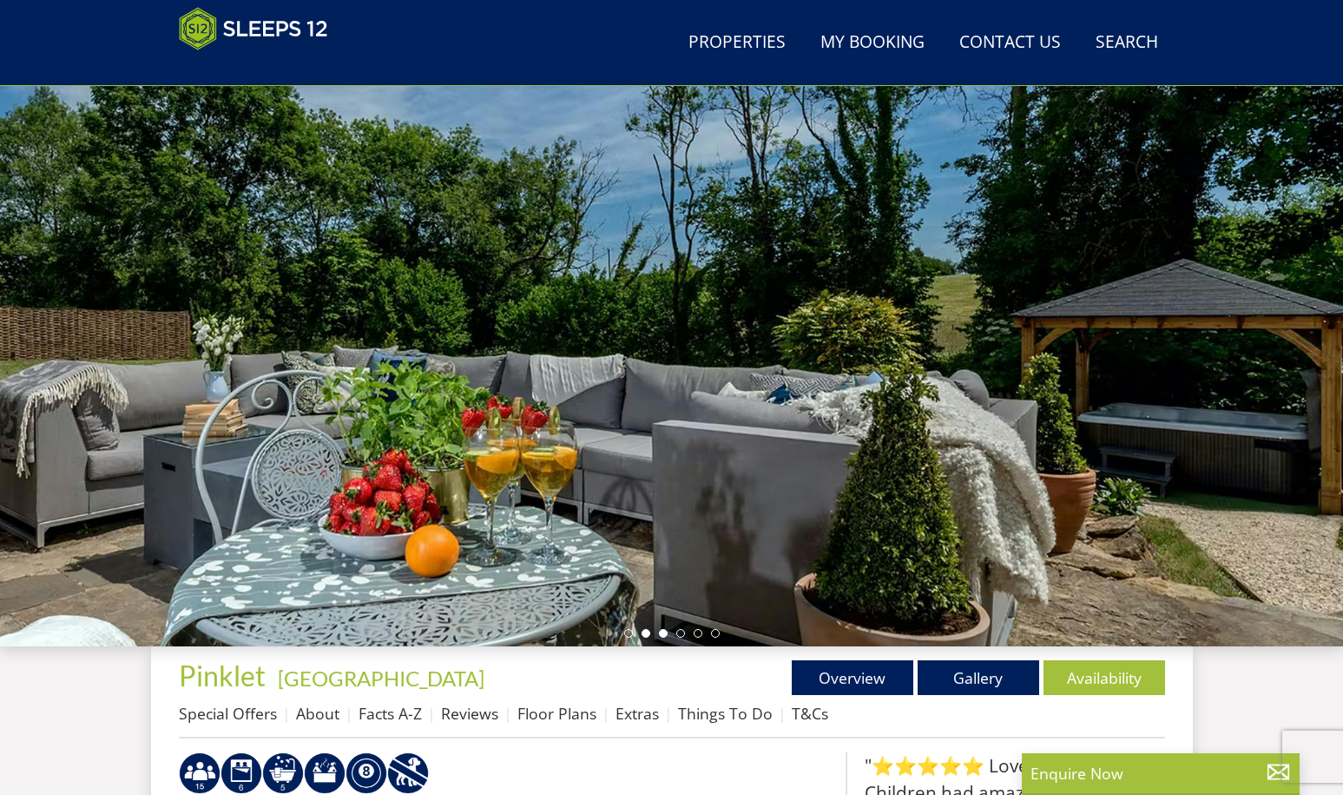
click at [664, 634] on li at bounding box center [663, 633] width 9 height 9
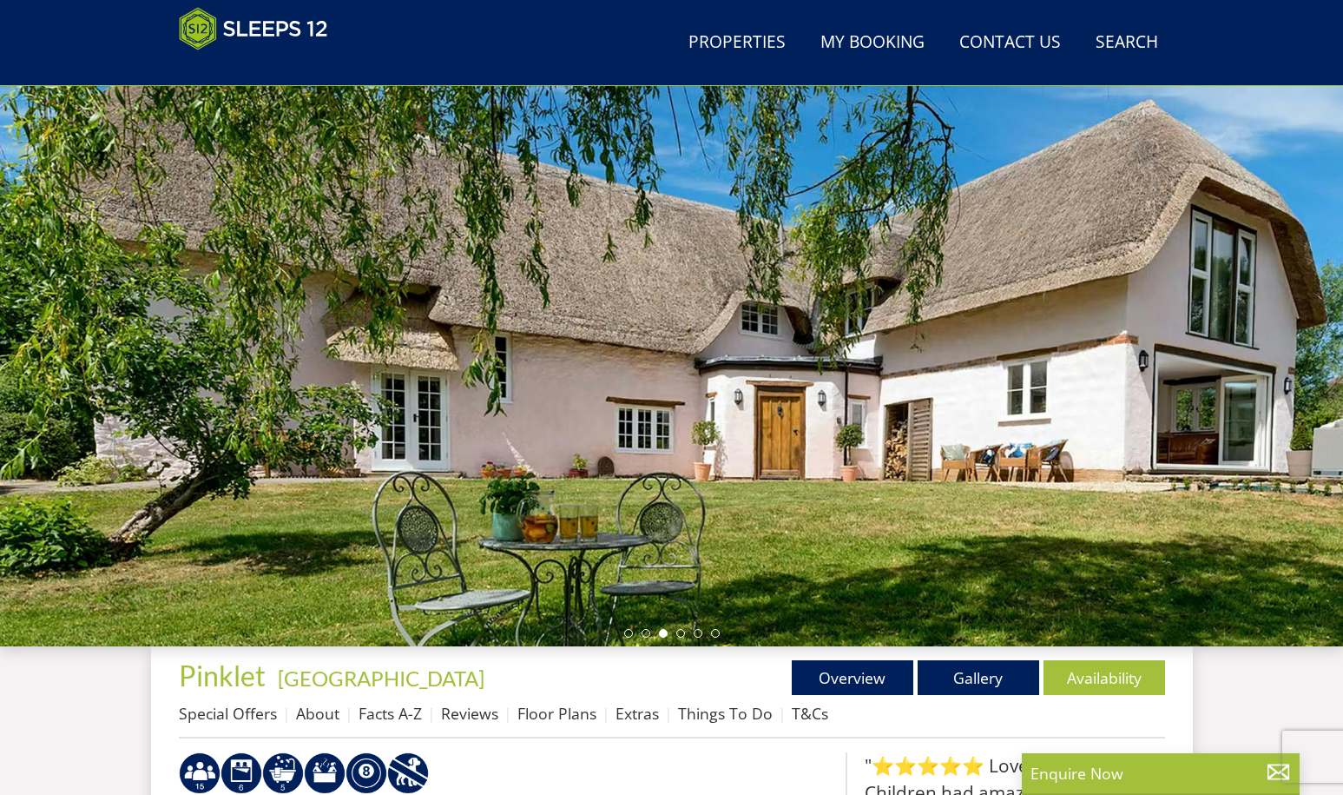
click at [674, 633] on ul at bounding box center [672, 633] width 96 height 9
click at [677, 633] on li at bounding box center [680, 633] width 9 height 9
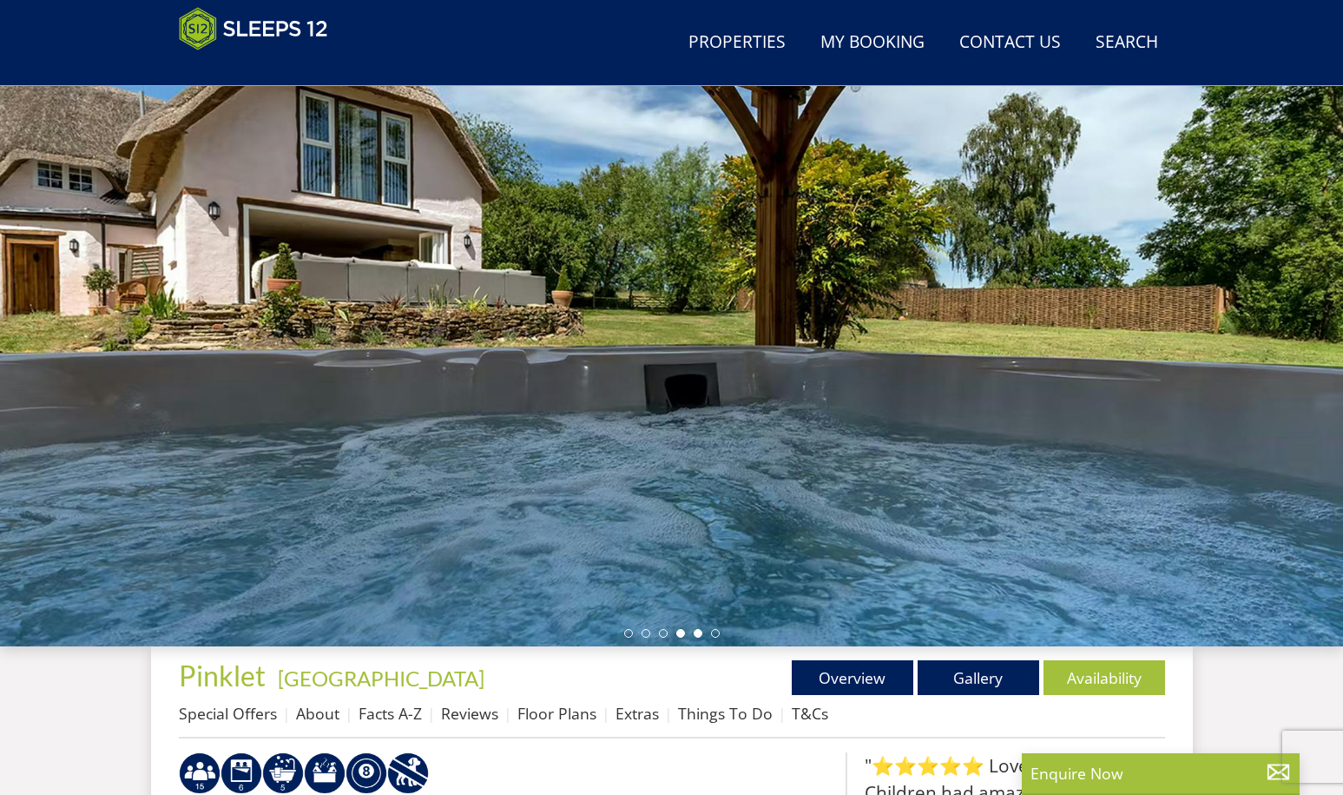
click at [696, 631] on li at bounding box center [698, 633] width 9 height 9
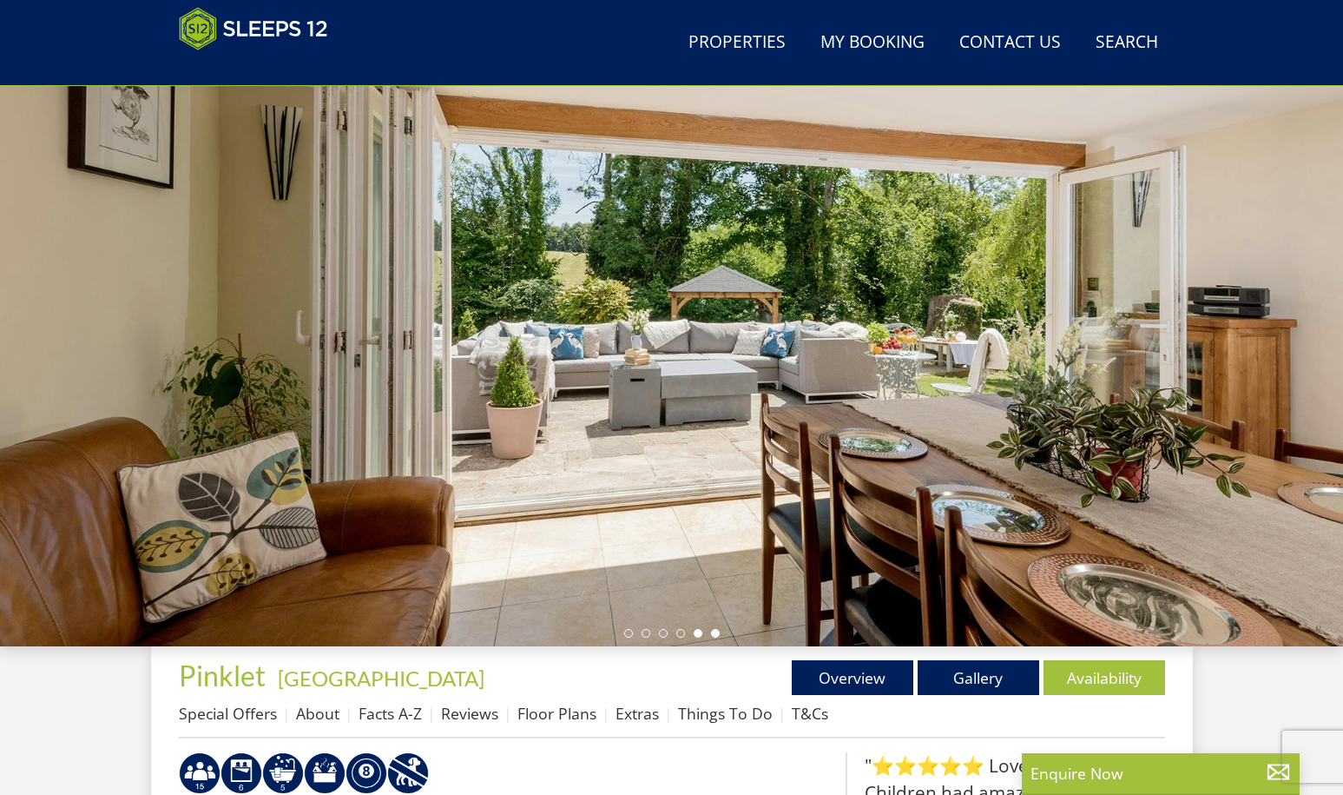
click at [716, 633] on li at bounding box center [715, 633] width 9 height 9
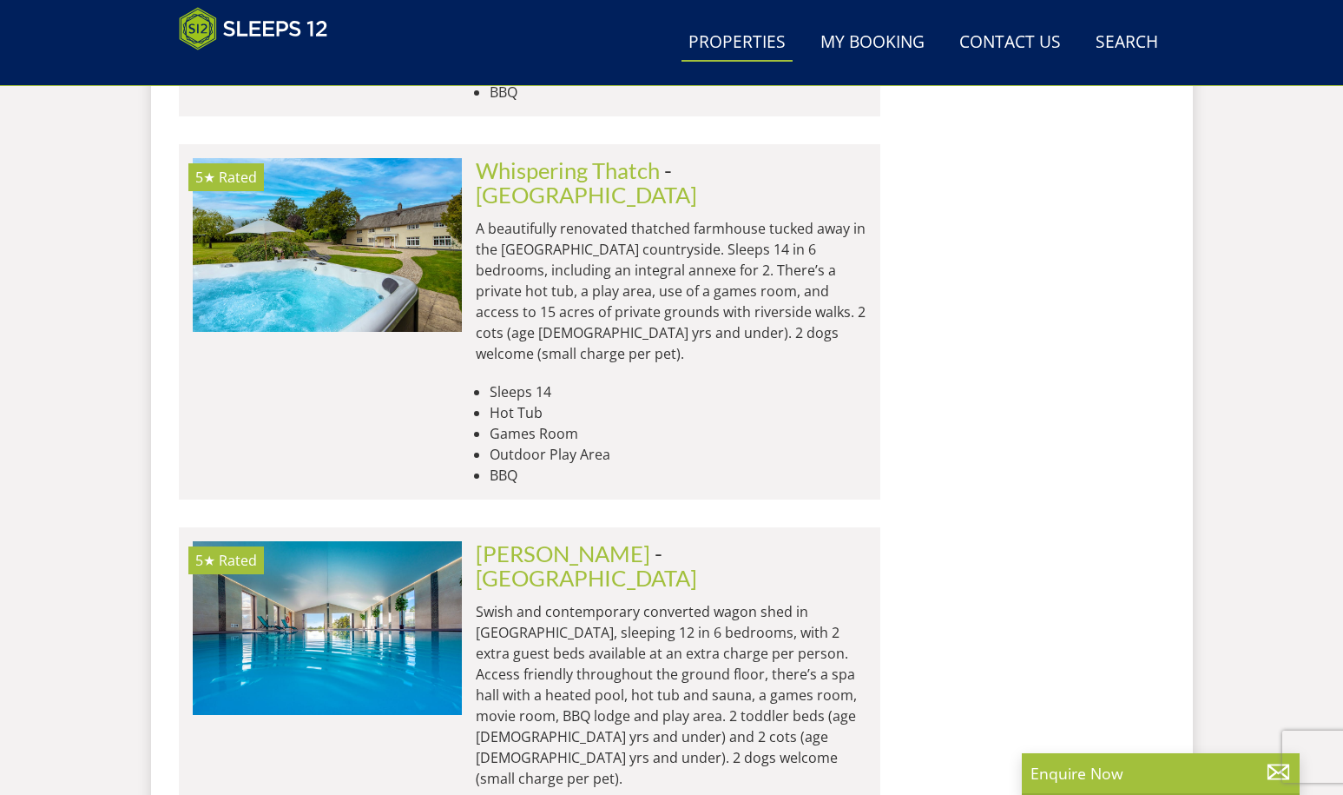
scroll to position [17446, 0]
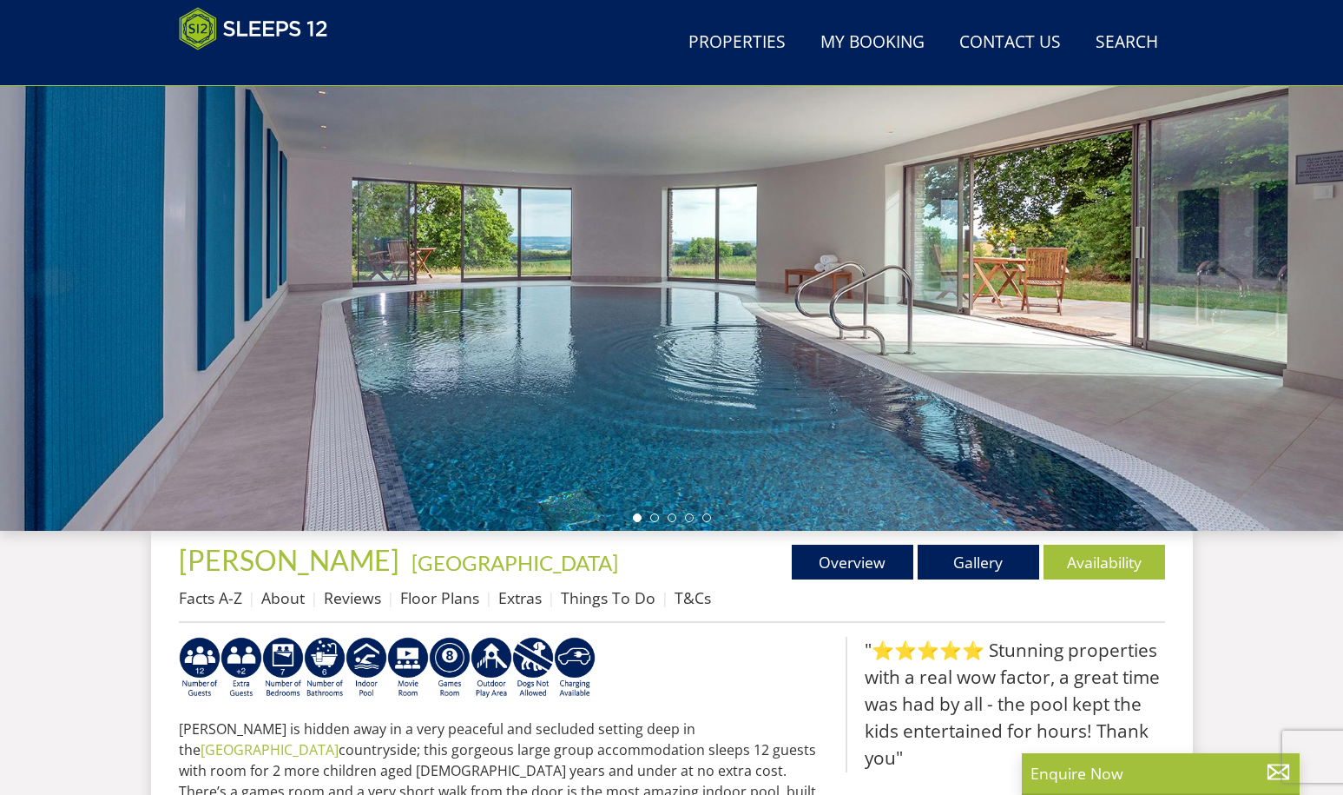
scroll to position [223, 0]
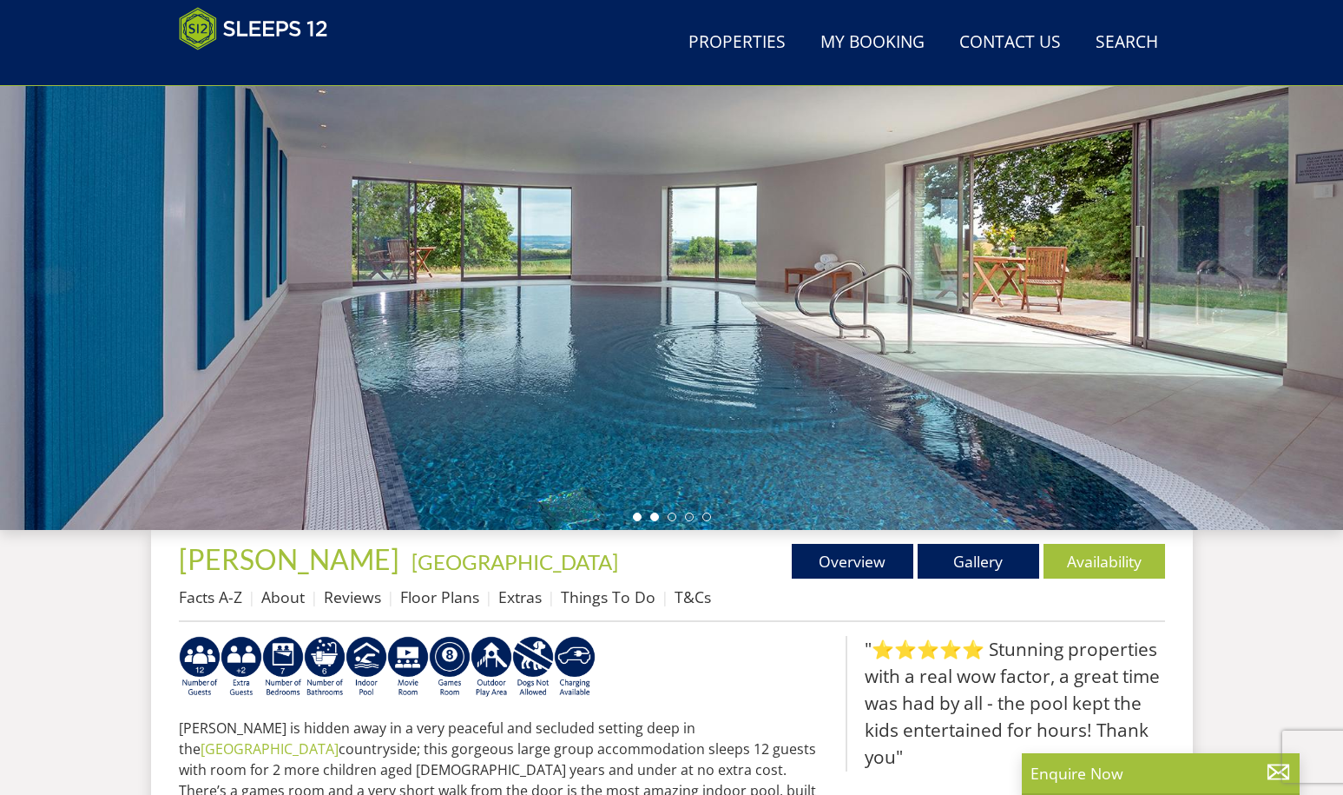
click at [657, 515] on li at bounding box center [654, 516] width 9 height 9
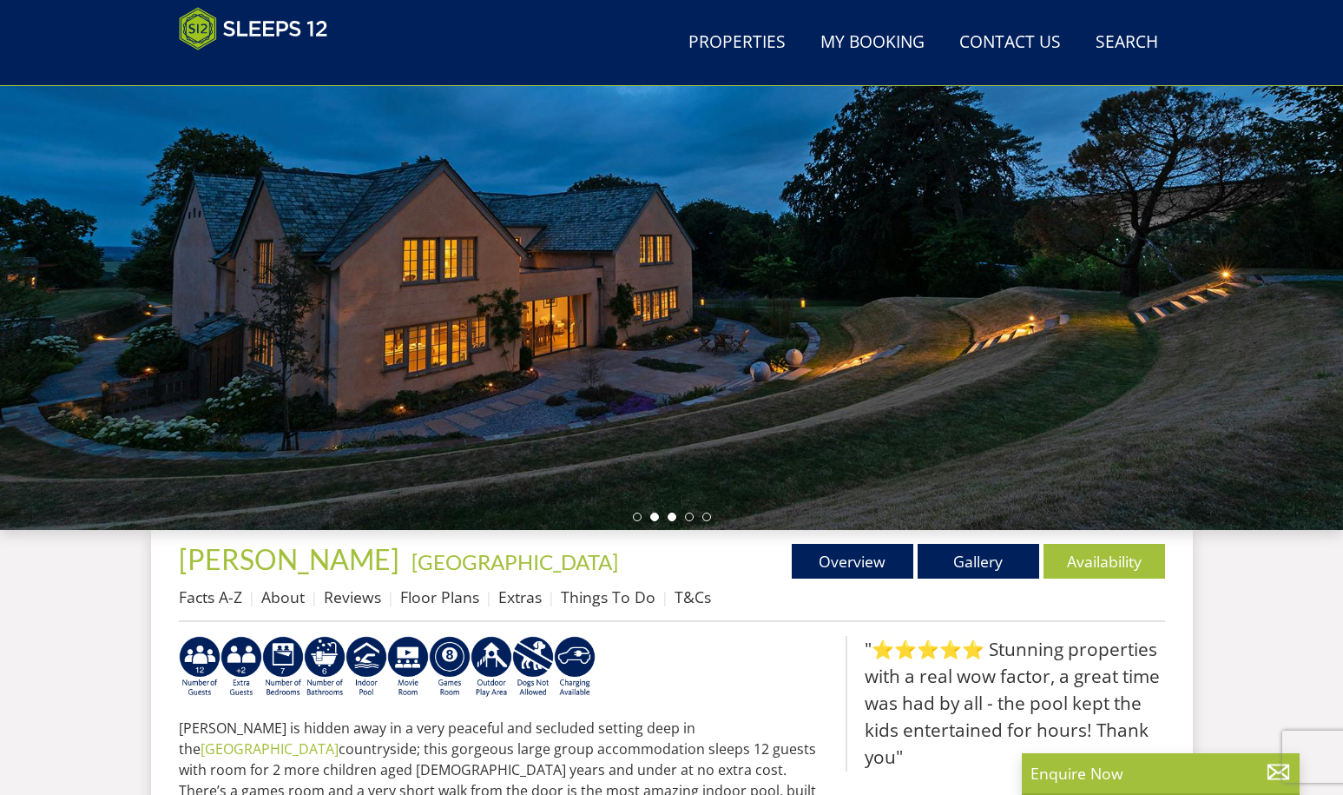
click at [672, 514] on li at bounding box center [672, 516] width 9 height 9
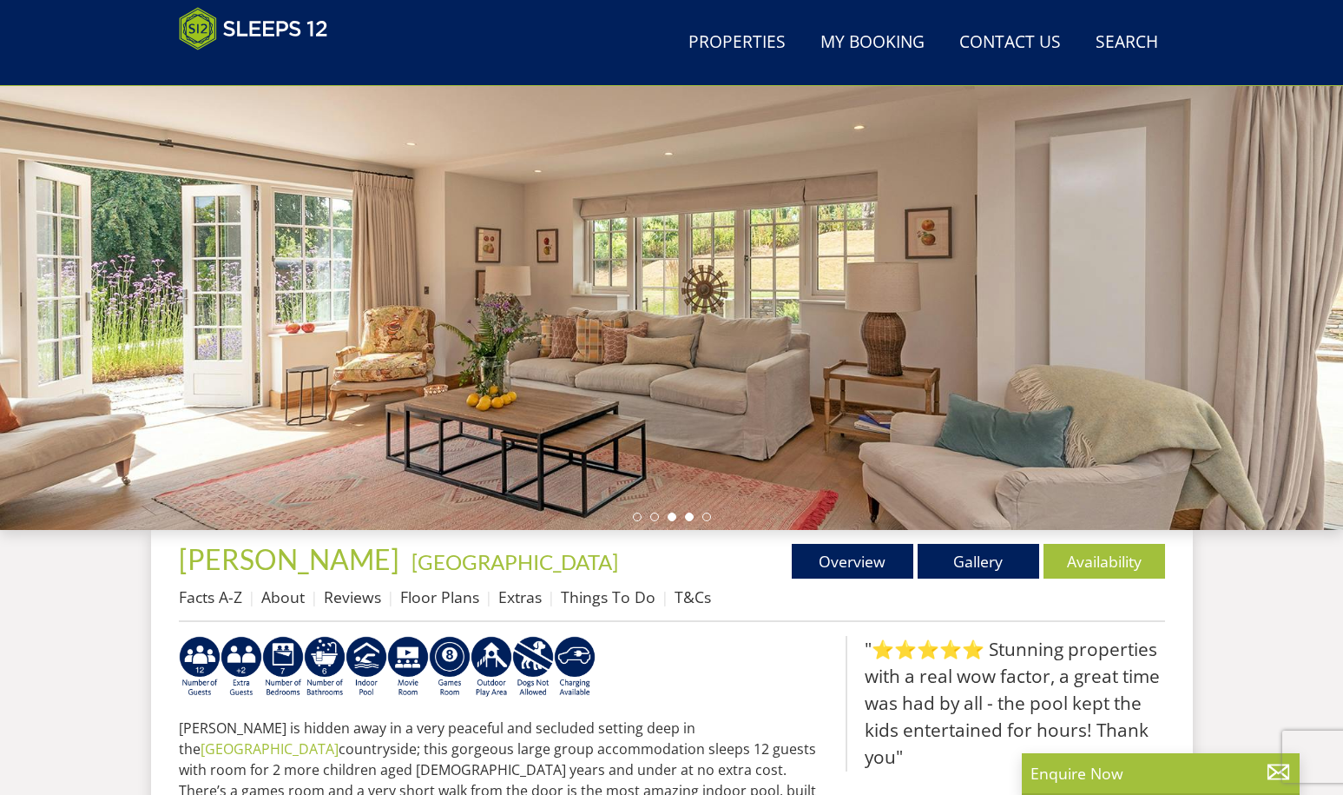
click at [690, 519] on li at bounding box center [689, 516] width 9 height 9
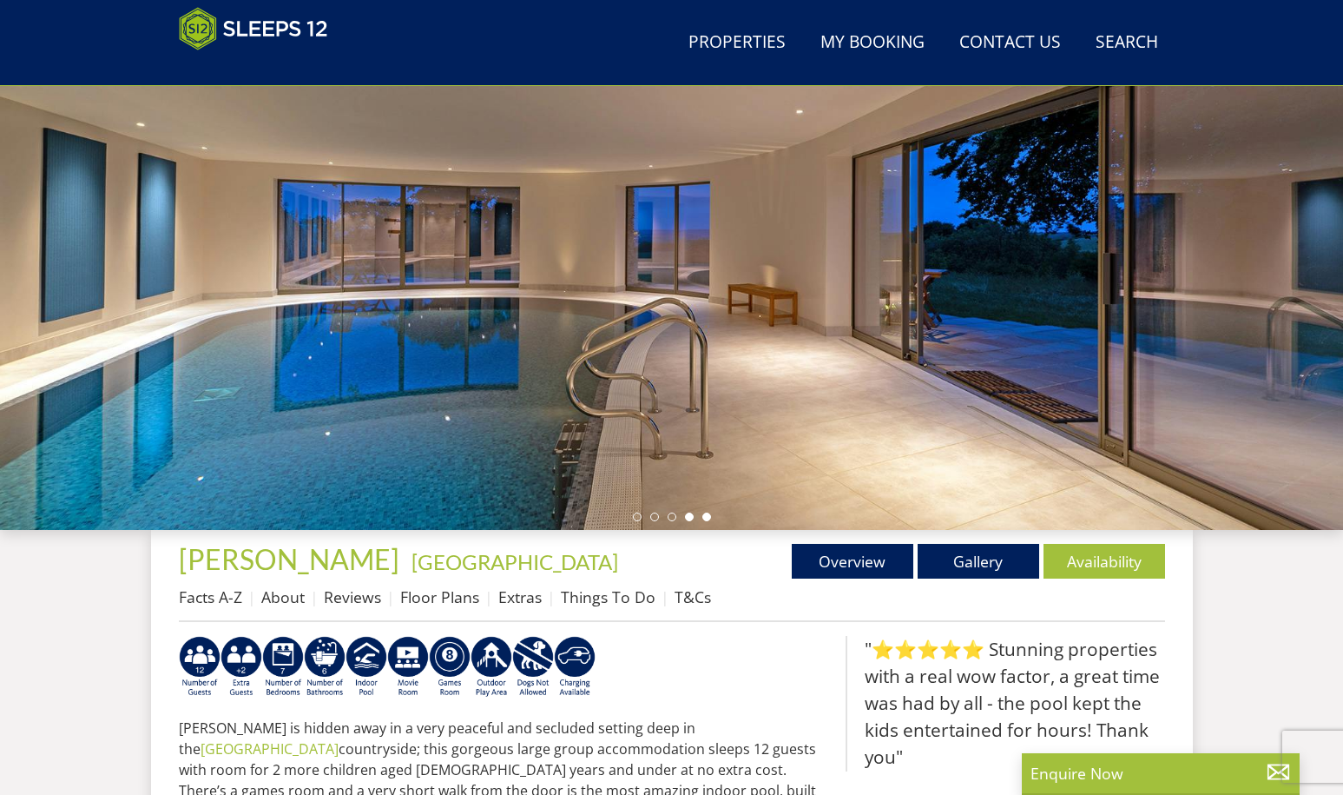
click at [703, 518] on li at bounding box center [706, 516] width 9 height 9
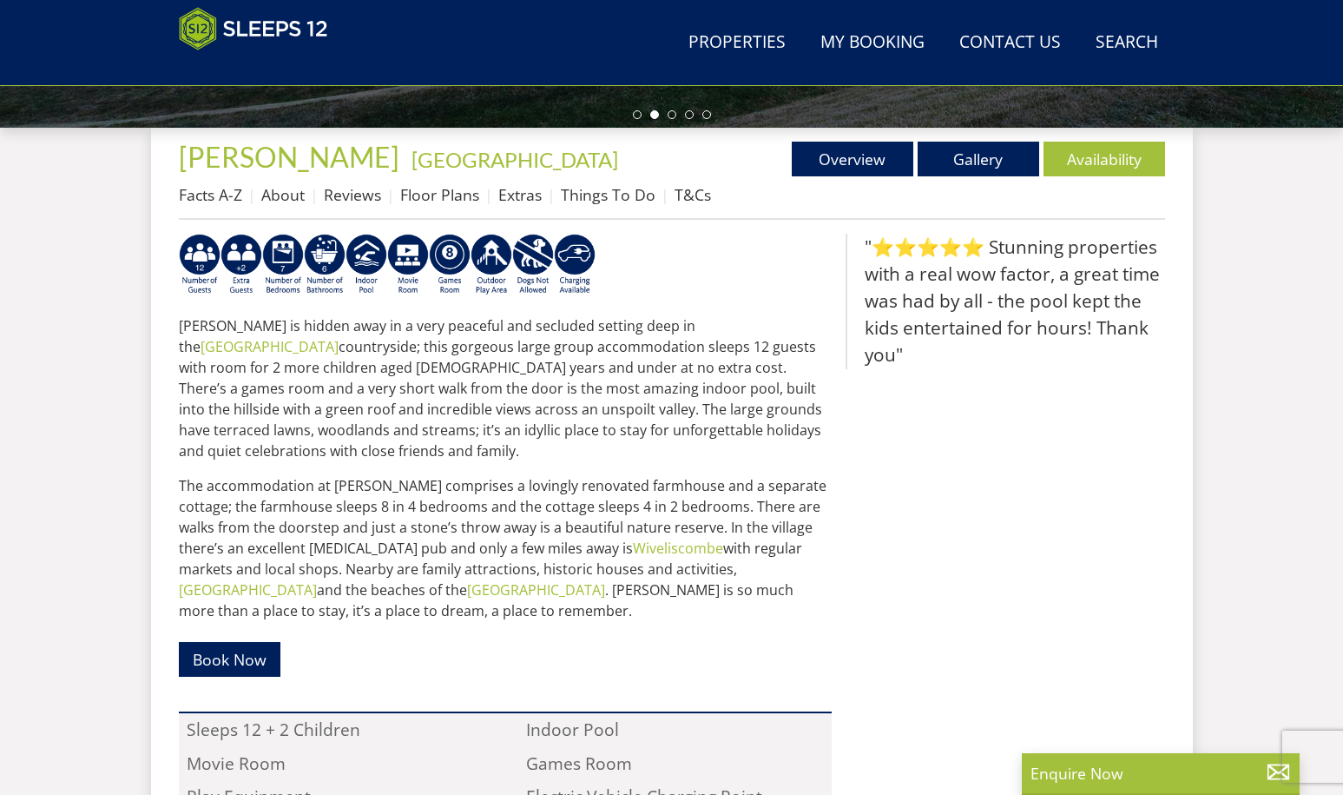
scroll to position [345, 0]
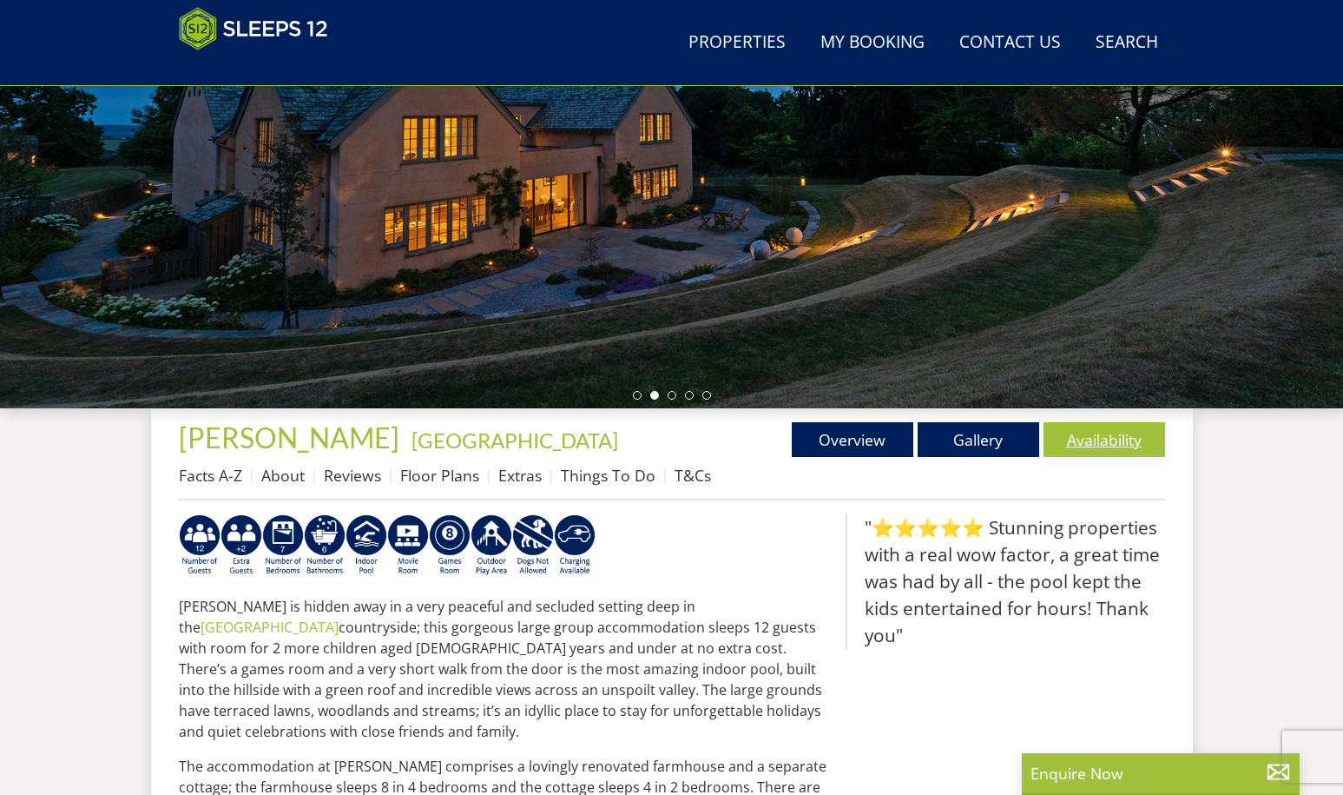
click at [1075, 436] on link "Availability" at bounding box center [1105, 439] width 122 height 35
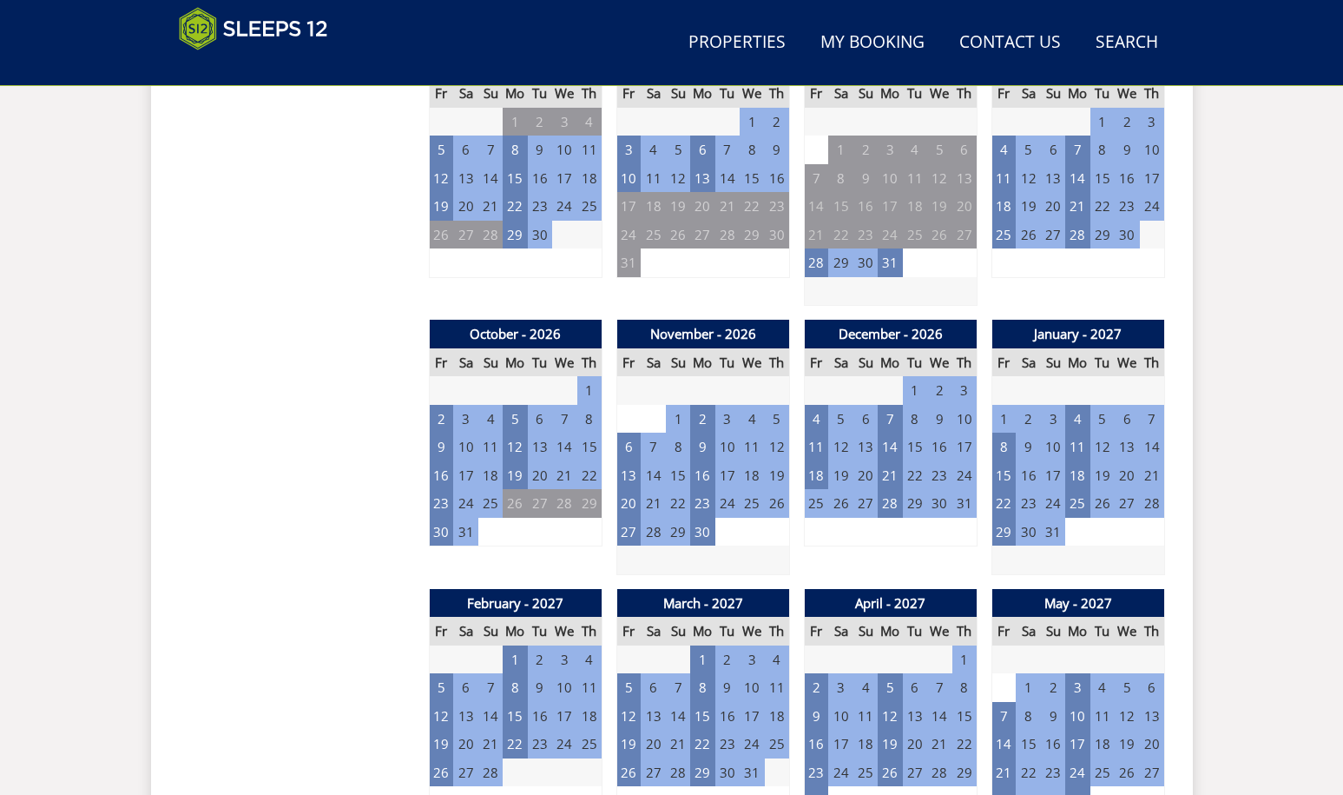
scroll to position [1349, 0]
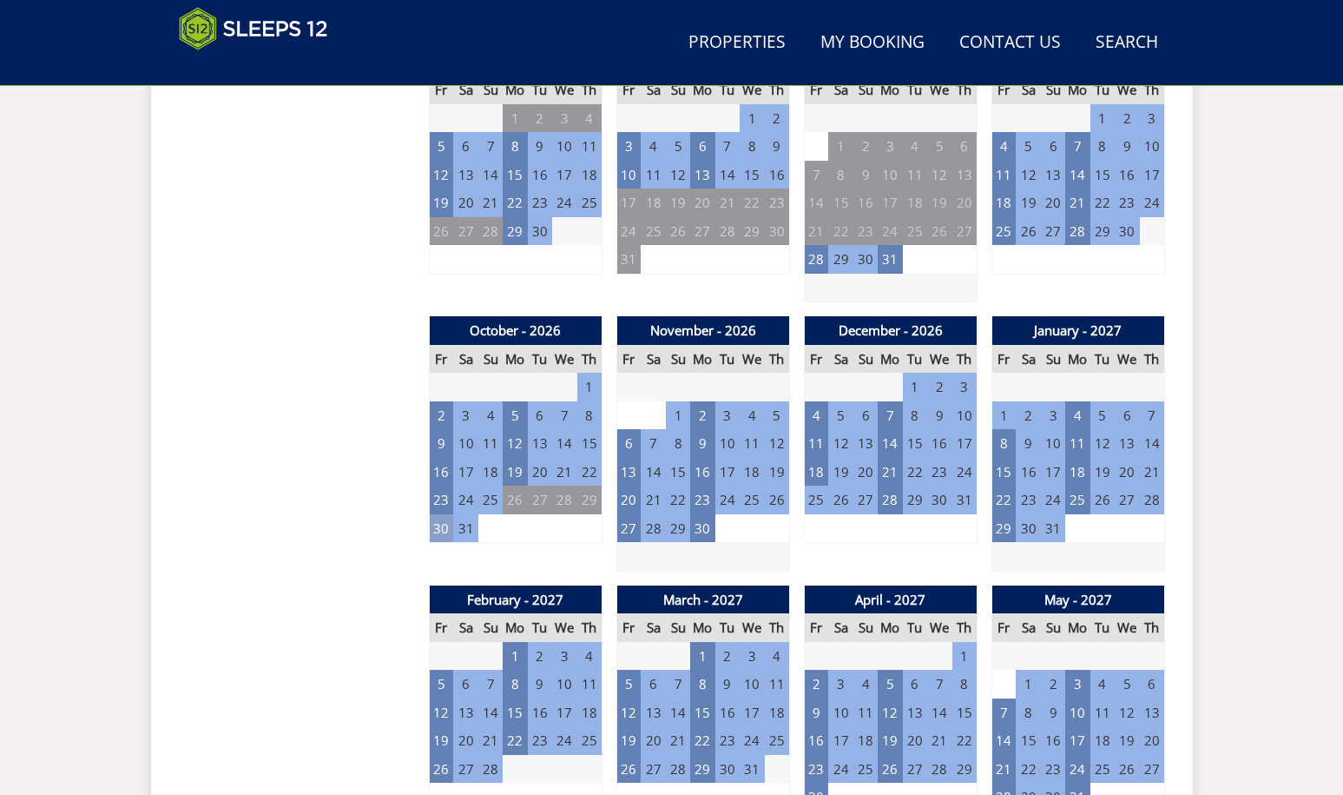
click at [443, 533] on td "30" at bounding box center [441, 528] width 24 height 29
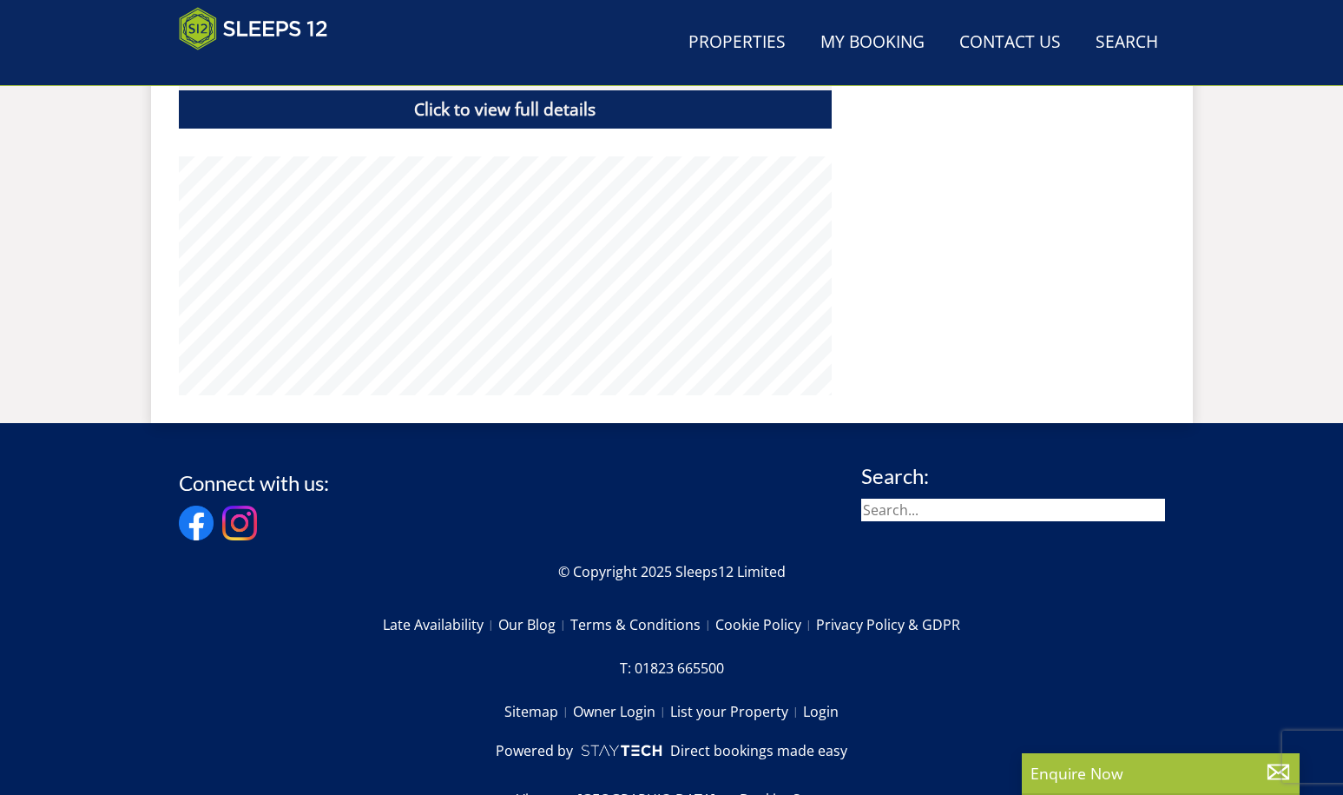
scroll to position [345, 0]
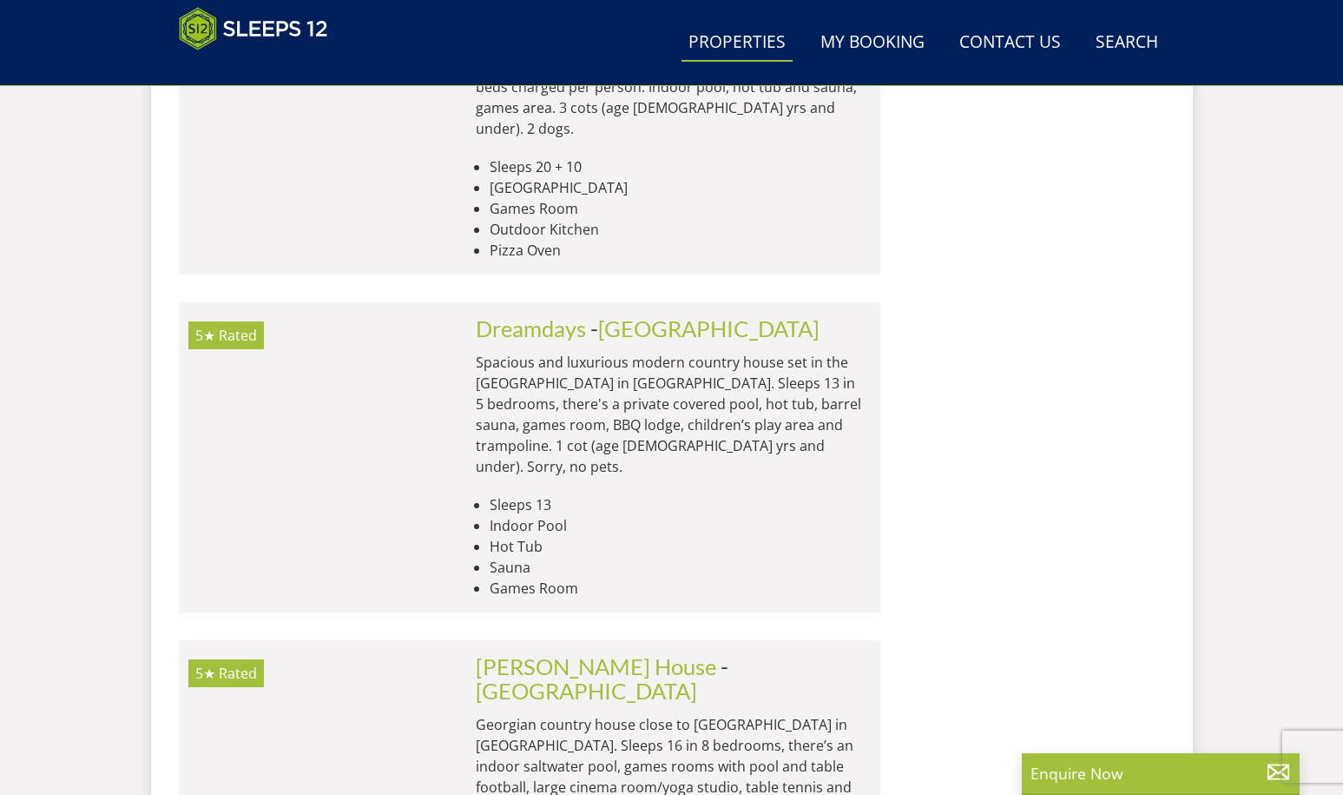
scroll to position [21030, 0]
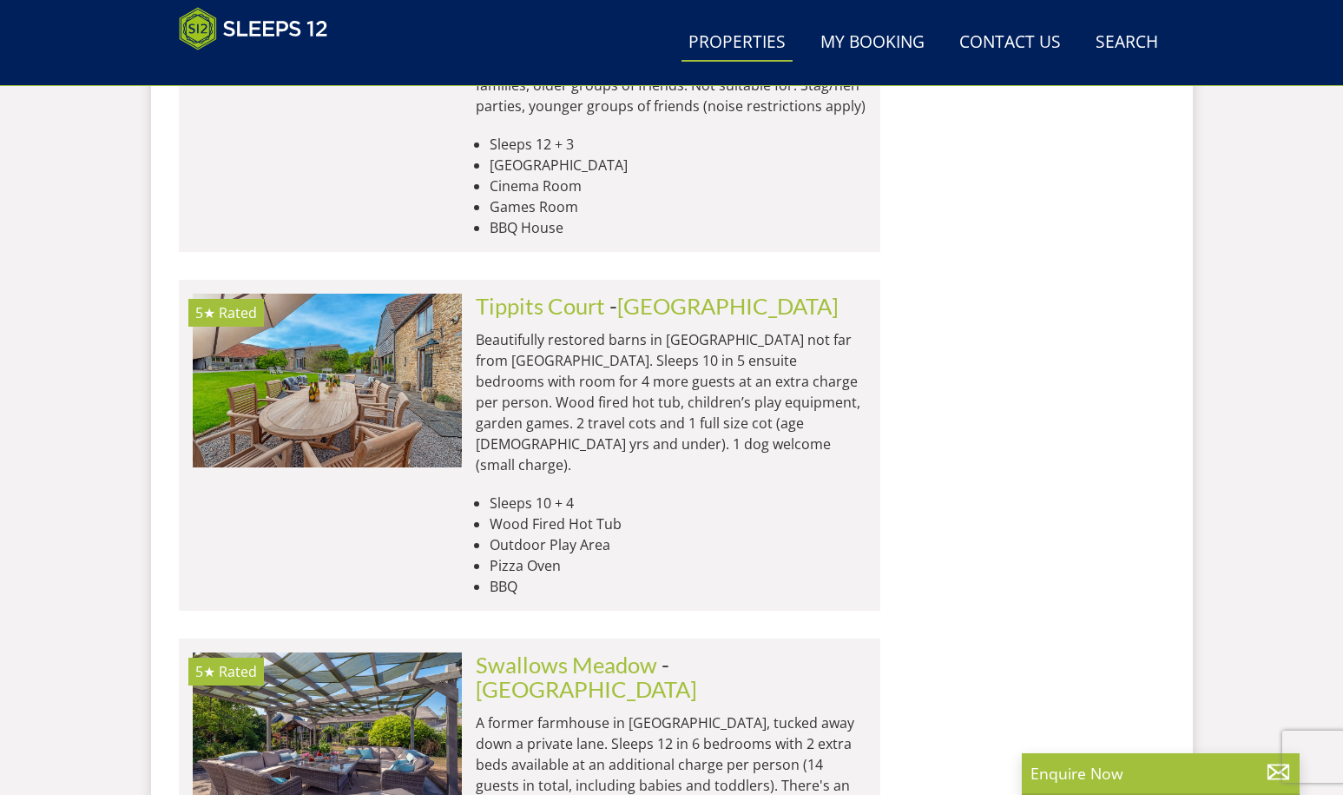
scroll to position [22614, 0]
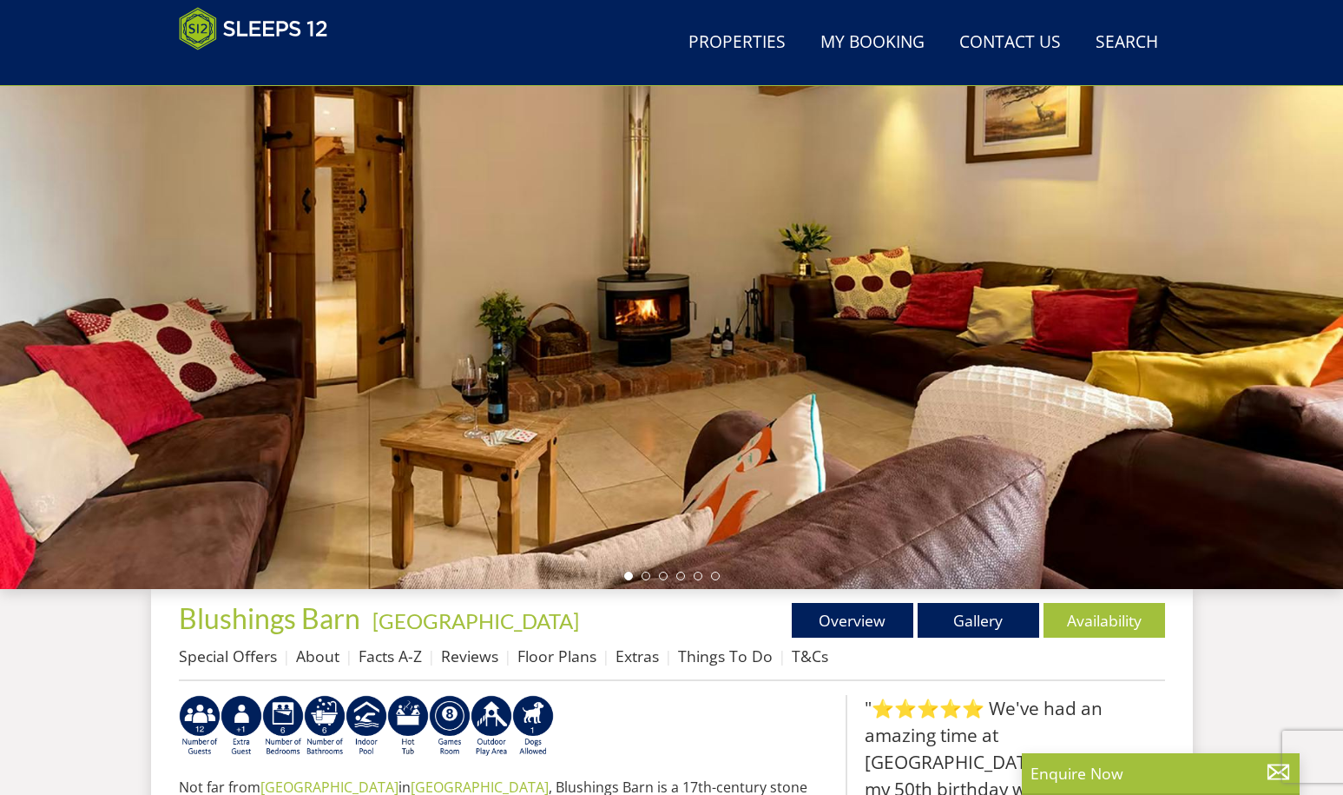
scroll to position [165, 0]
click at [643, 573] on li at bounding box center [646, 574] width 9 height 9
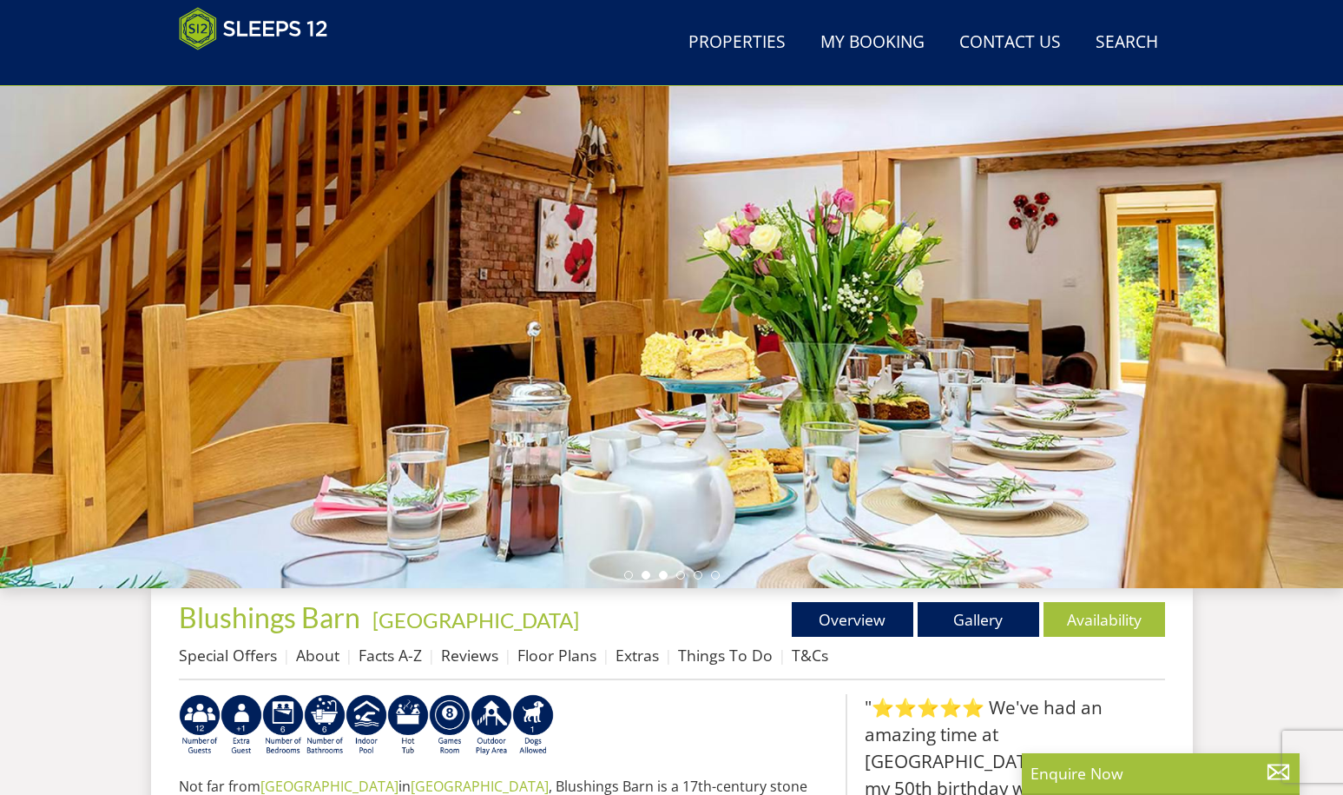
click at [662, 575] on li at bounding box center [663, 574] width 9 height 9
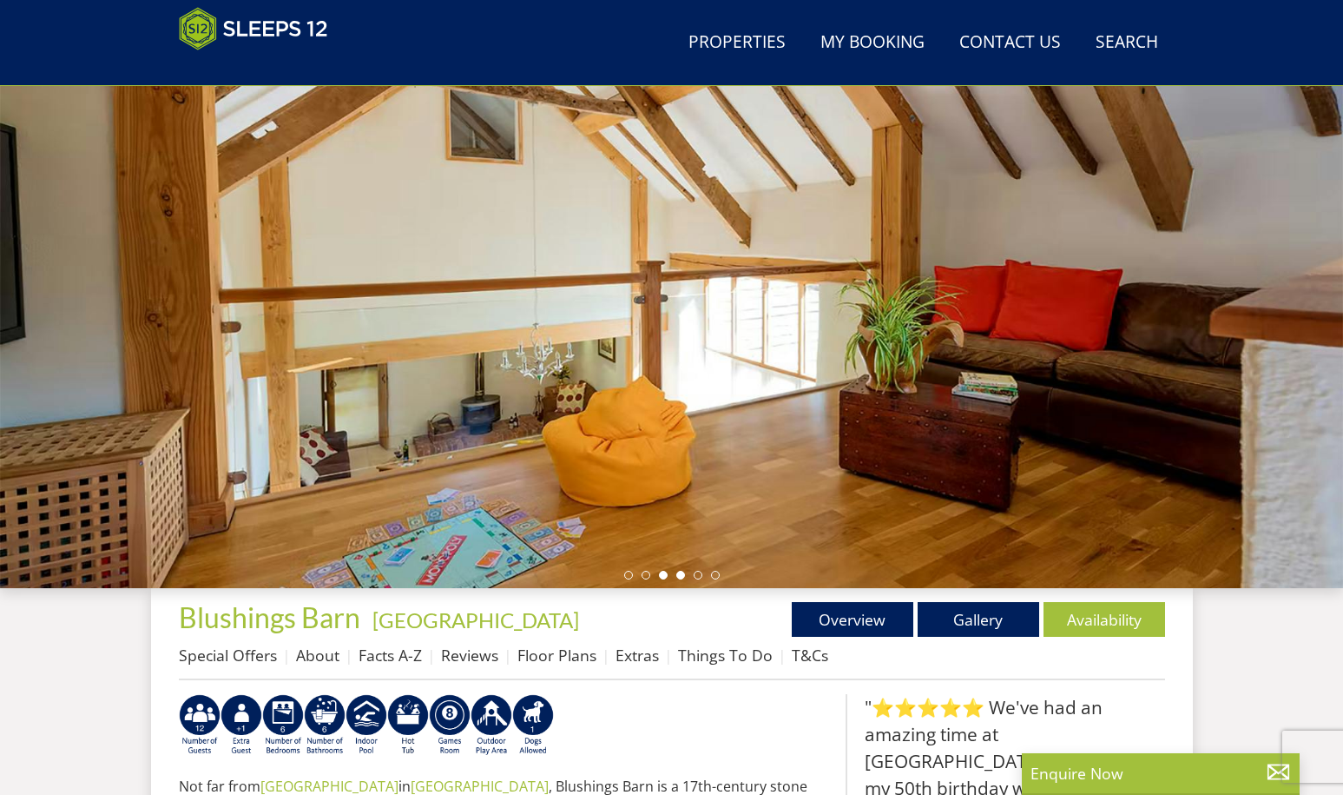
click at [677, 574] on li at bounding box center [680, 574] width 9 height 9
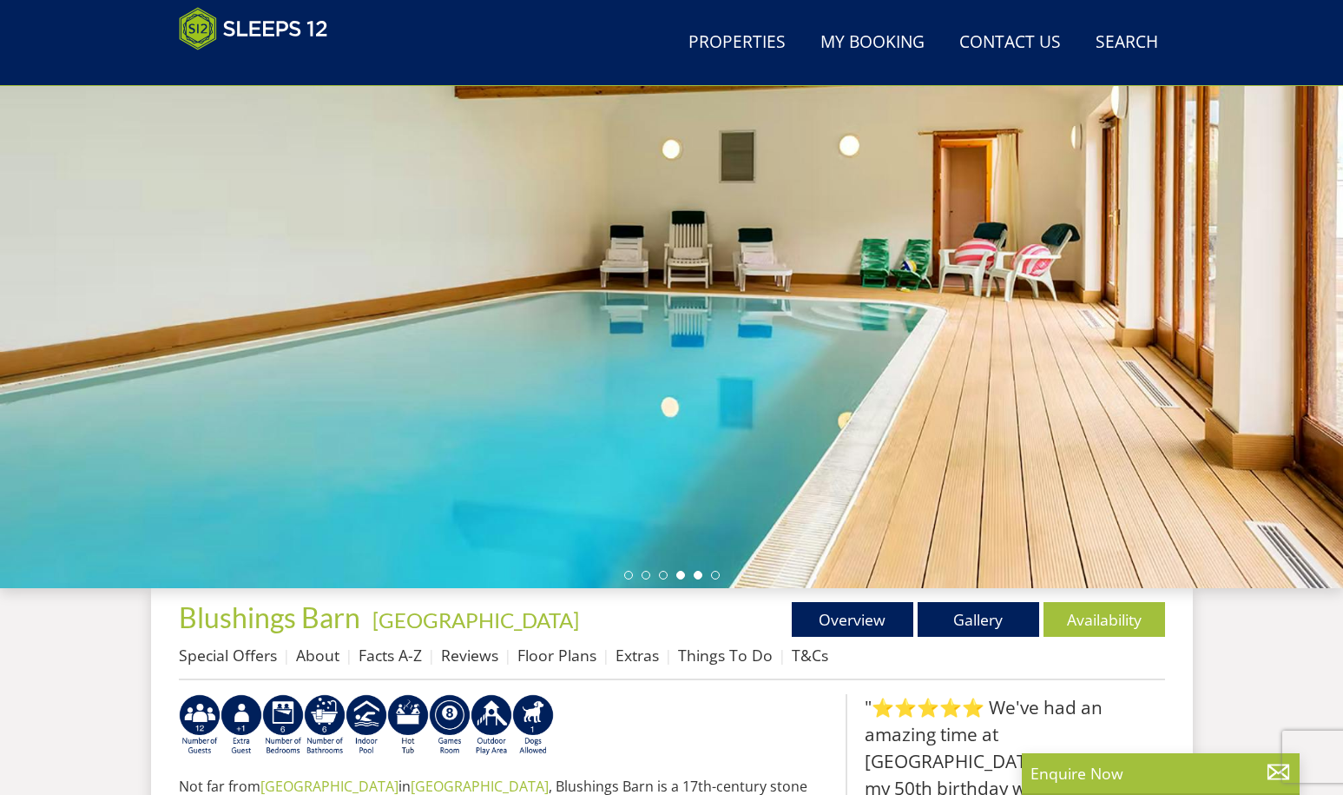
click at [696, 573] on li at bounding box center [698, 574] width 9 height 9
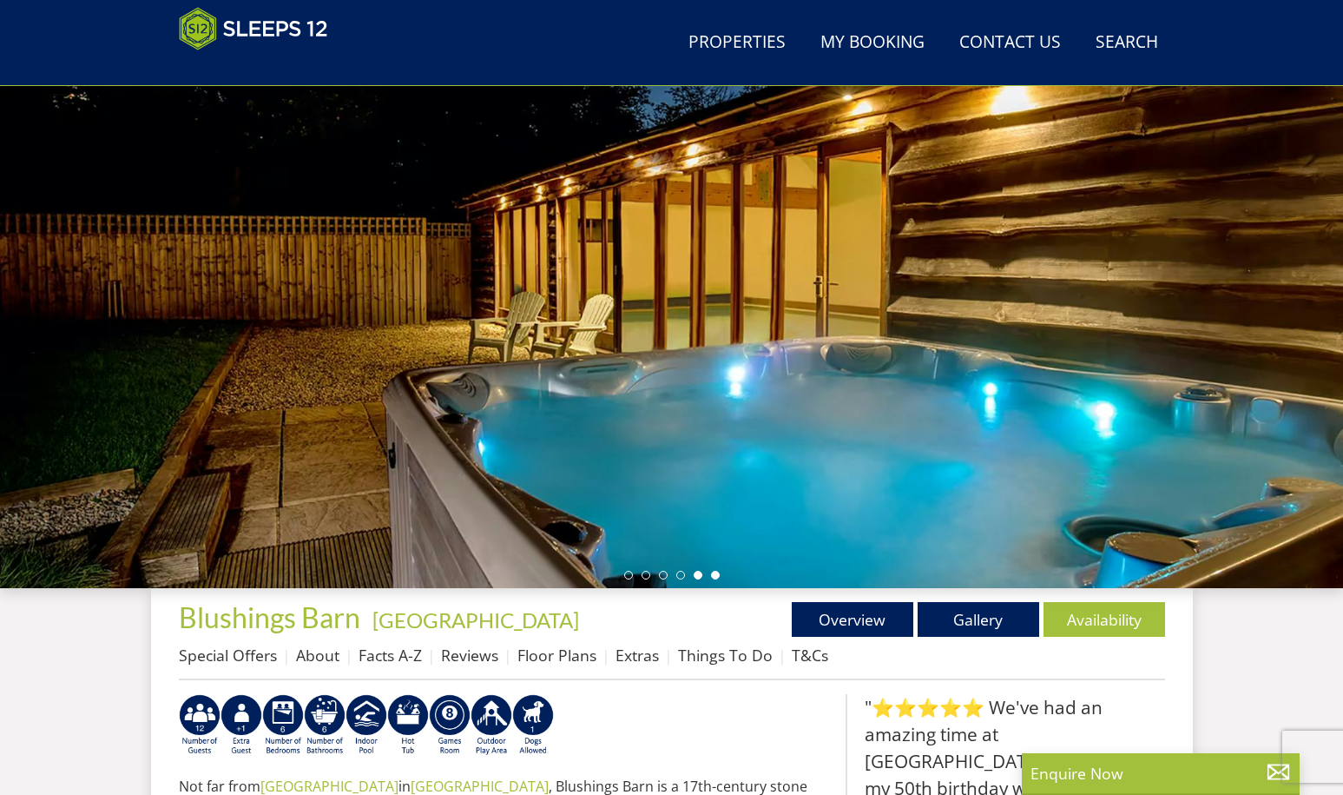
click at [719, 574] on li at bounding box center [715, 574] width 9 height 9
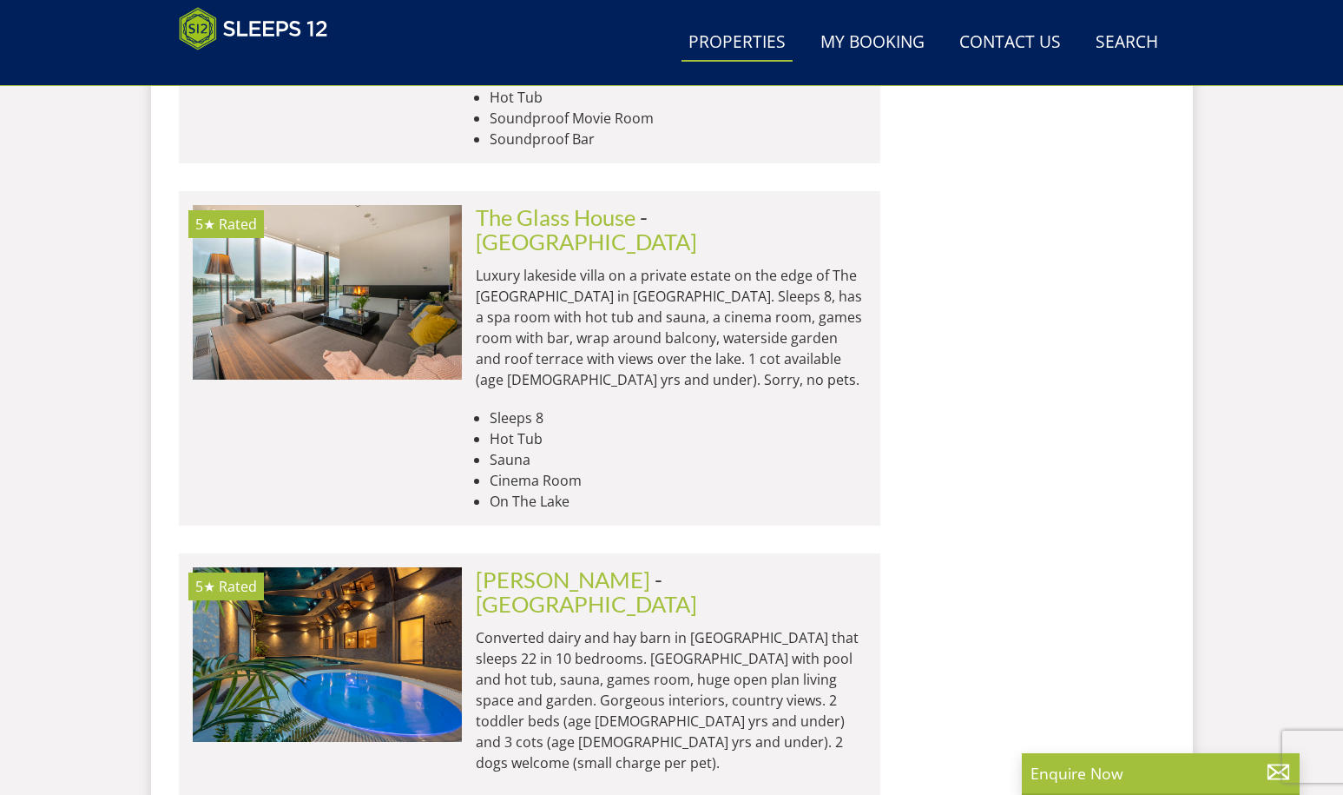
scroll to position [27934, 0]
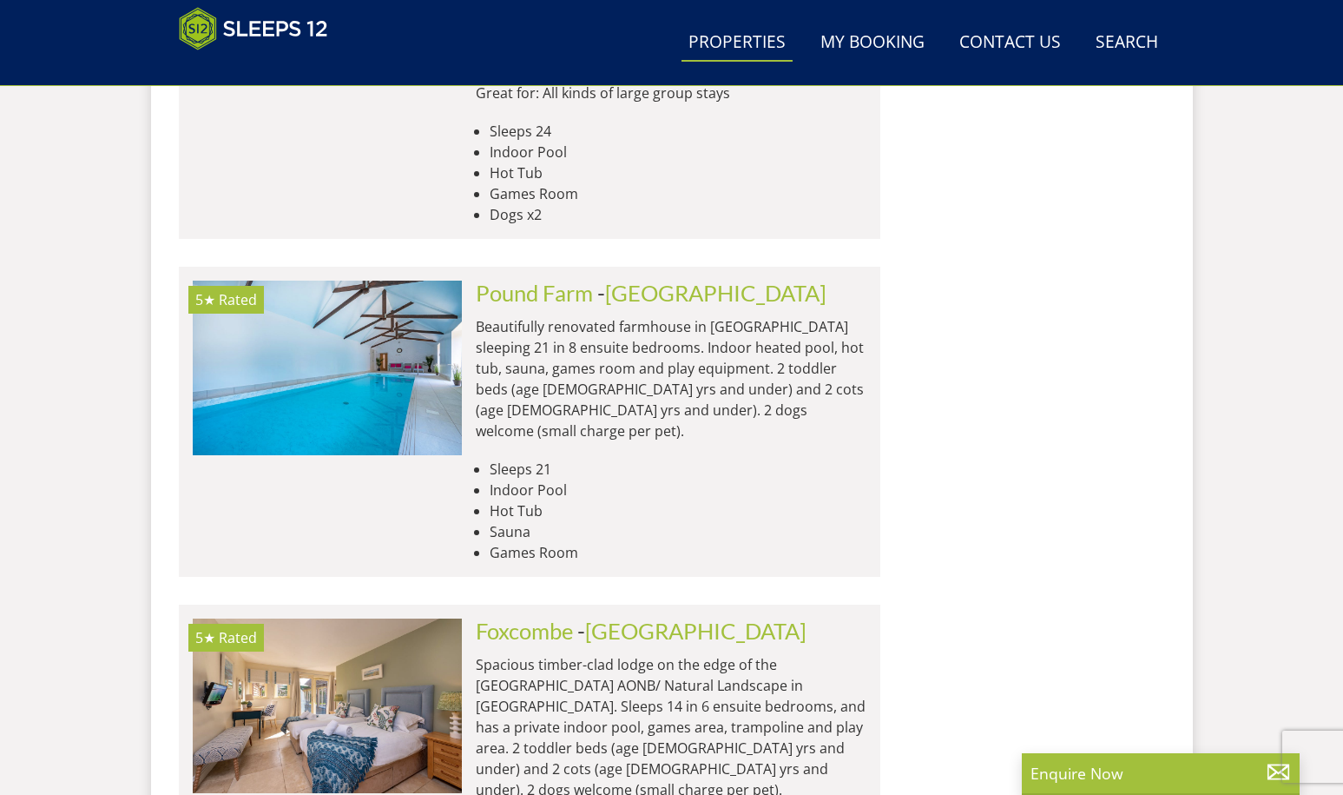
scroll to position [27787, 0]
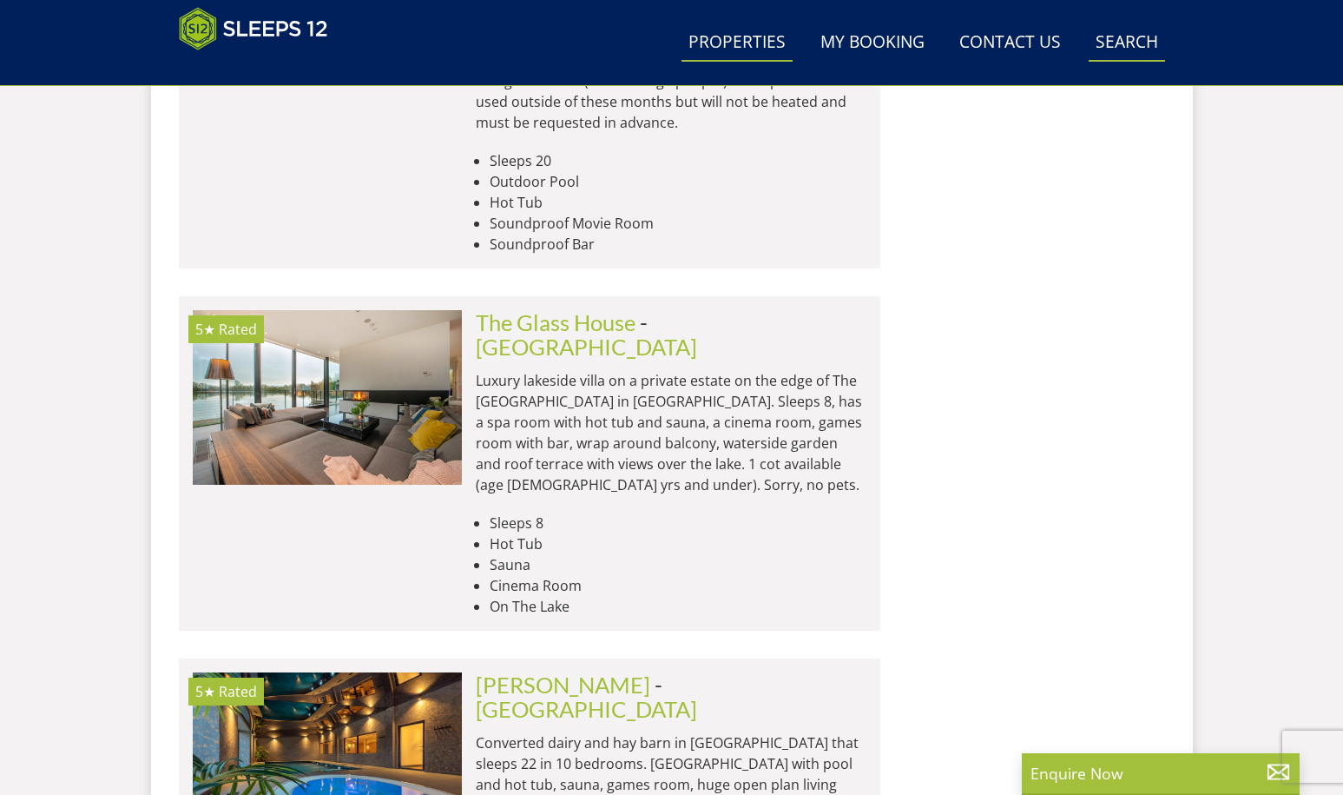
click at [1131, 43] on link "Search Check Availability" at bounding box center [1127, 42] width 76 height 39
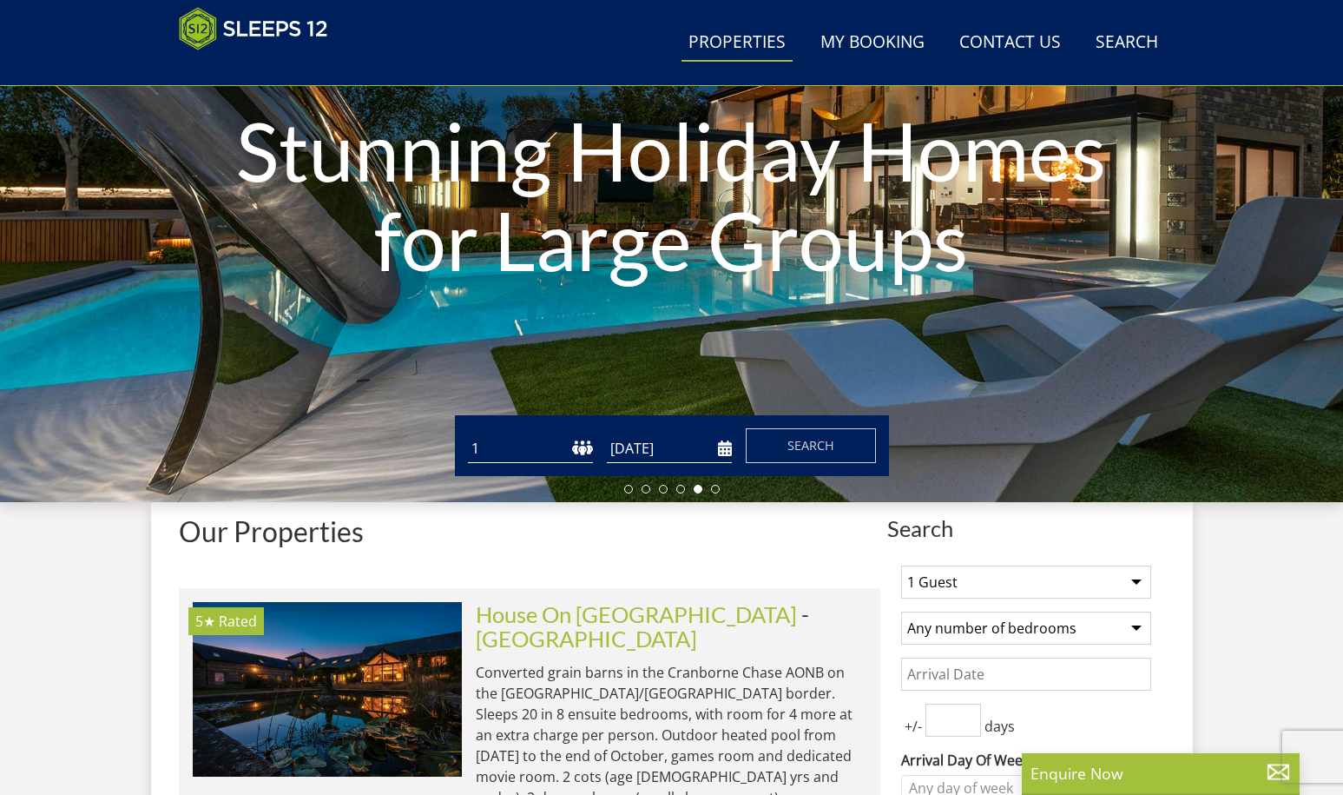
scroll to position [0, 0]
